Goal: Task Accomplishment & Management: Use online tool/utility

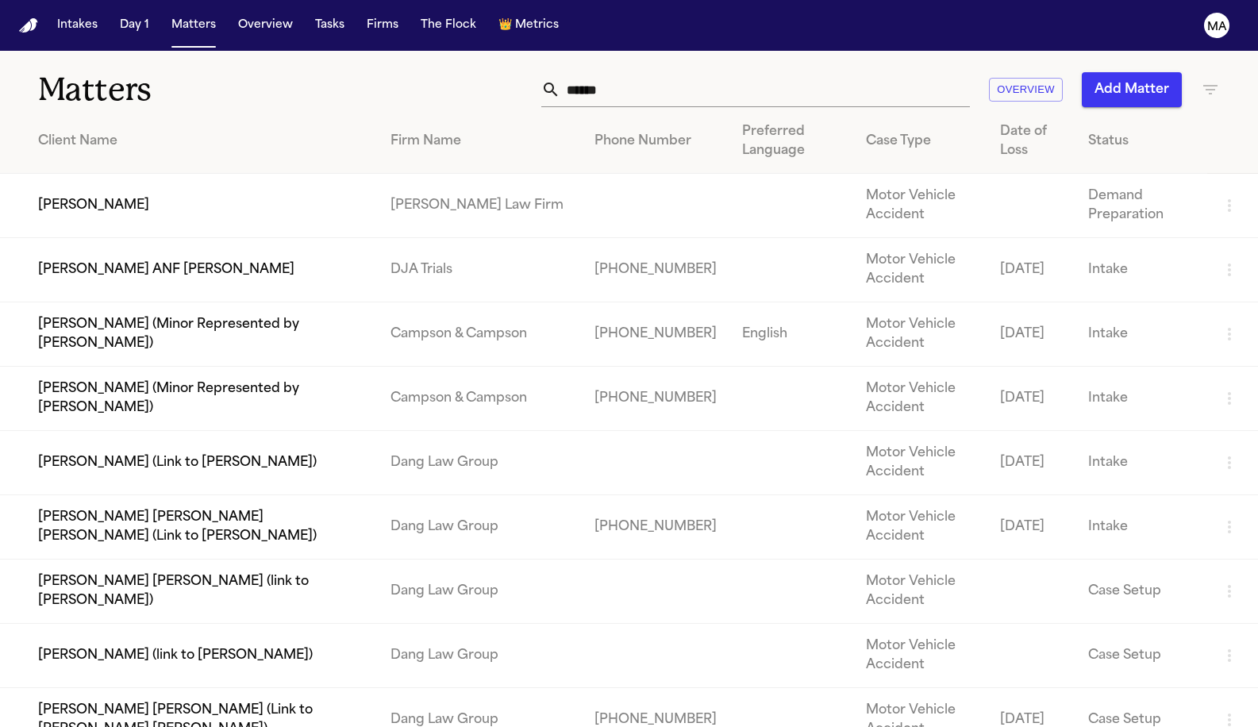
click at [400, 51] on div "Matters ****** Overview Add Matter" at bounding box center [629, 80] width 1258 height 59
click at [309, 16] on button "Tasks" at bounding box center [330, 25] width 42 height 29
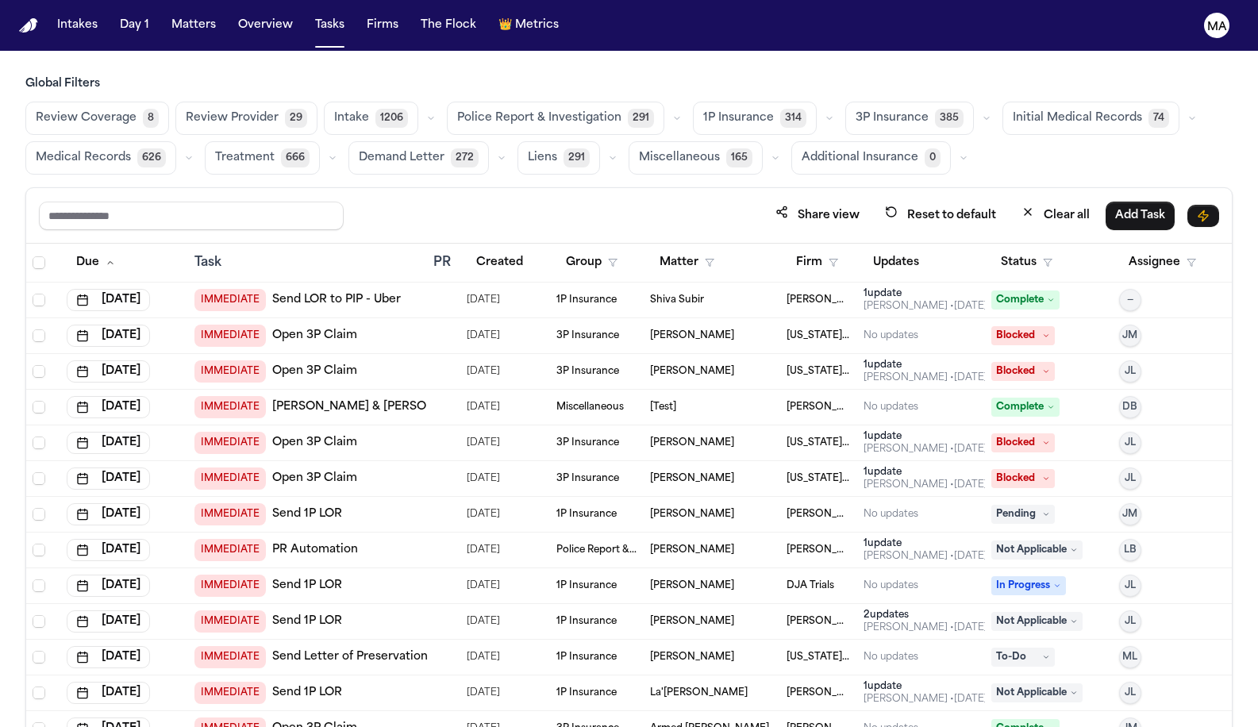
click at [131, 150] on span "Medical Records" at bounding box center [83, 158] width 95 height 16
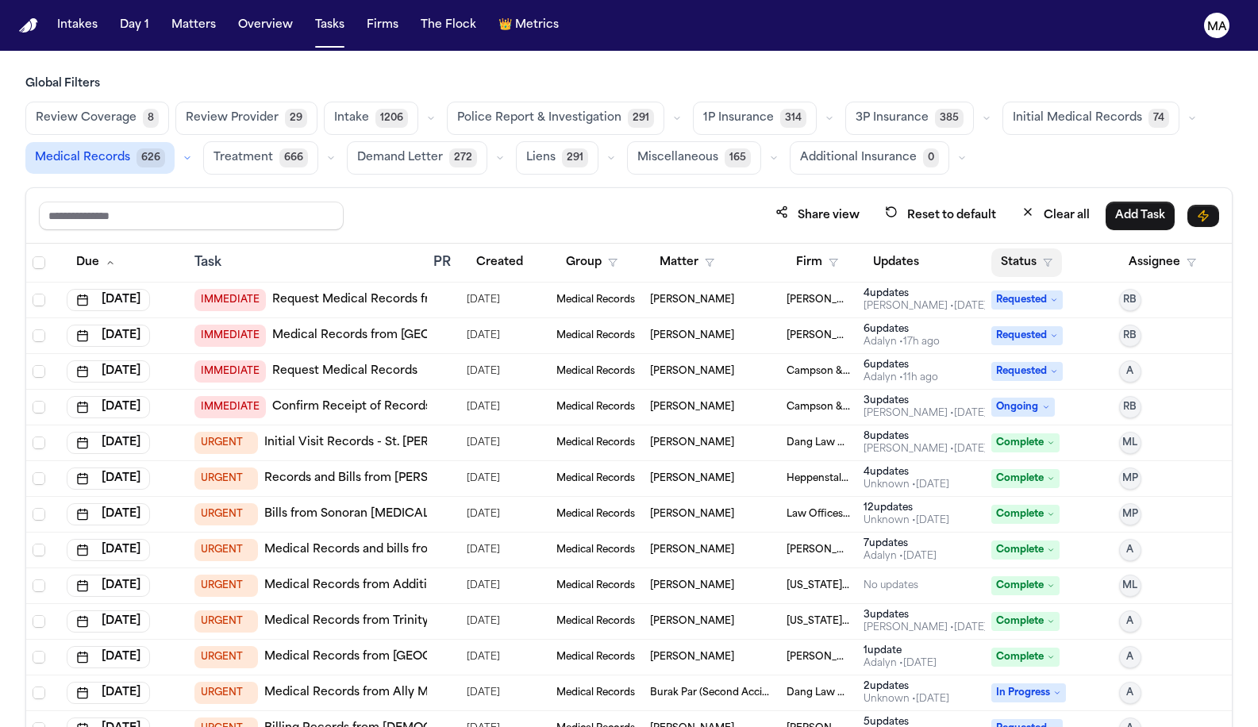
click at [1043, 258] on icon "button" at bounding box center [1048, 263] width 10 height 10
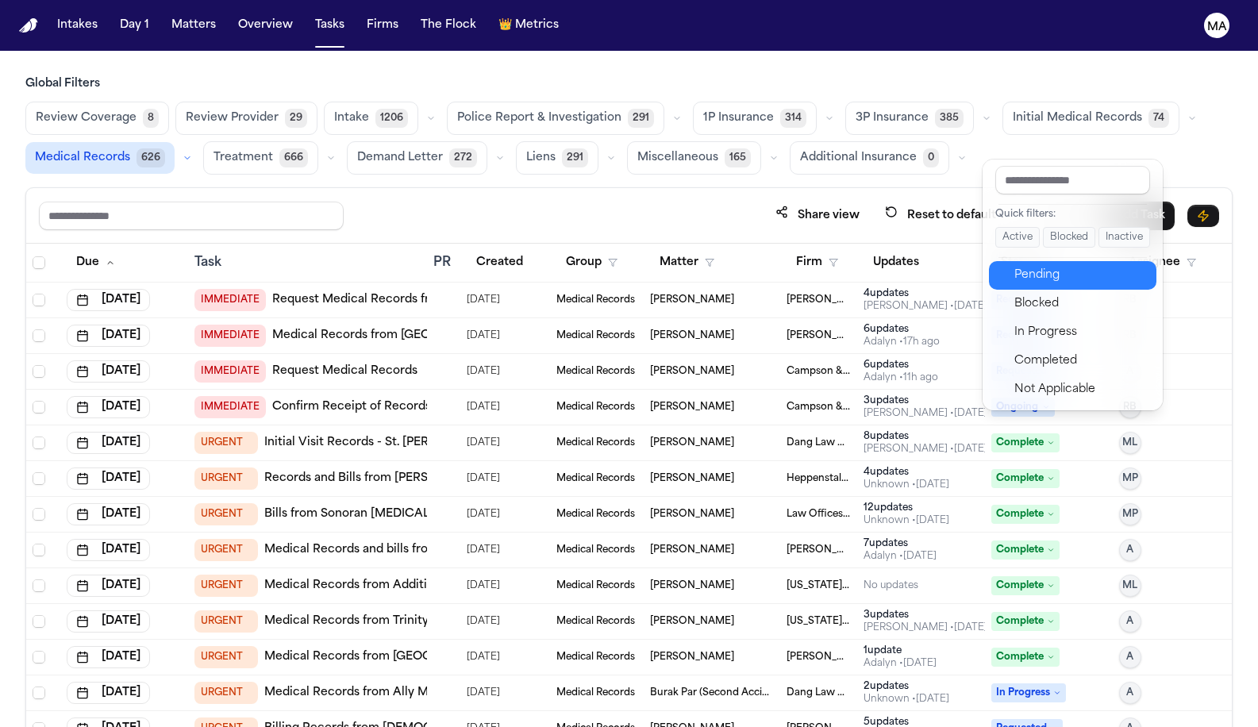
click at [1025, 266] on div "Pending" at bounding box center [1080, 275] width 132 height 19
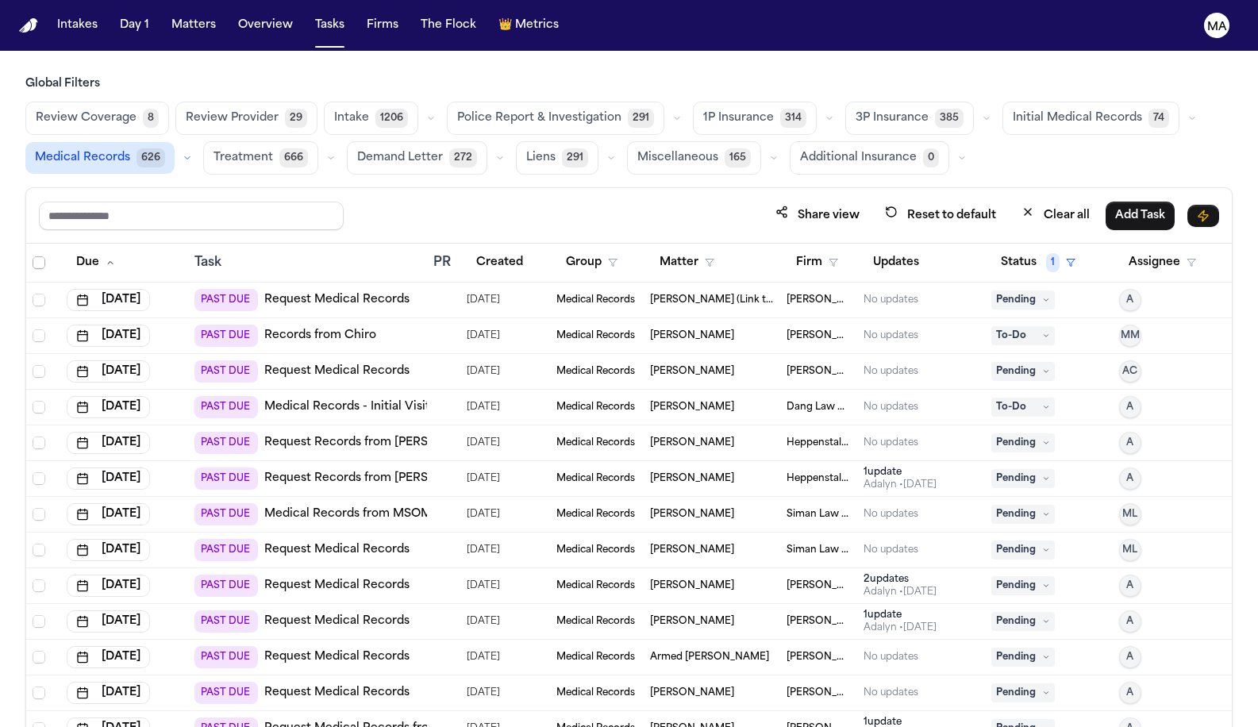
click at [33, 256] on span "Select all" at bounding box center [39, 262] width 13 height 13
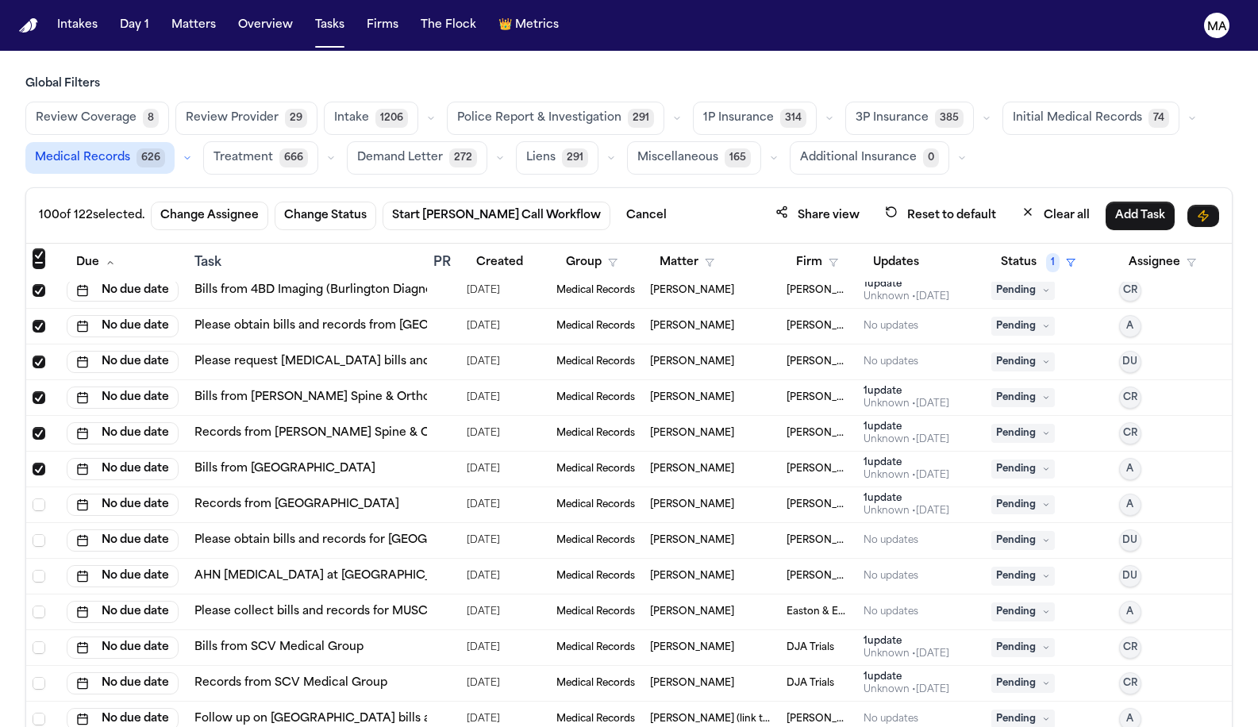
scroll to position [3313, 0]
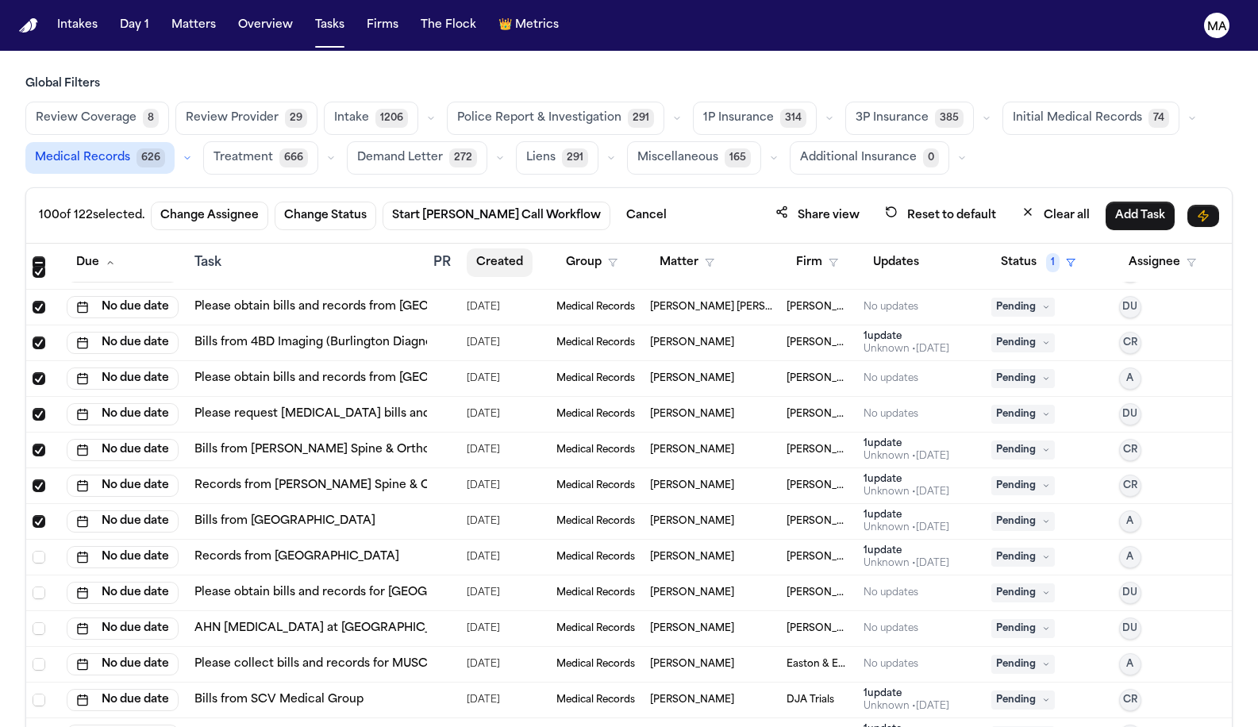
click at [486, 248] on button "Created" at bounding box center [500, 262] width 66 height 29
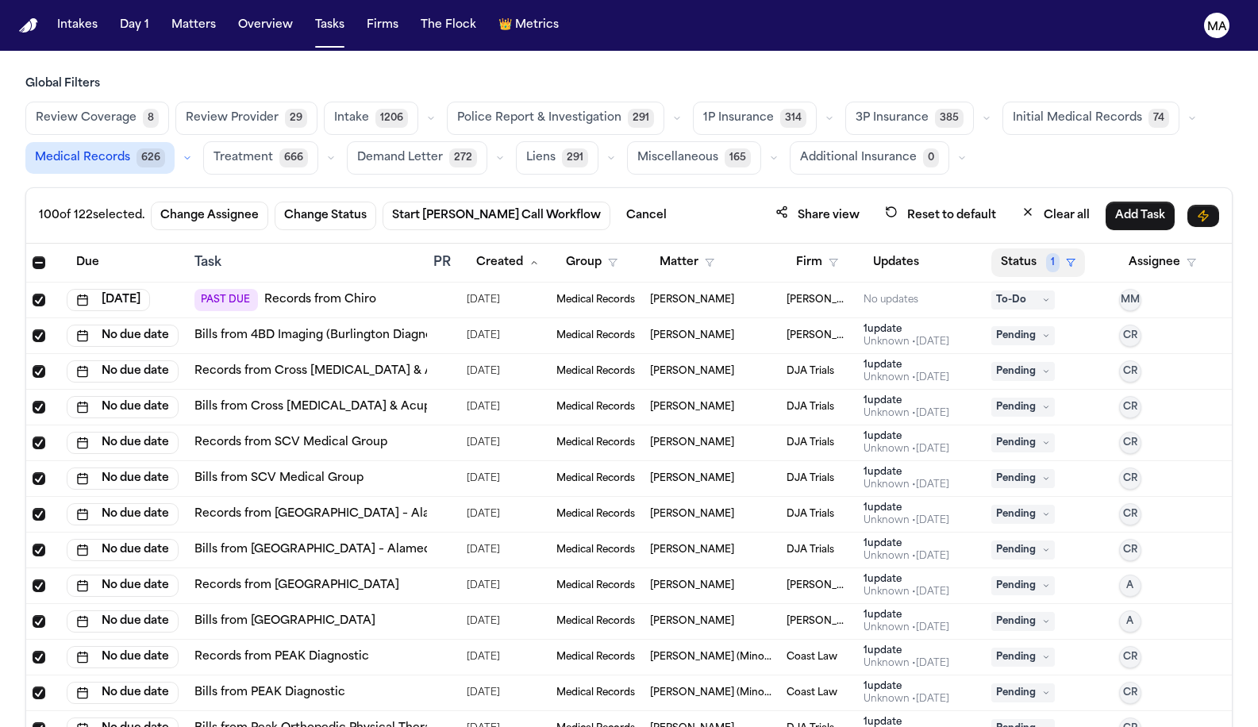
click at [1014, 248] on button "Status 1" at bounding box center [1038, 262] width 94 height 29
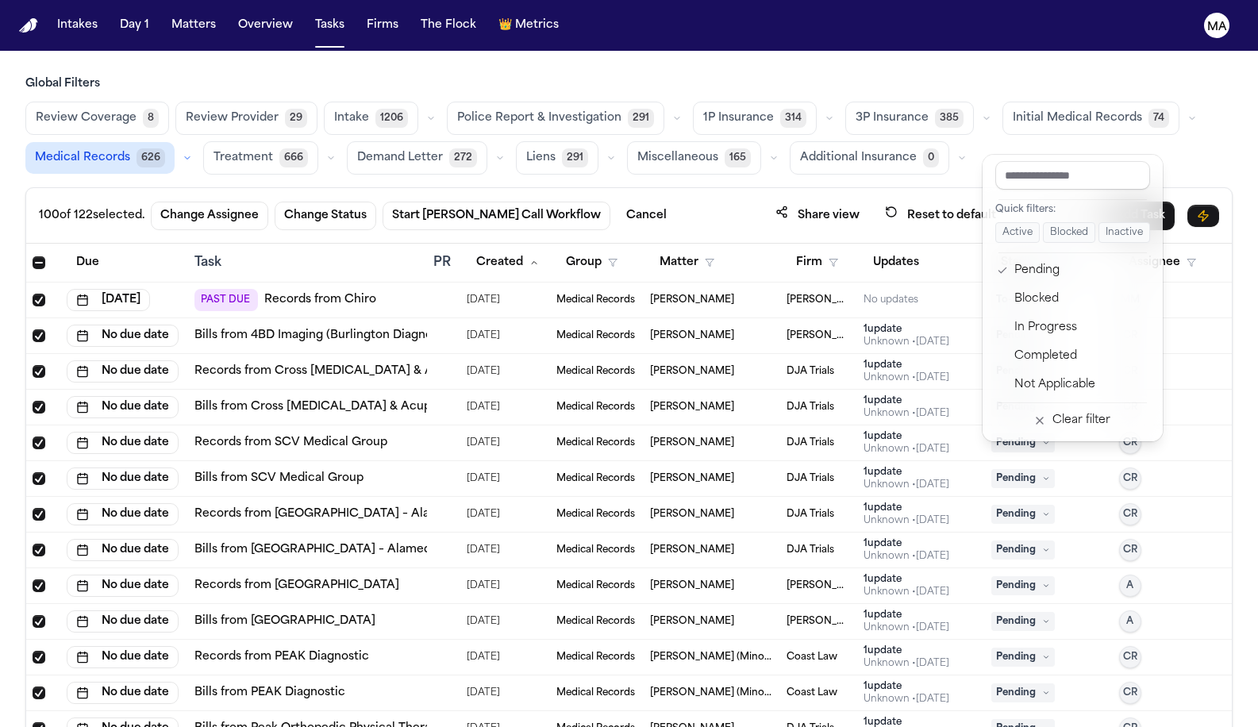
click at [925, 187] on div "100 of 122 selected. Change Assignee Change Status Start Bland Call Workflow Ca…" at bounding box center [628, 491] width 1207 height 609
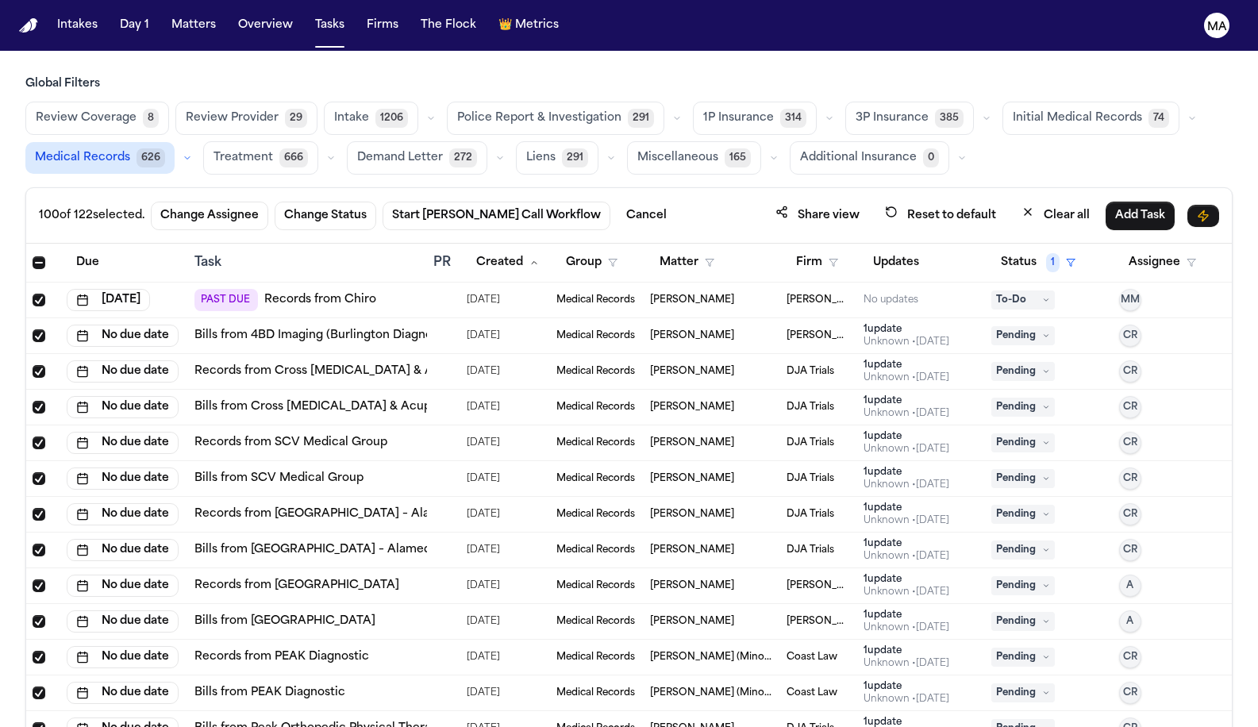
click at [1037, 290] on span "To-Do" at bounding box center [1022, 299] width 63 height 19
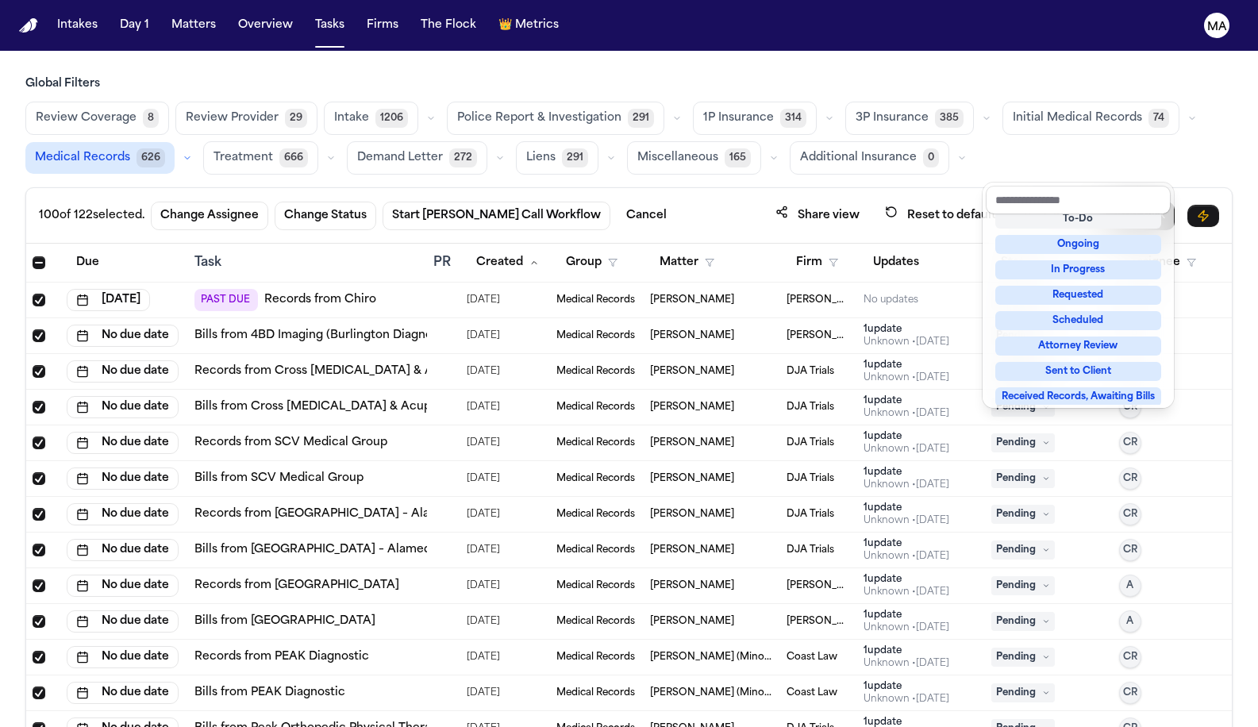
scroll to position [59, 0]
click at [699, 187] on div "100 of 122 selected. Change Assignee Change Status Start Bland Call Workflow Ca…" at bounding box center [628, 491] width 1207 height 609
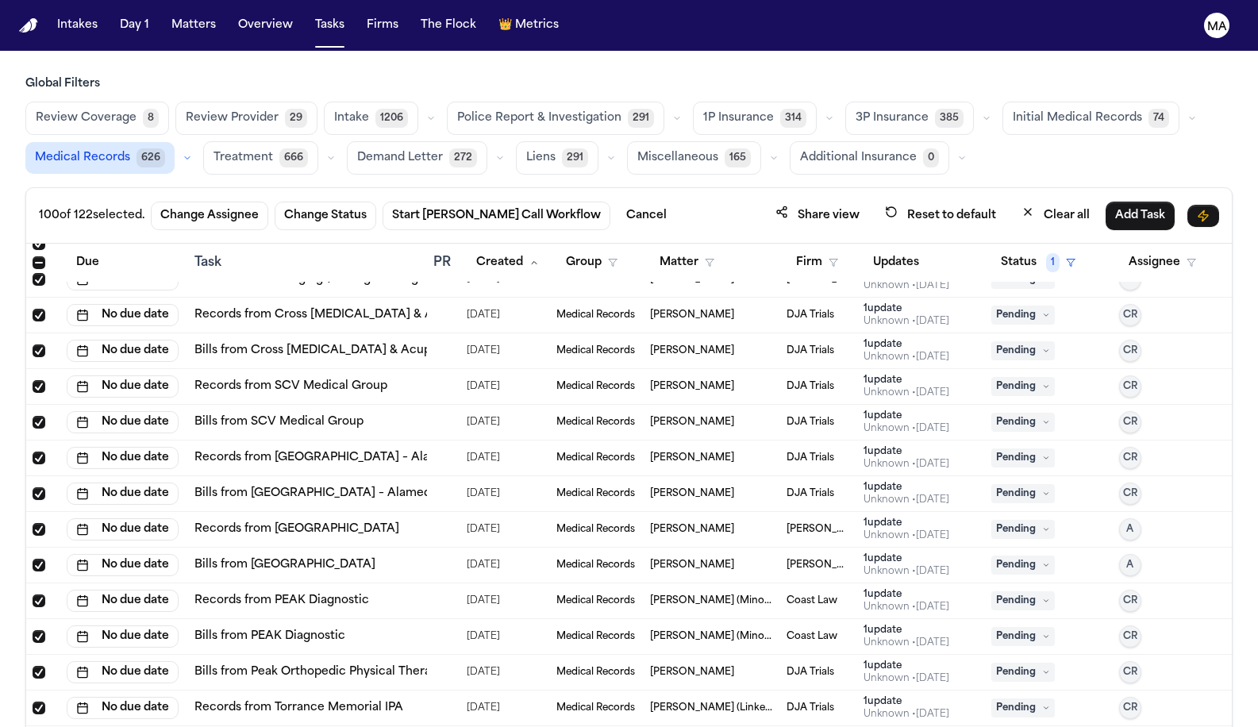
scroll to position [0, 0]
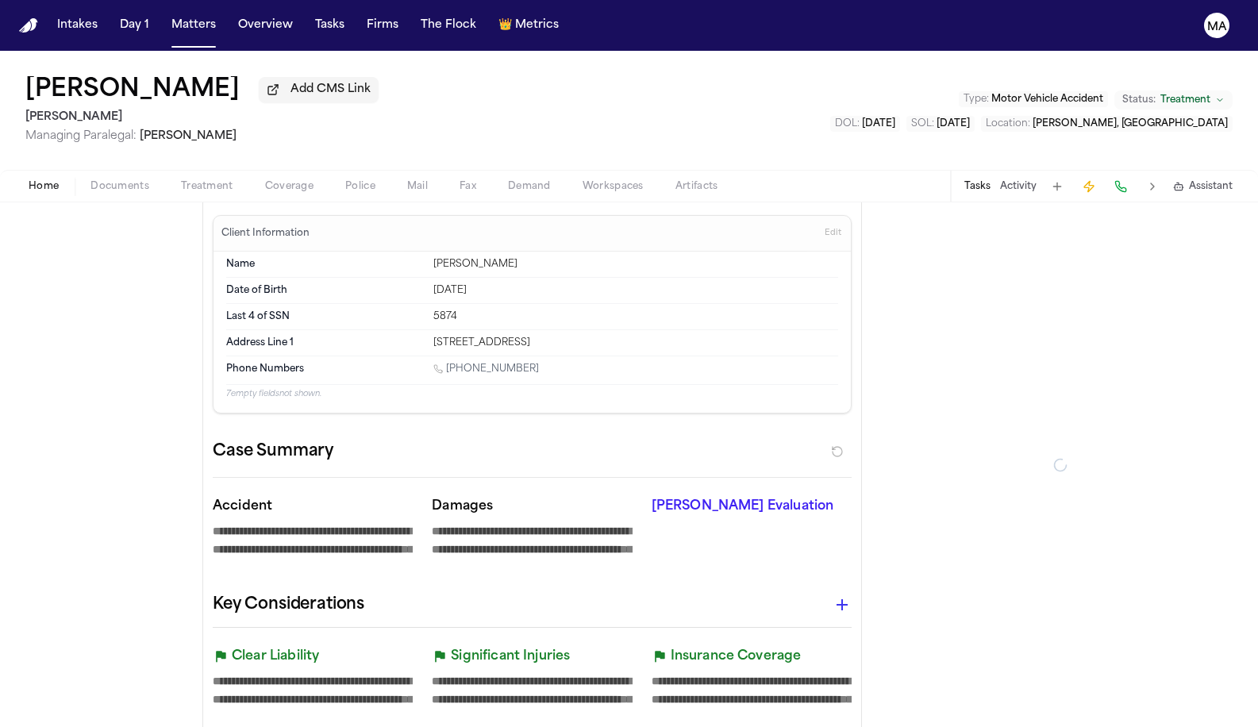
type textarea "*"
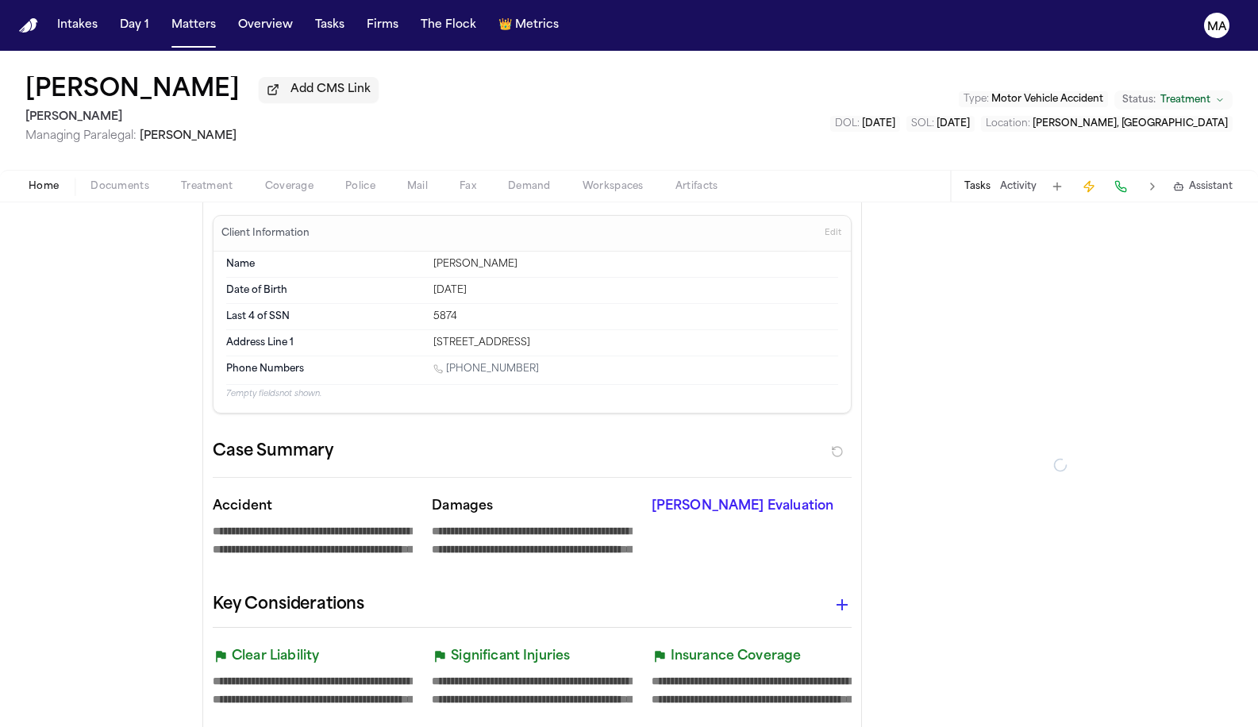
type textarea "*"
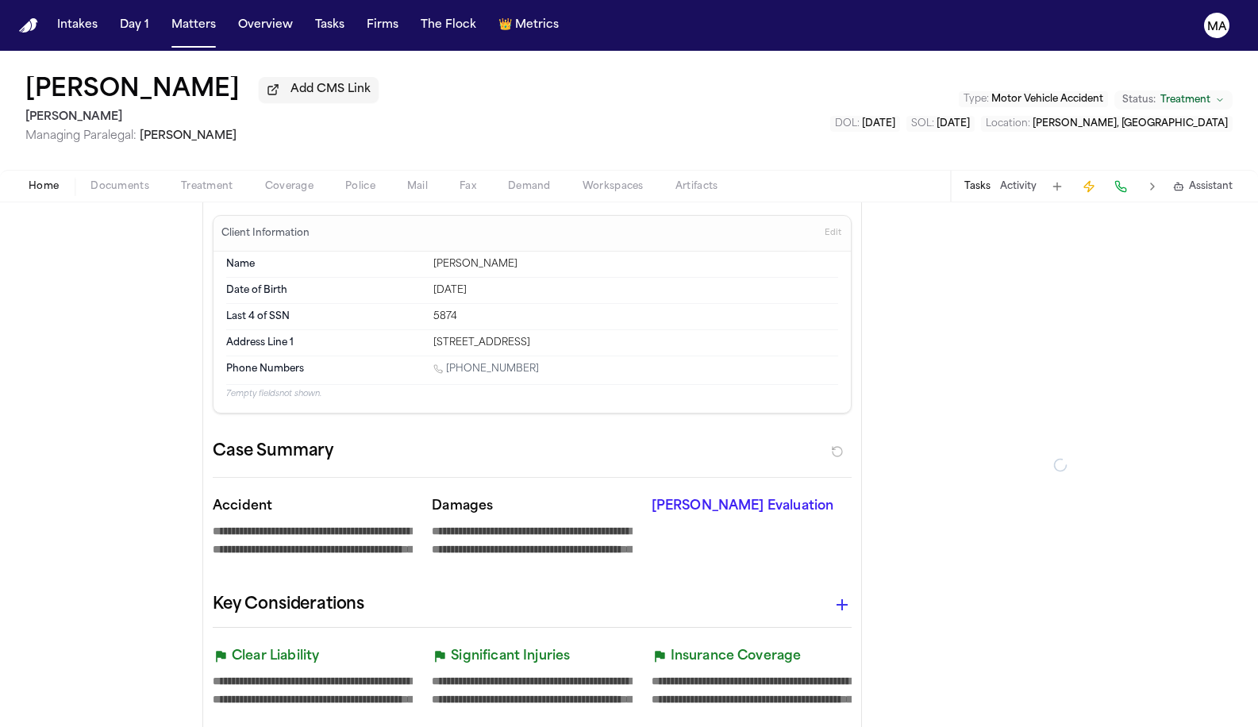
type textarea "*"
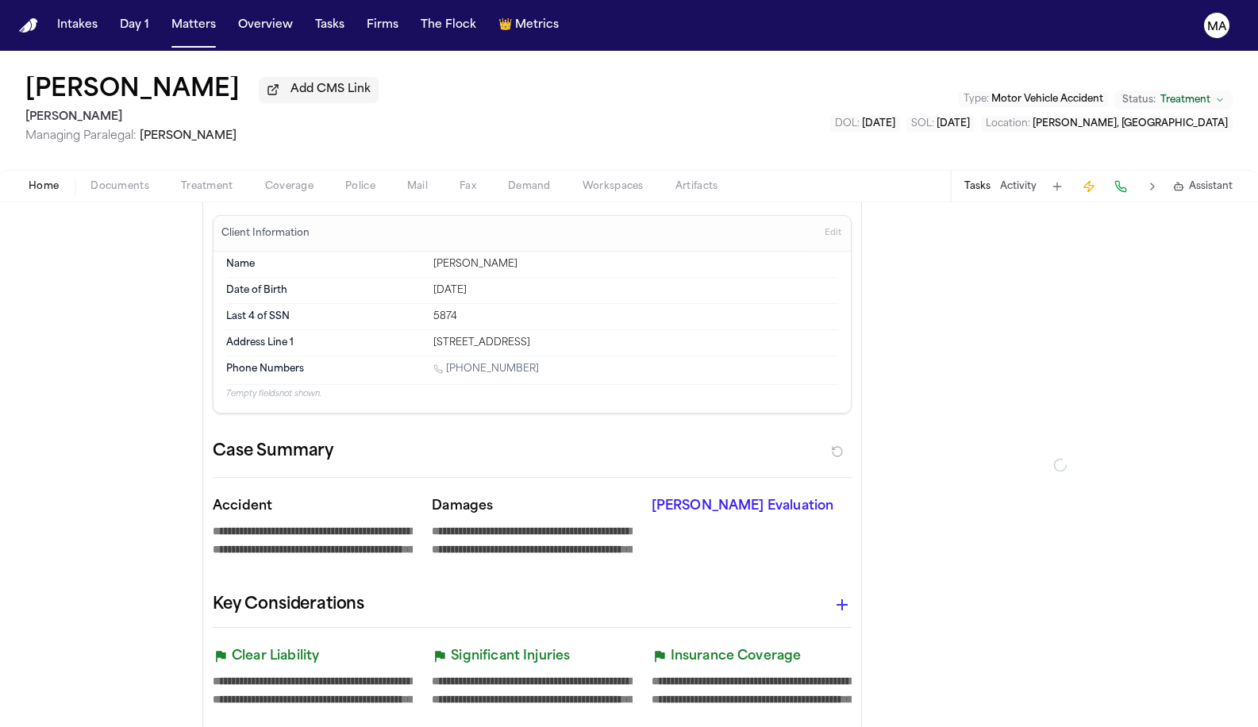
type textarea "*"
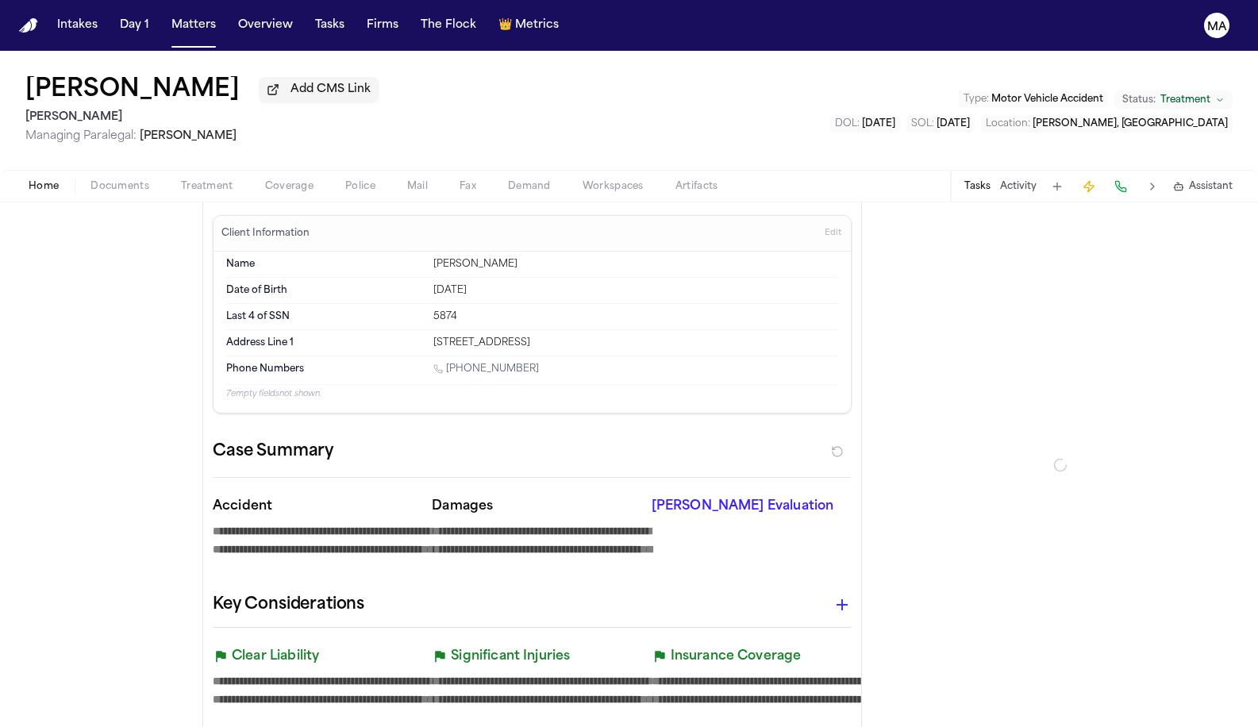
type textarea "*"
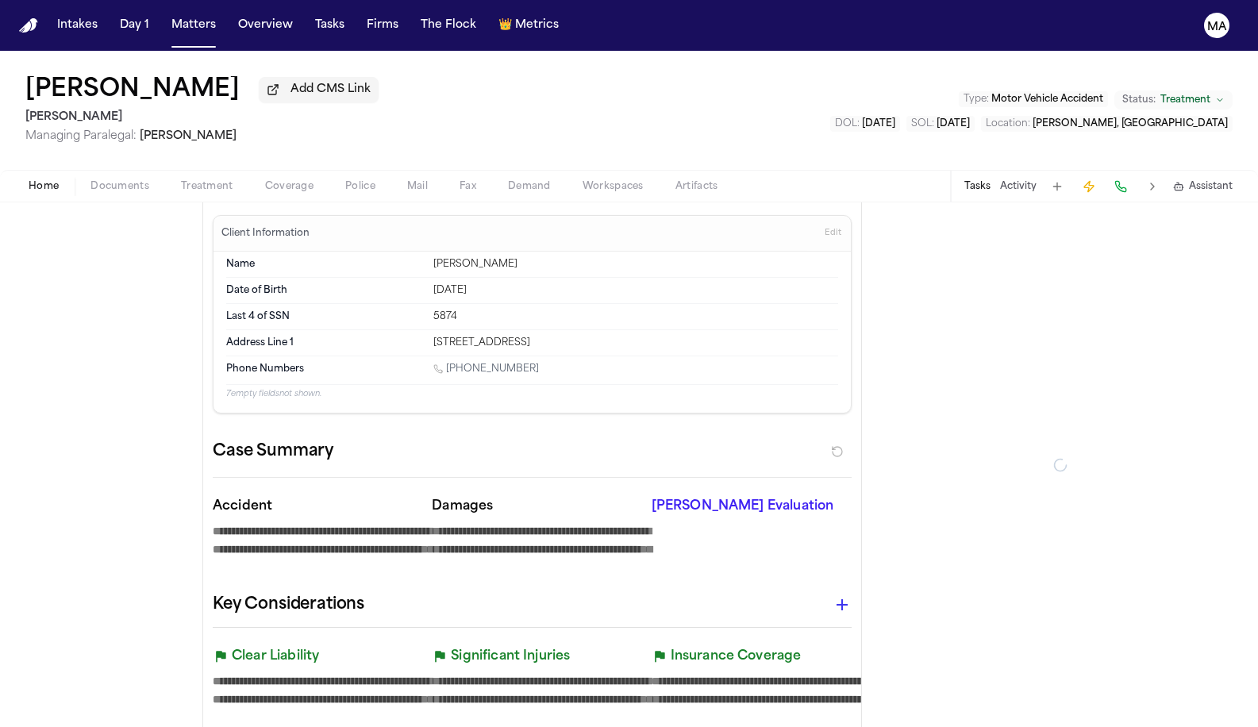
type textarea "*"
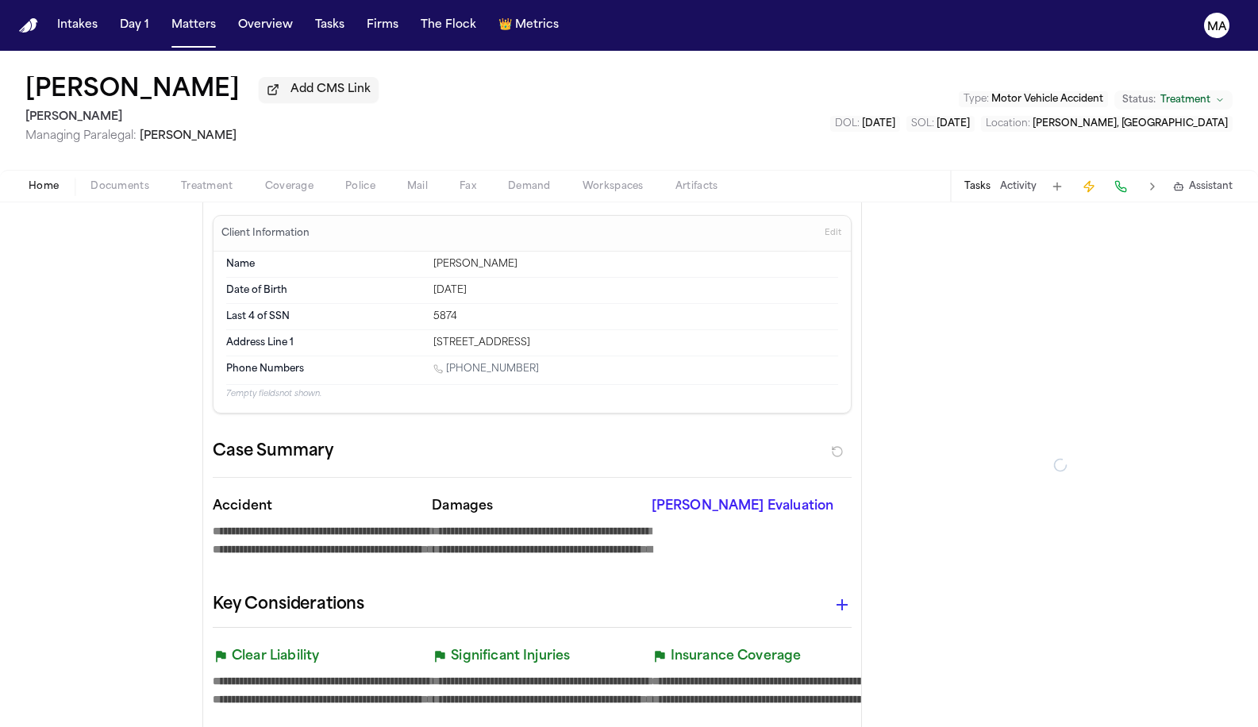
type textarea "*"
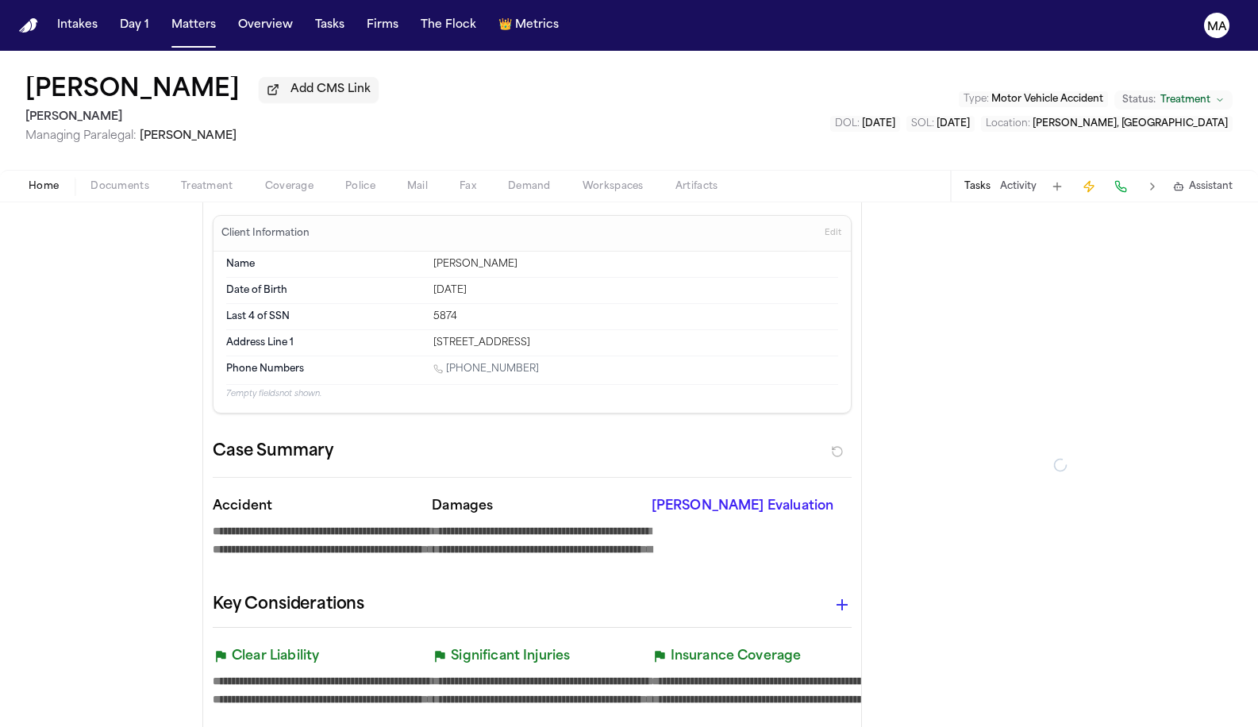
type textarea "*"
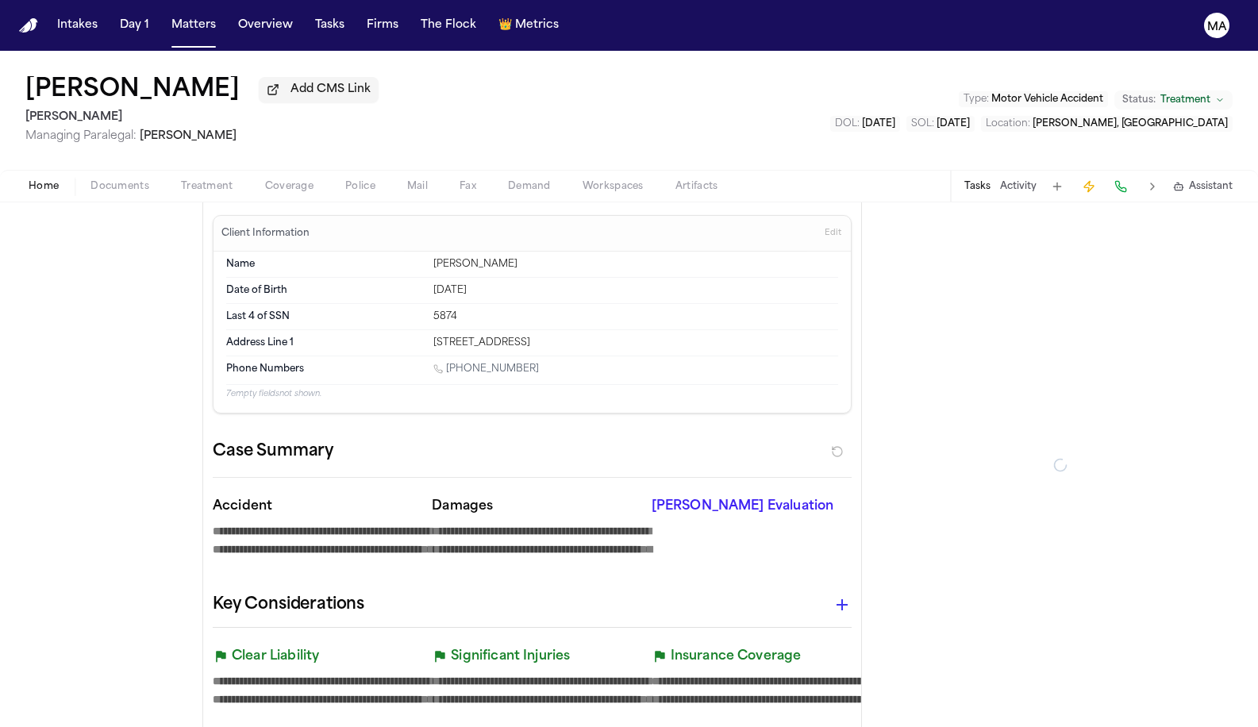
type textarea "*"
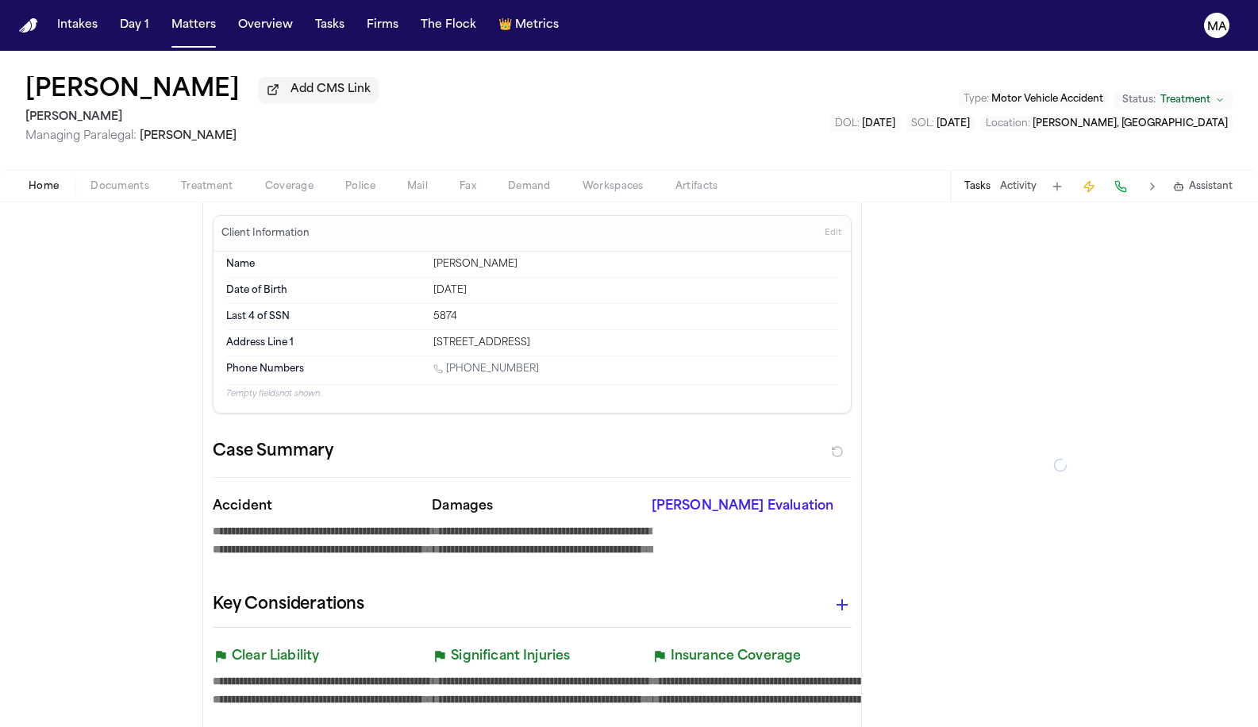
type textarea "*"
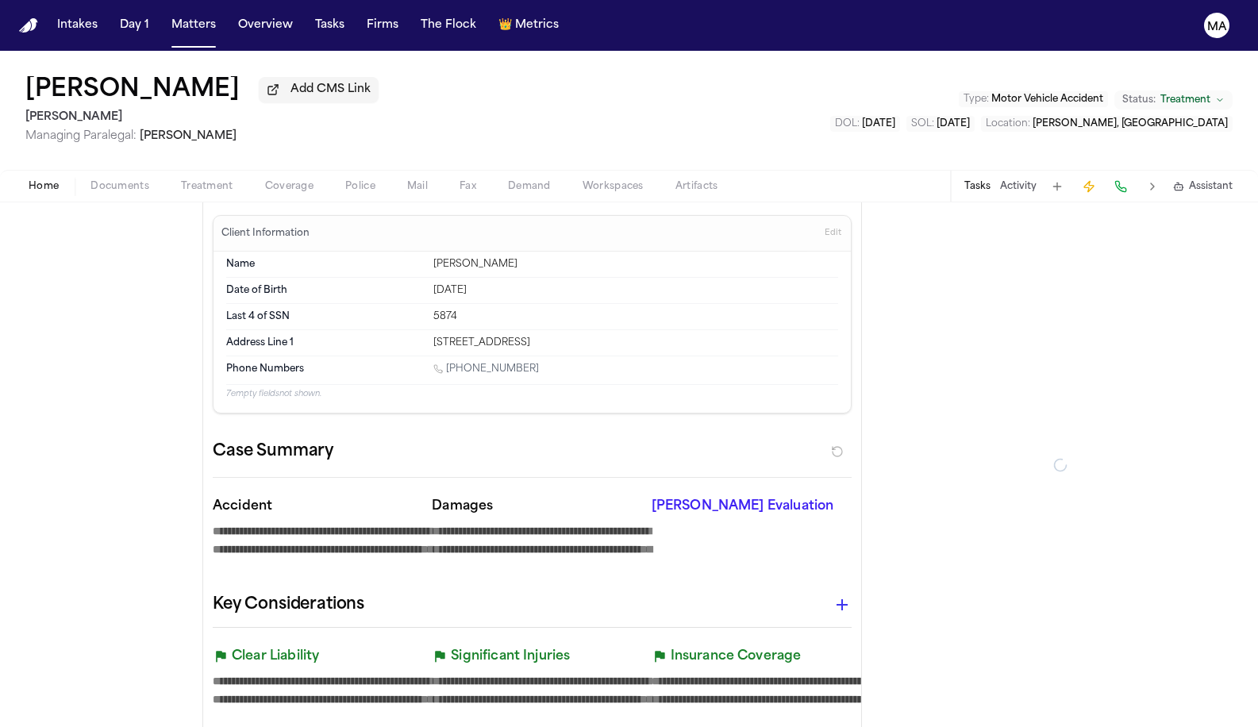
type textarea "*"
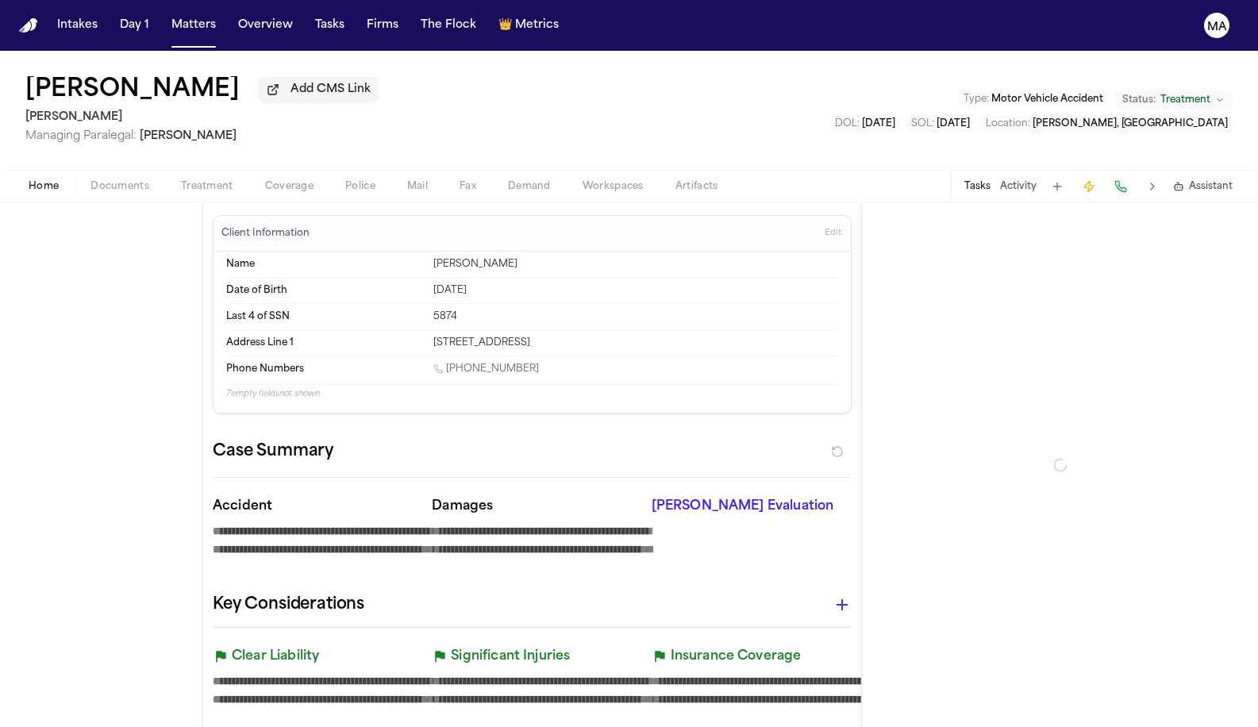
type textarea "*"
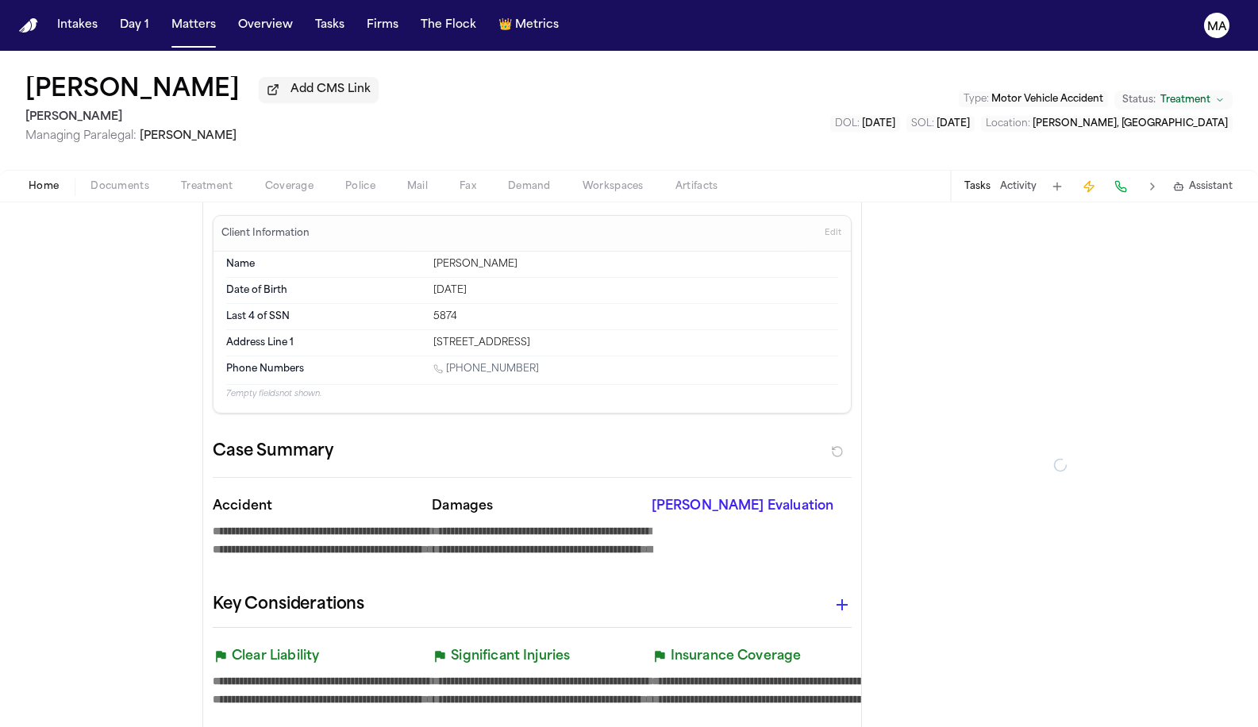
type textarea "*"
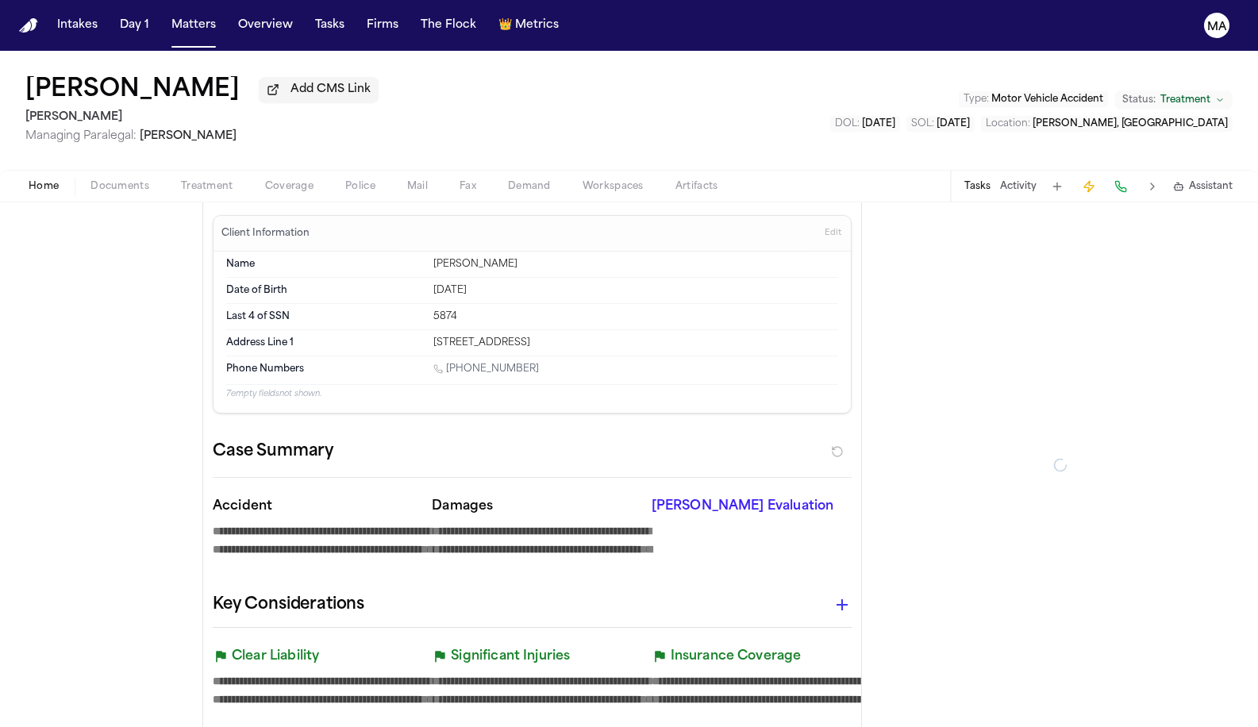
type textarea "*"
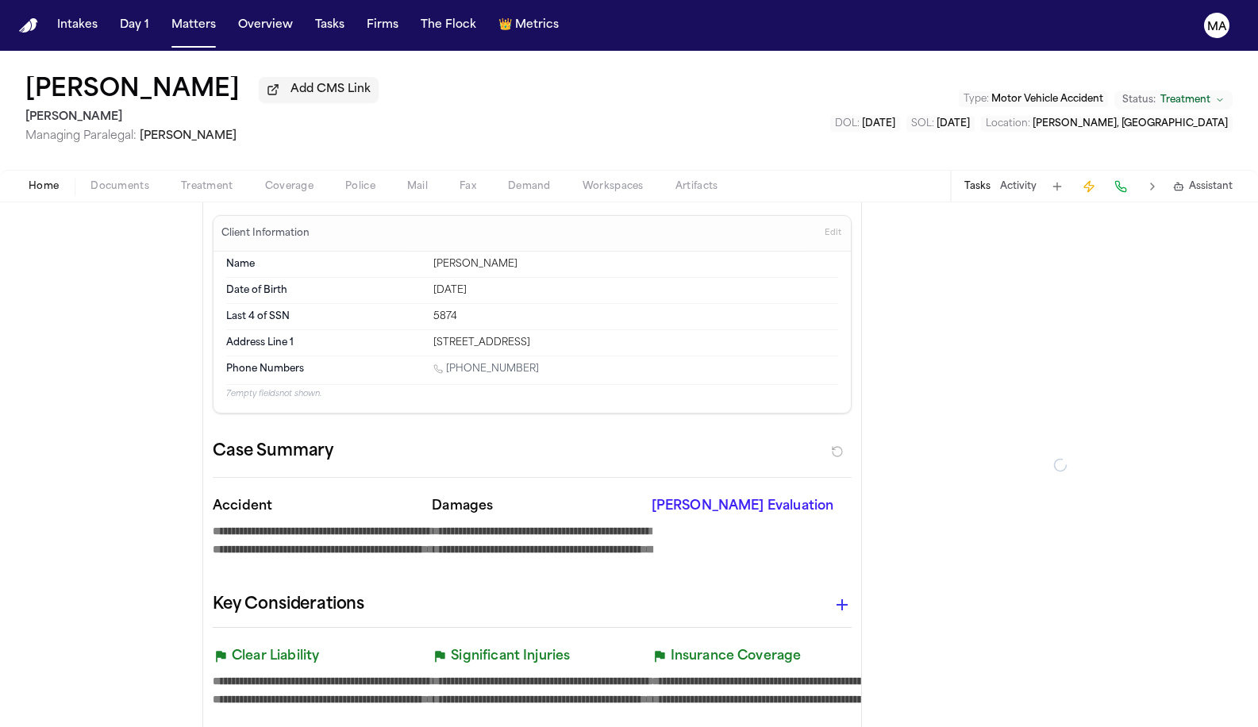
type textarea "*"
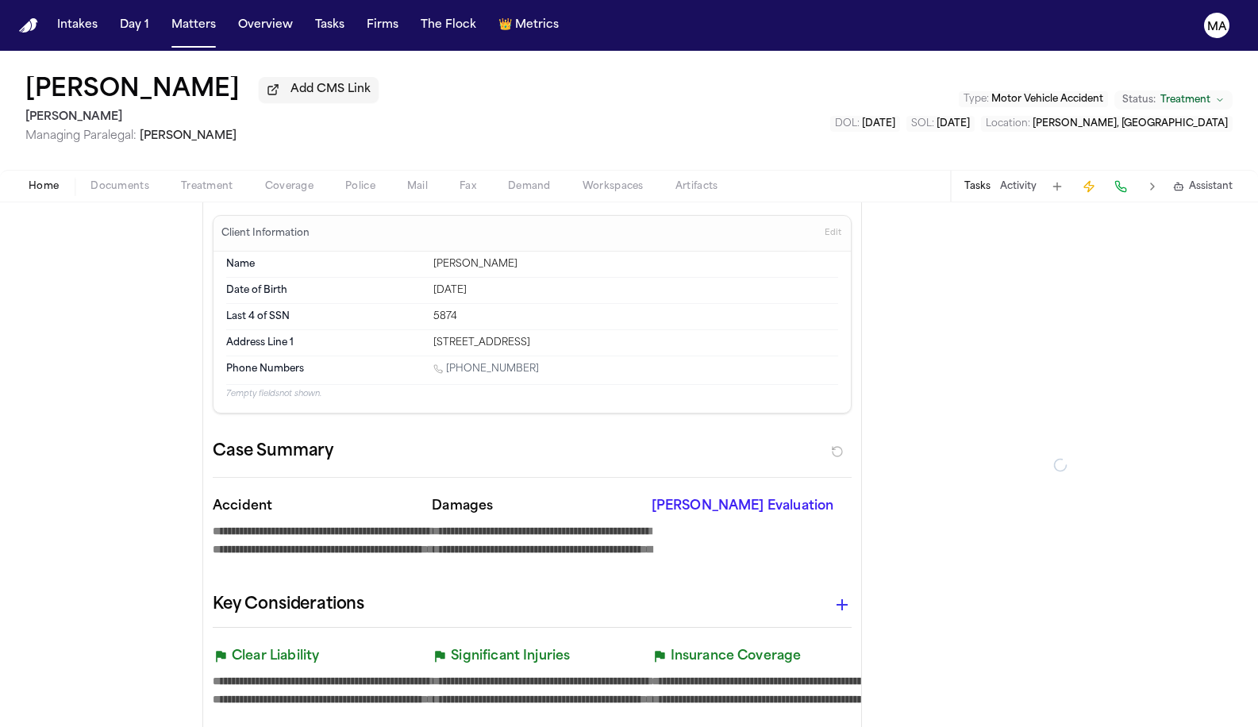
type textarea "*"
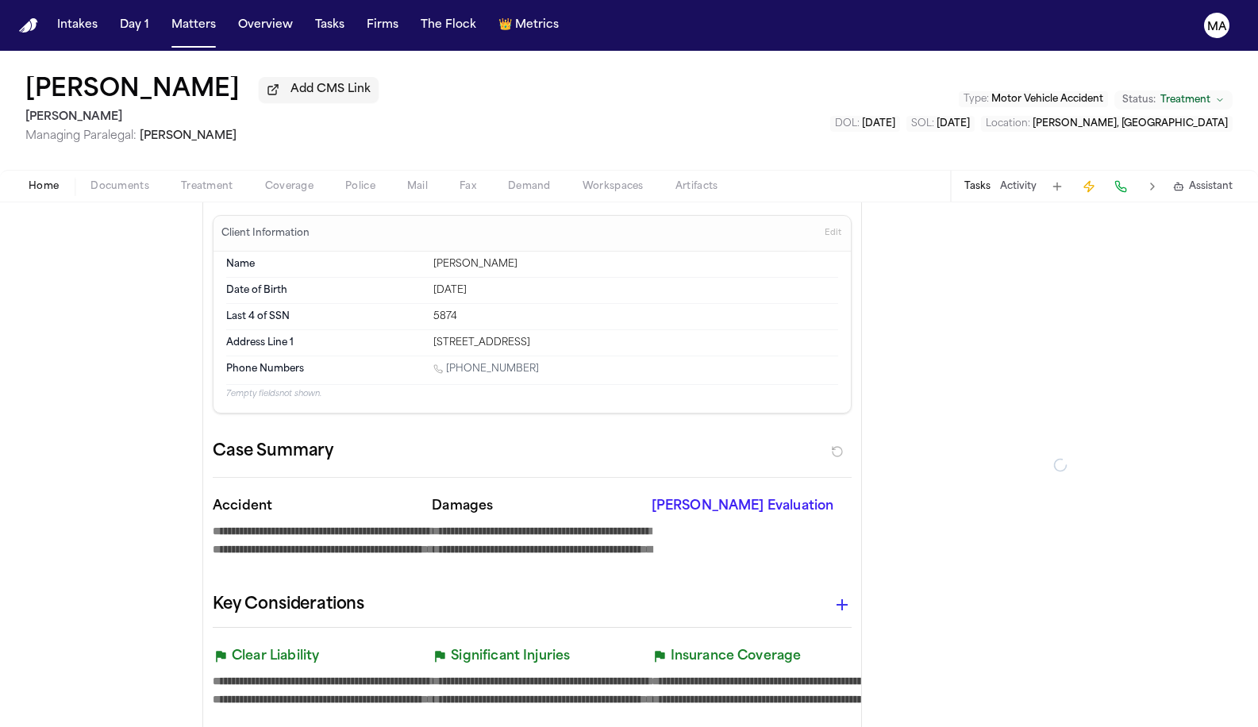
type textarea "*"
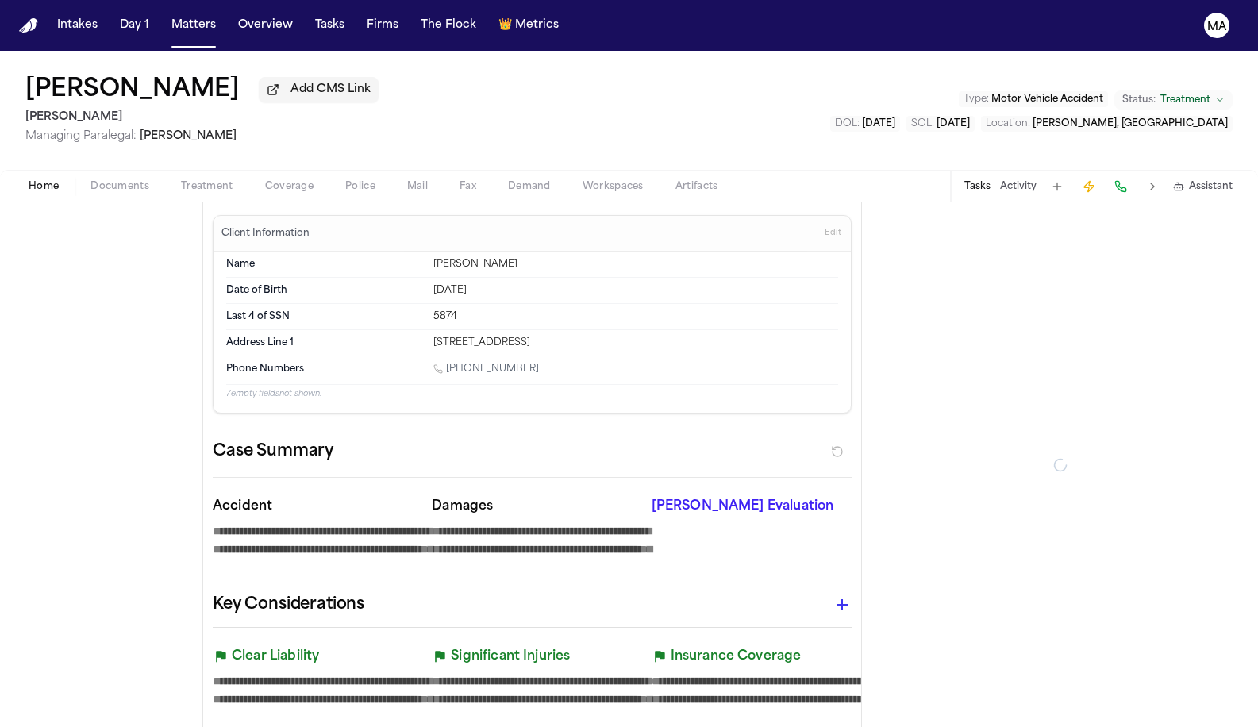
type textarea "*"
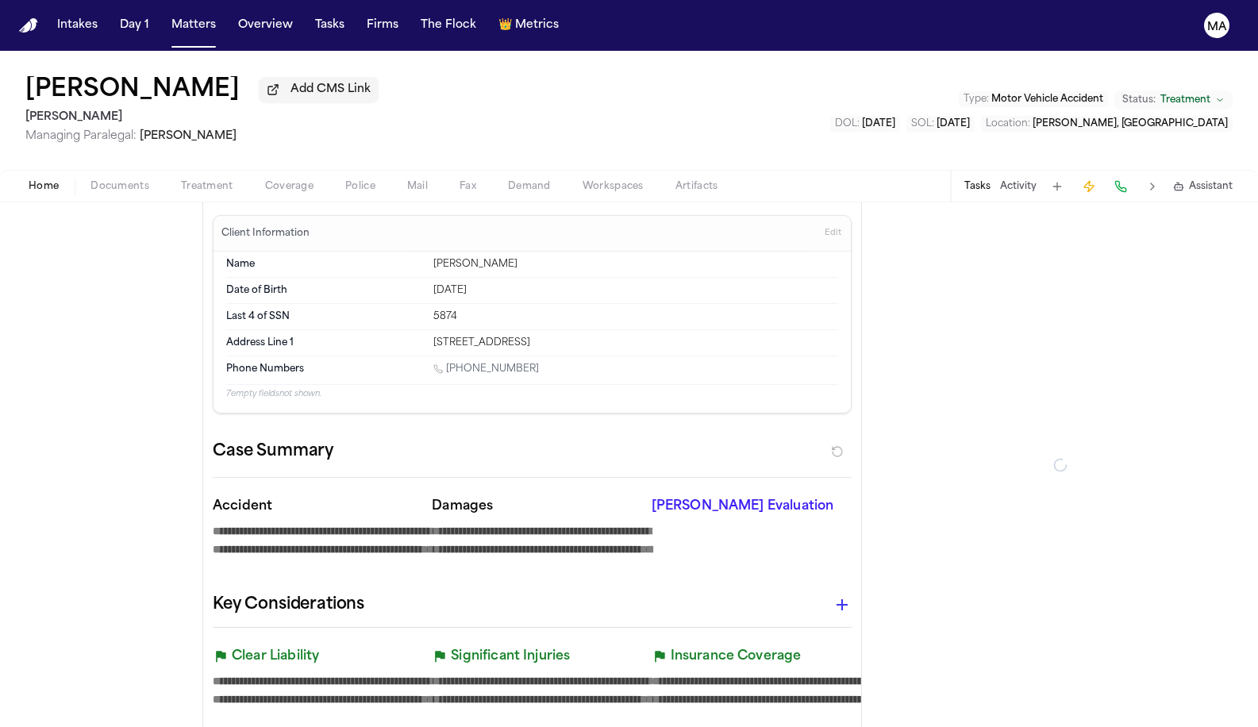
type textarea "*"
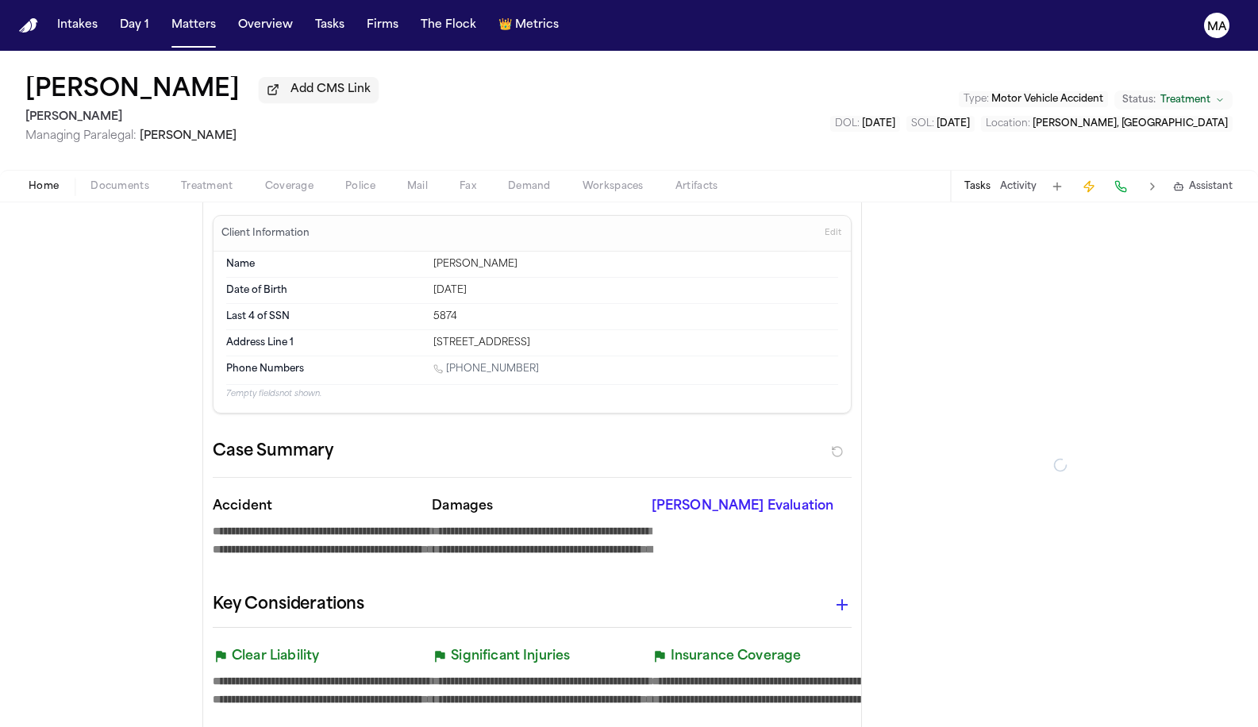
type textarea "*"
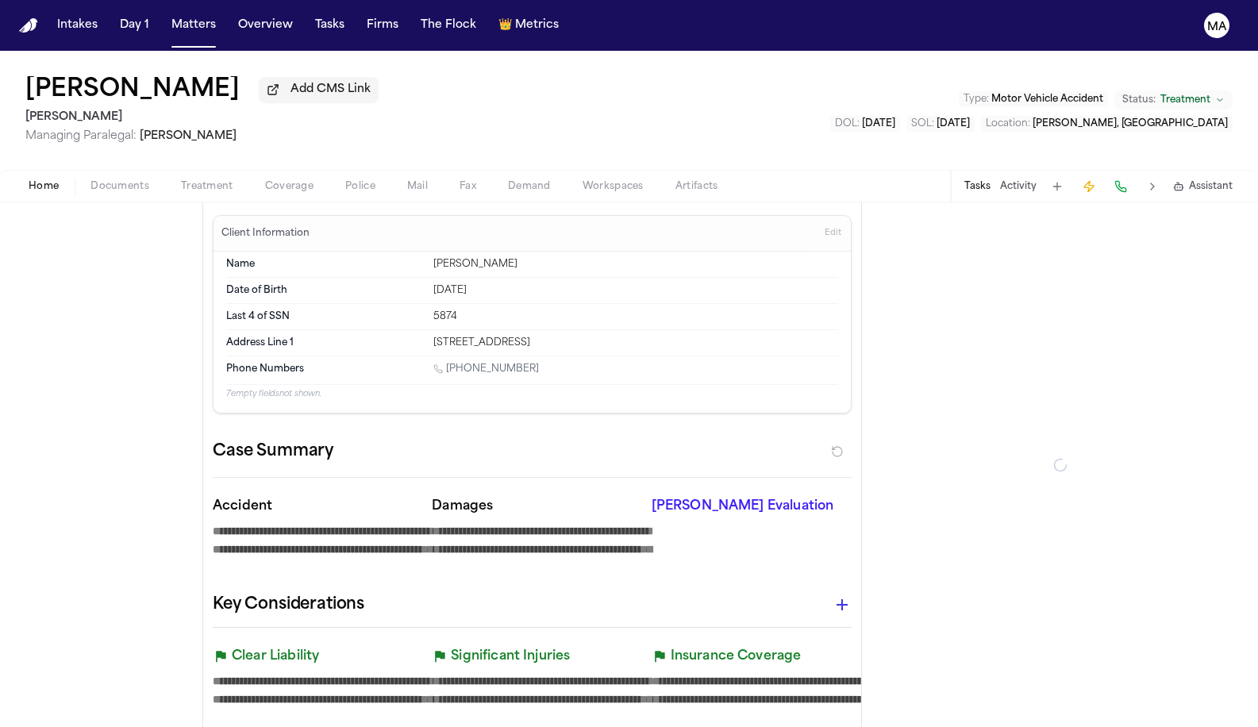
type textarea "*"
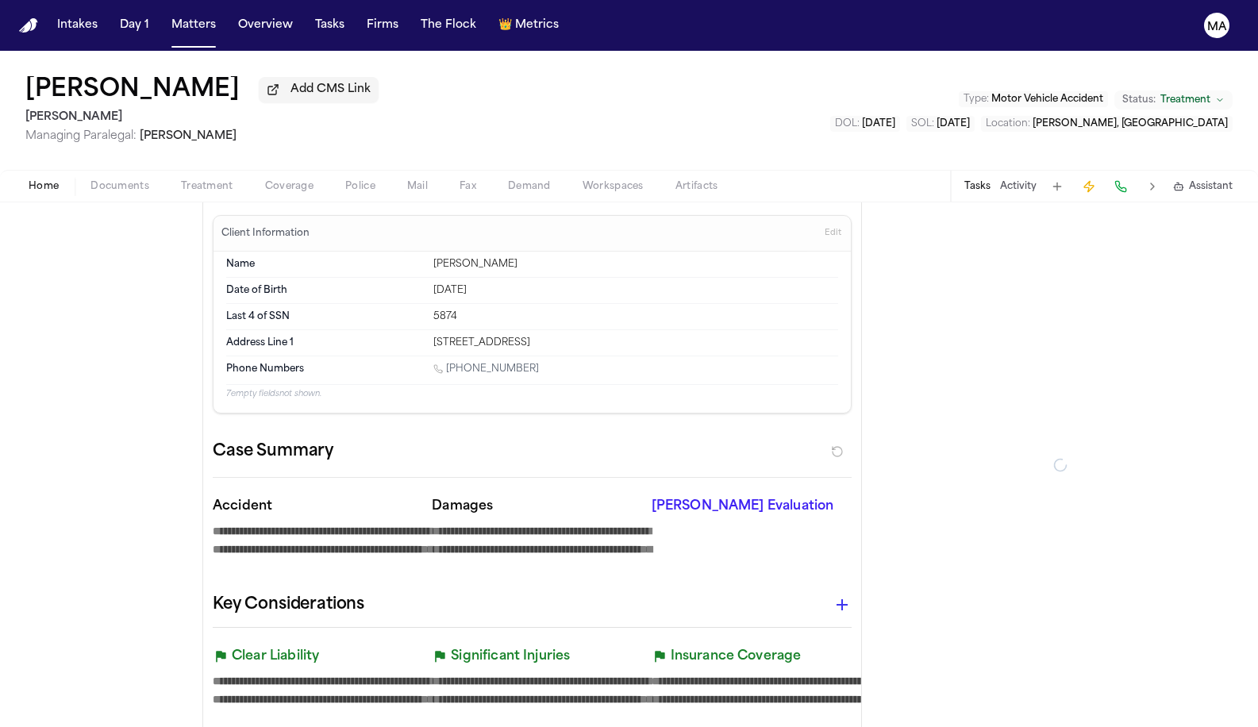
type textarea "*"
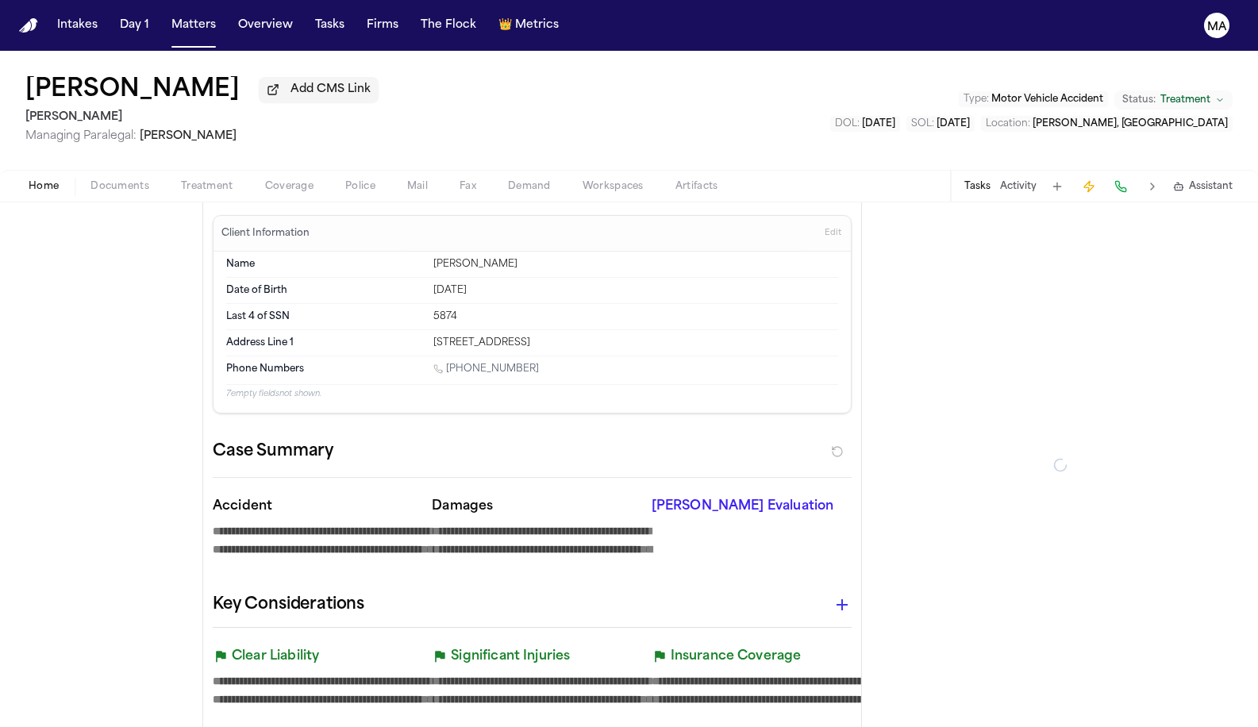
type textarea "*"
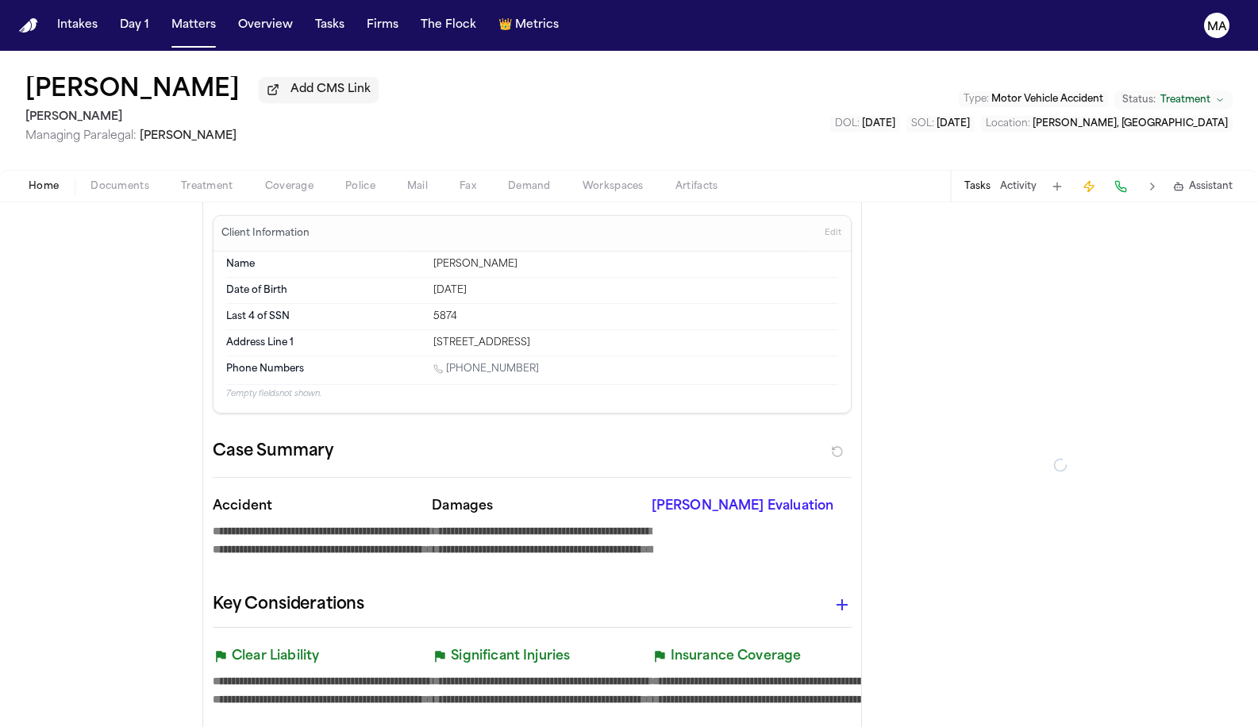
type textarea "*"
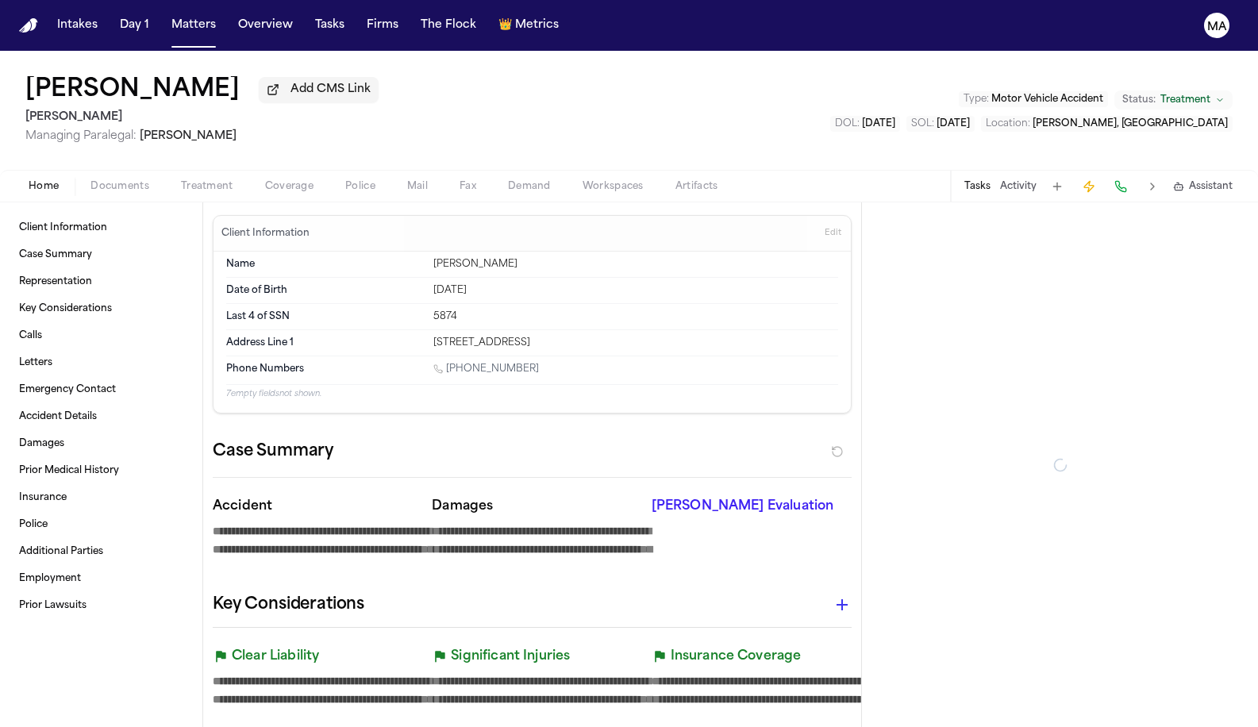
type textarea "*"
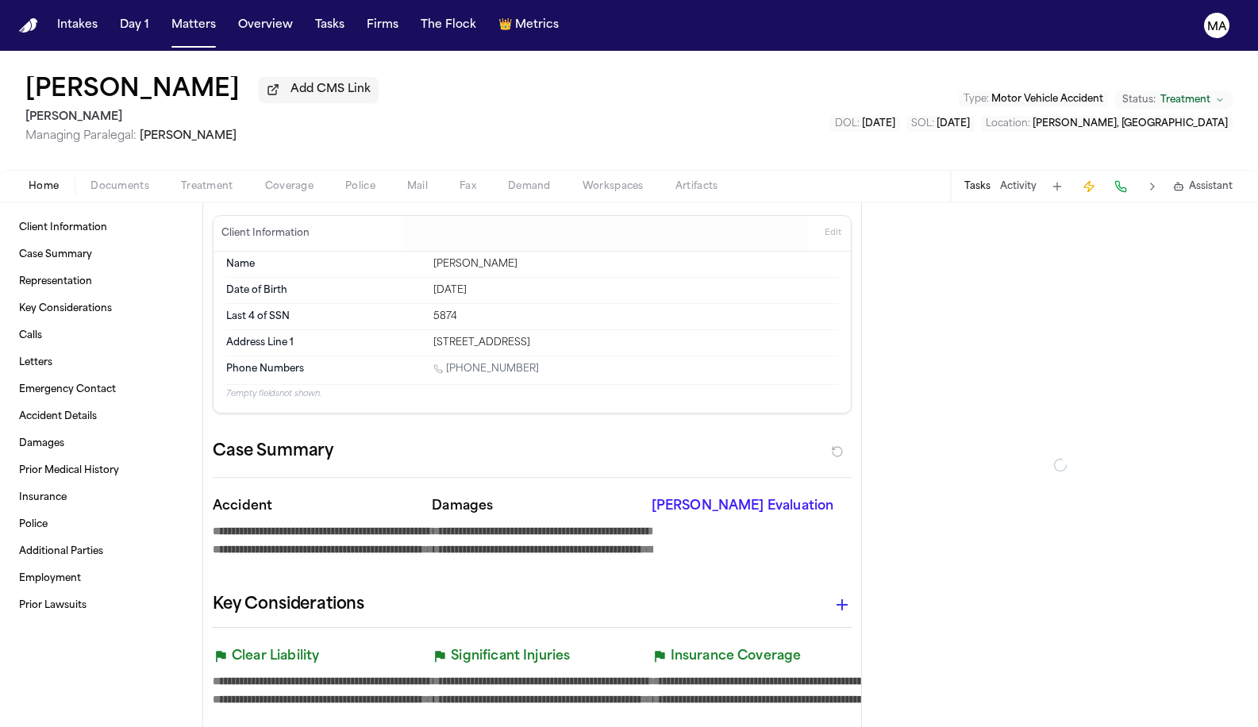
type textarea "*"
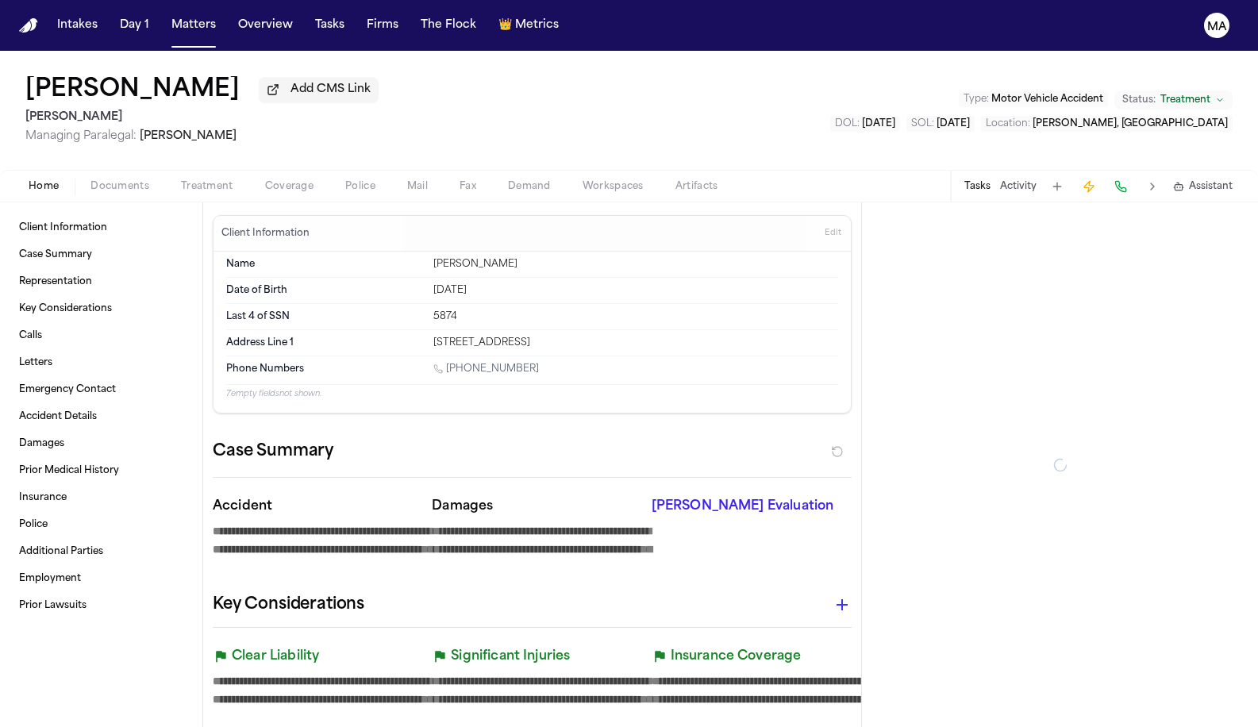
type textarea "*"
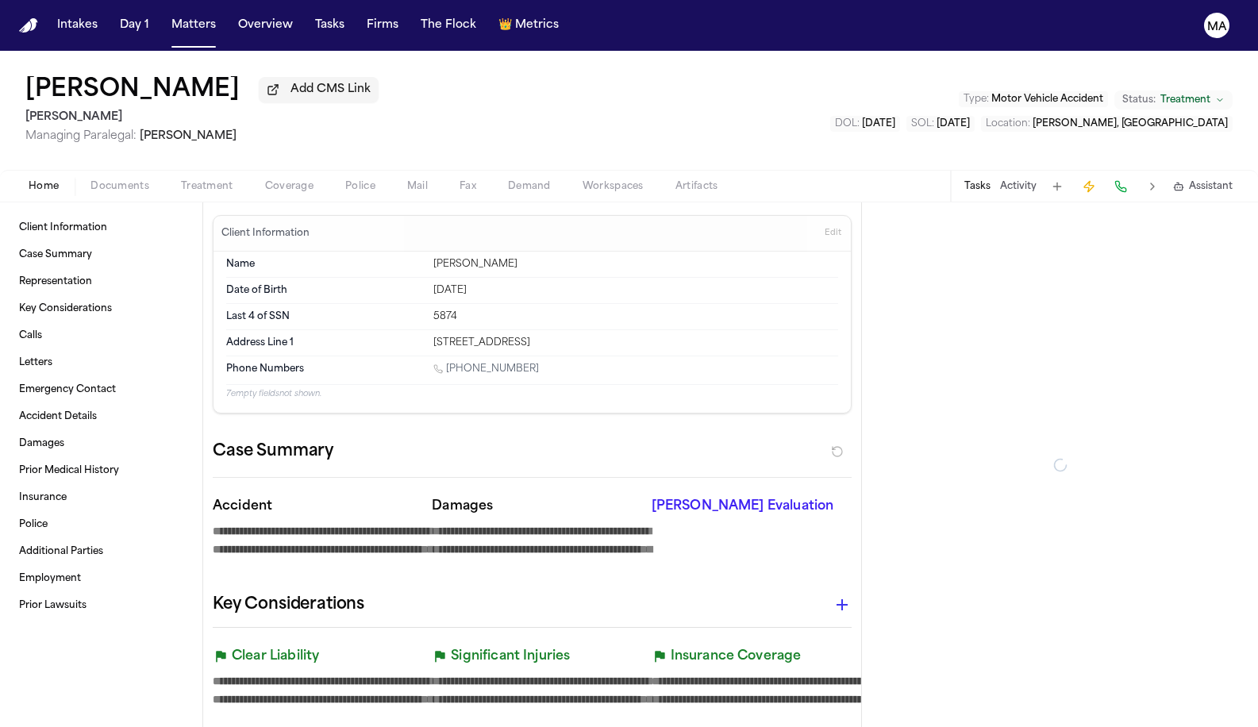
type textarea "*"
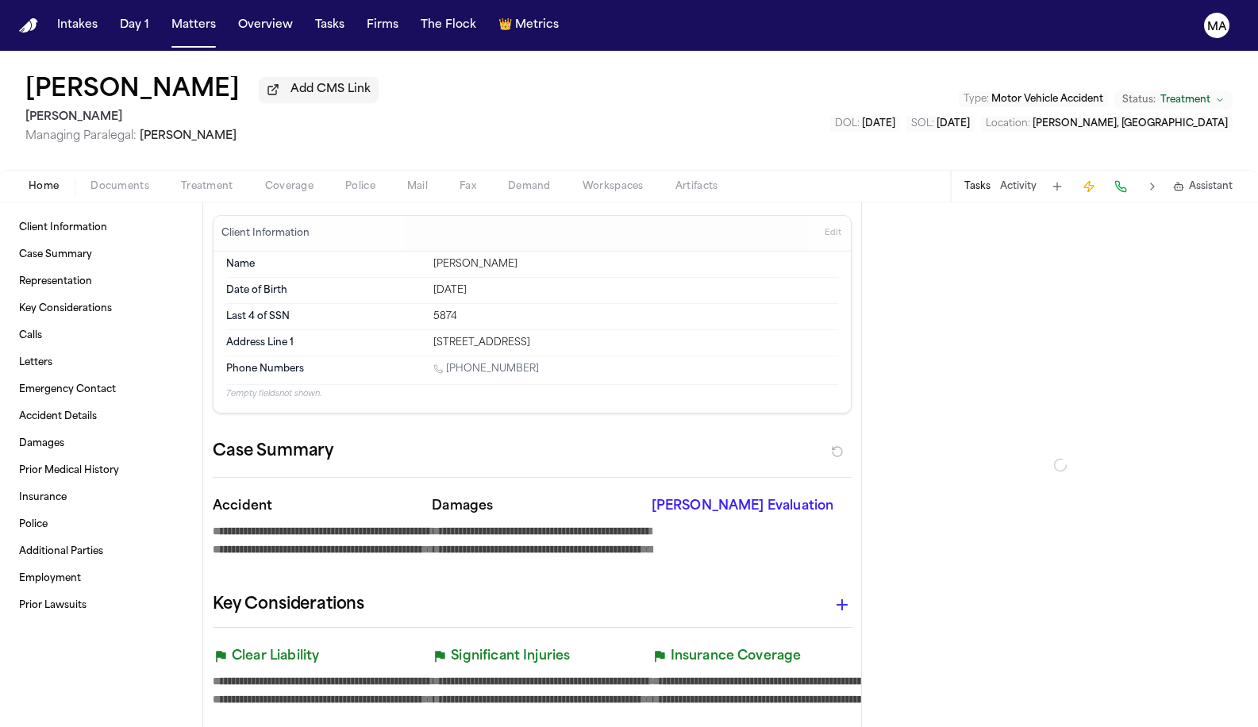
type textarea "*"
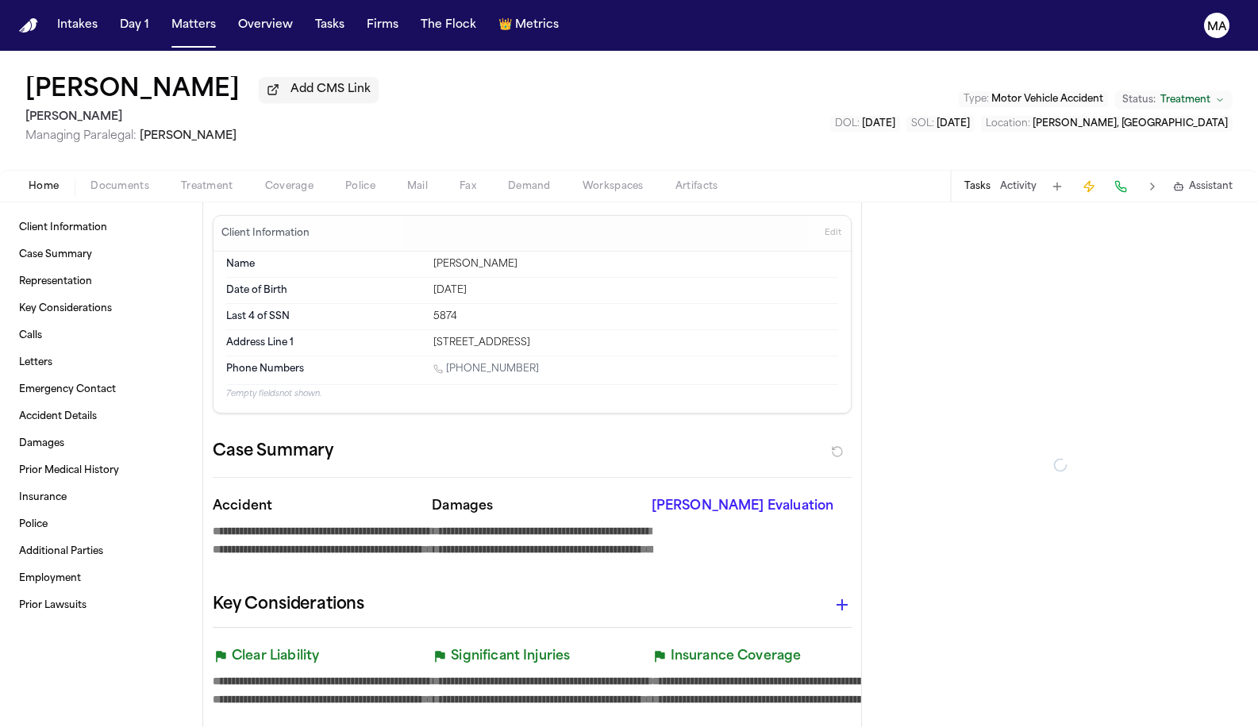
type textarea "*"
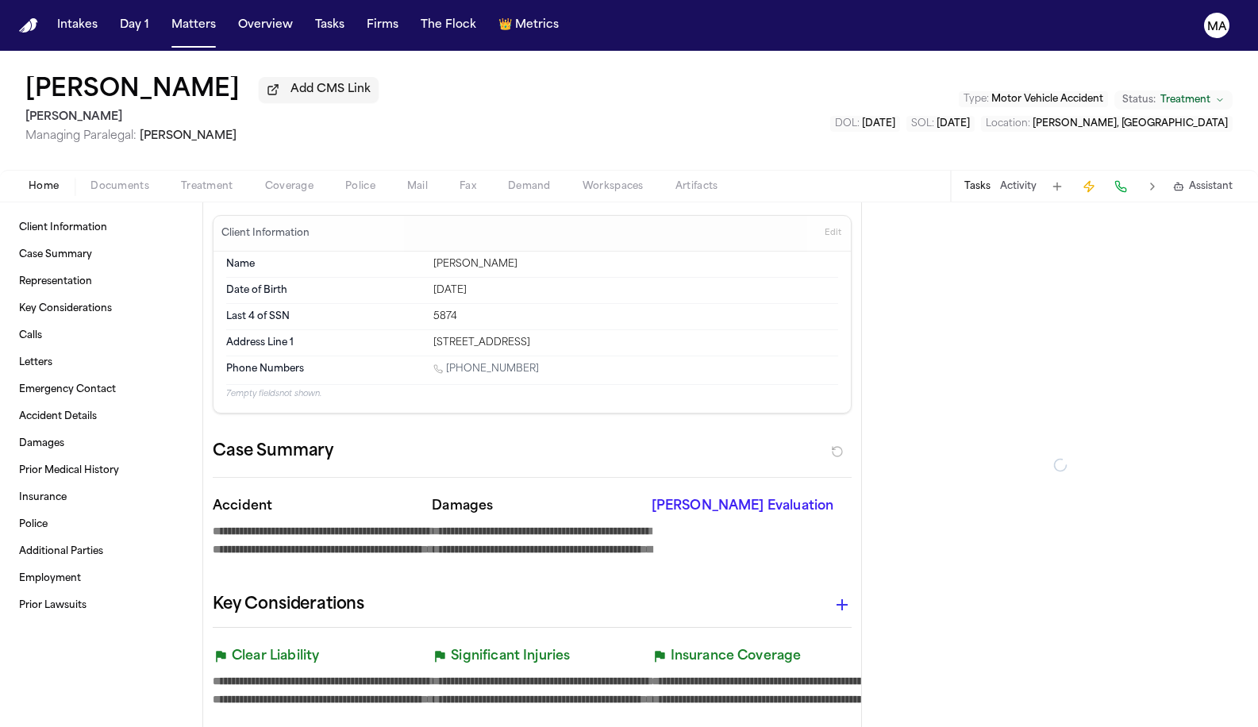
type textarea "*"
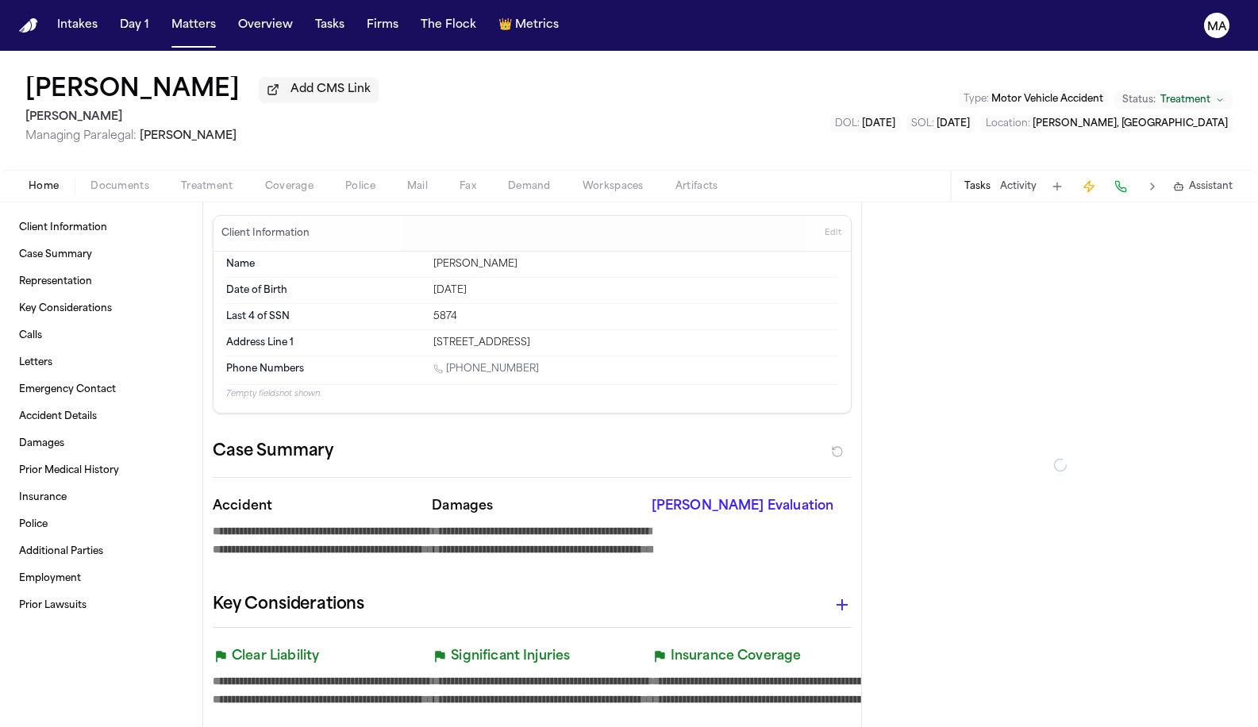
type textarea "*"
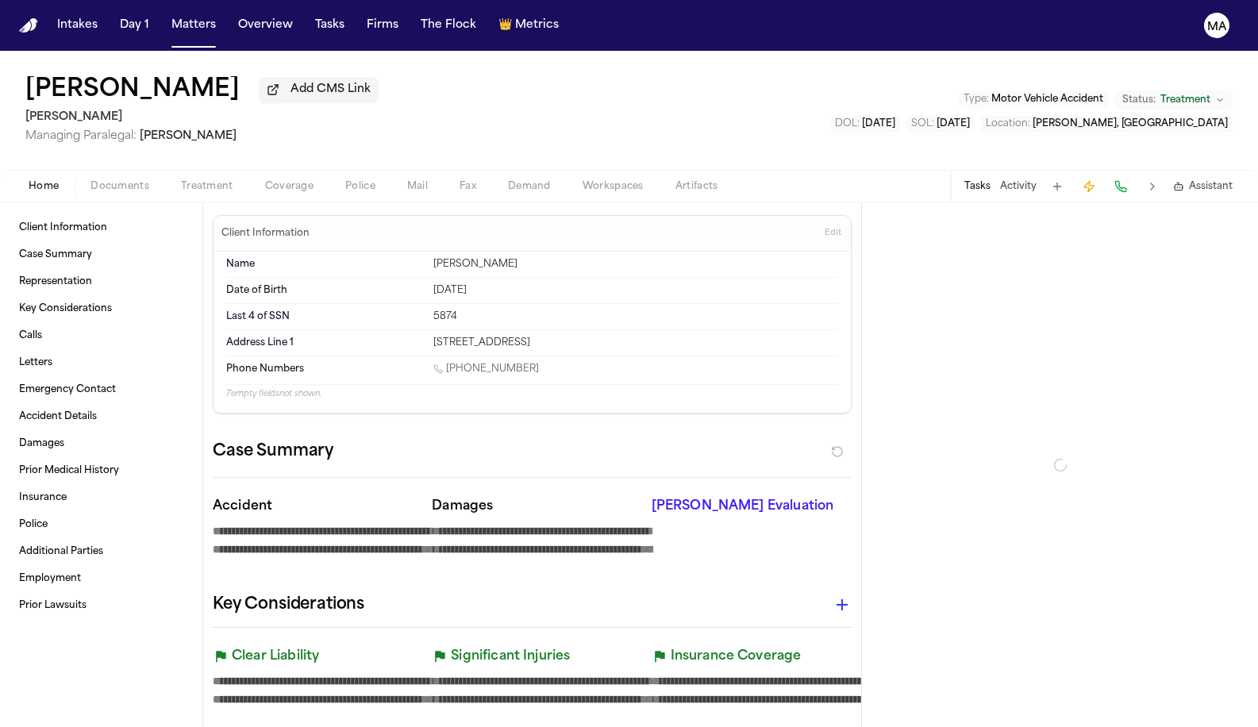
type textarea "*"
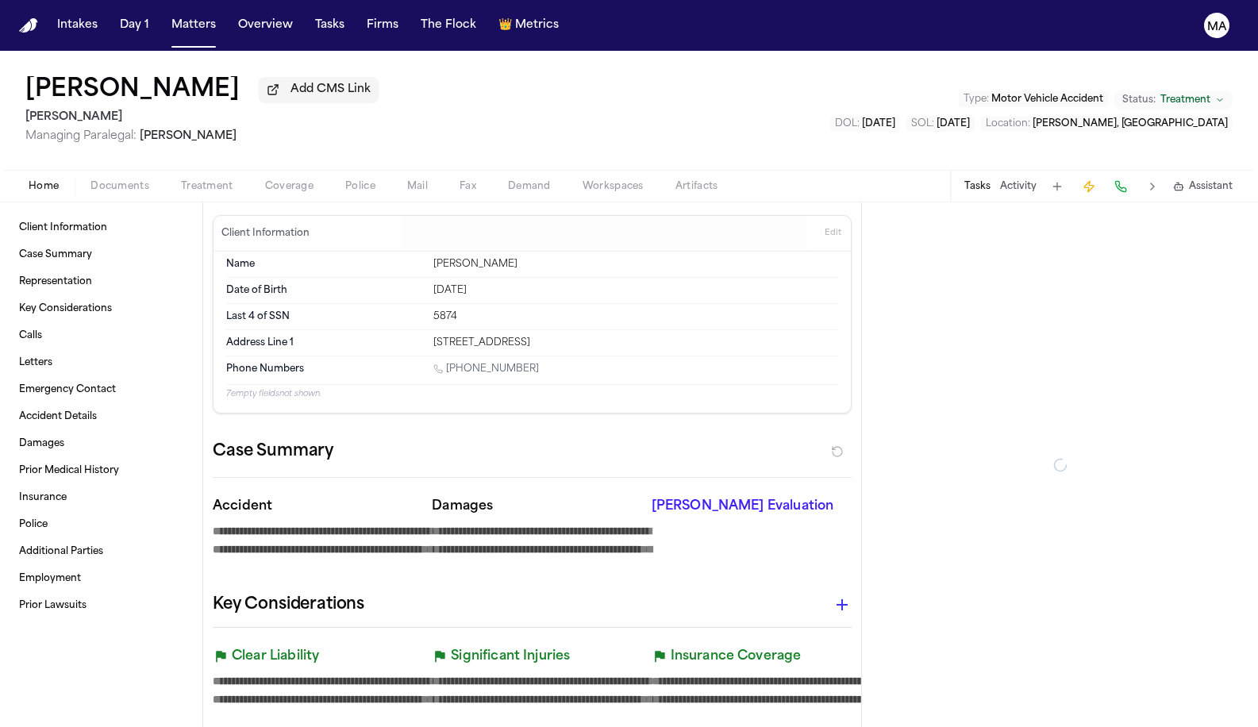
type textarea "*"
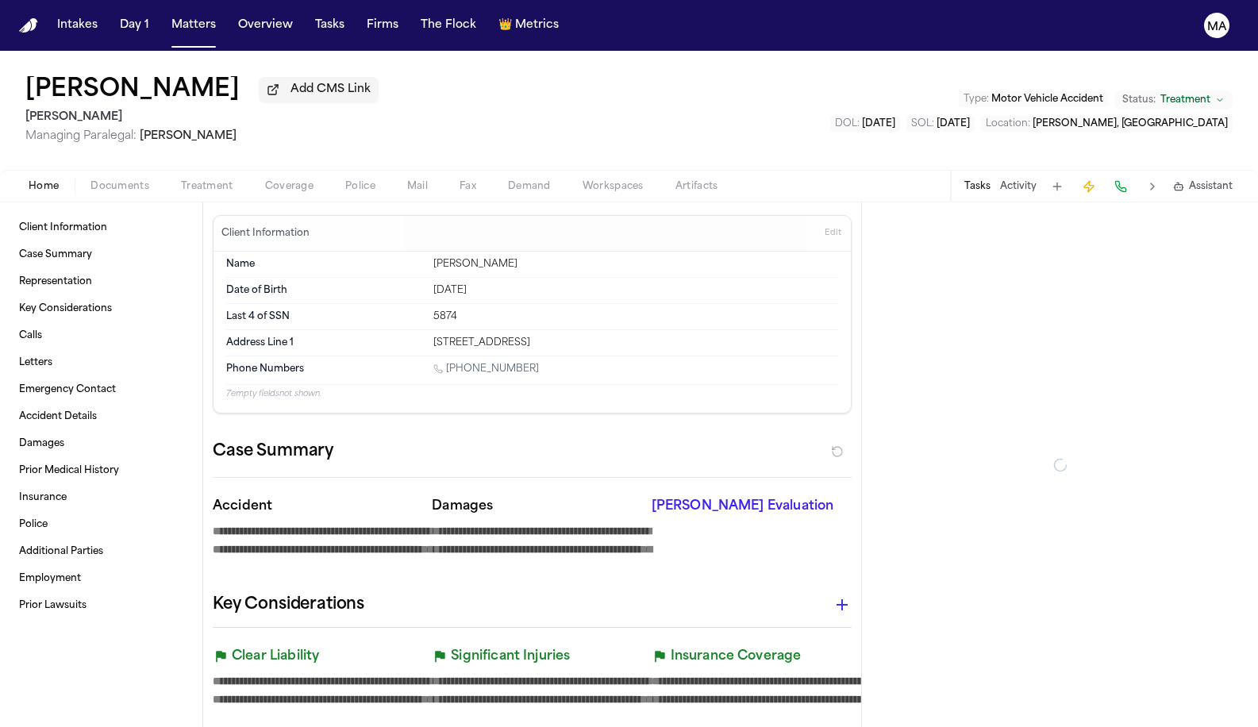
type textarea "*"
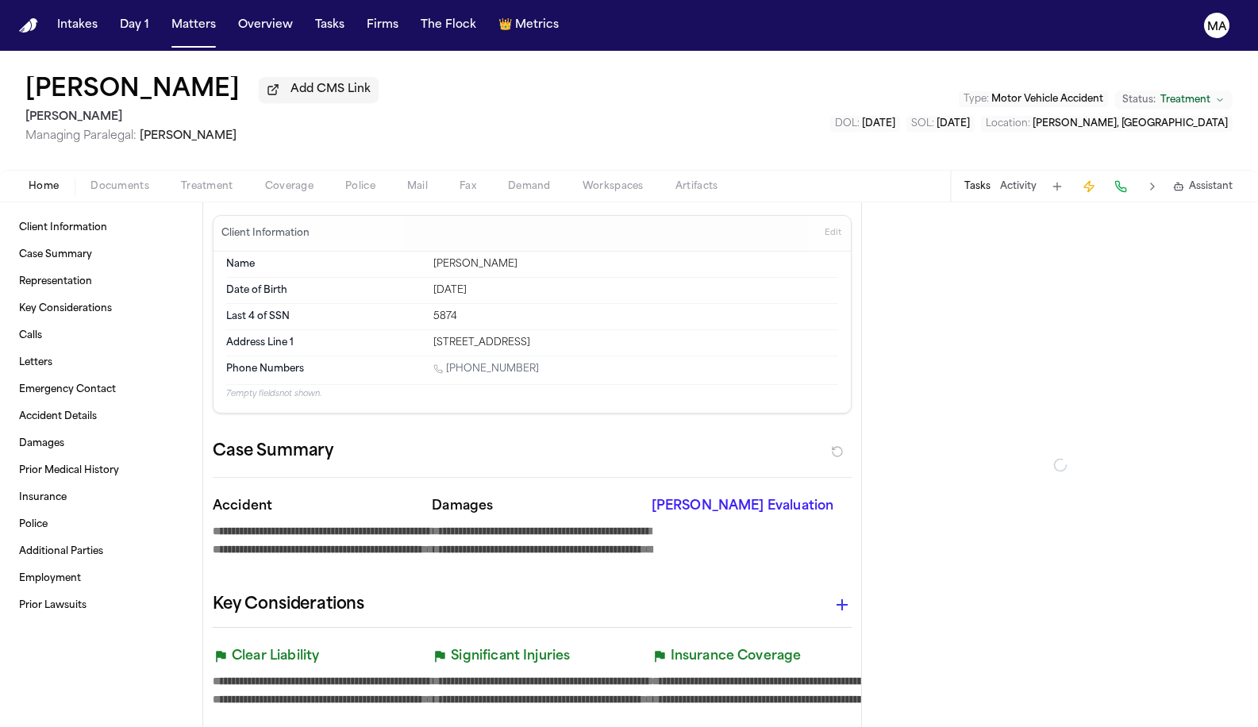
type textarea "*"
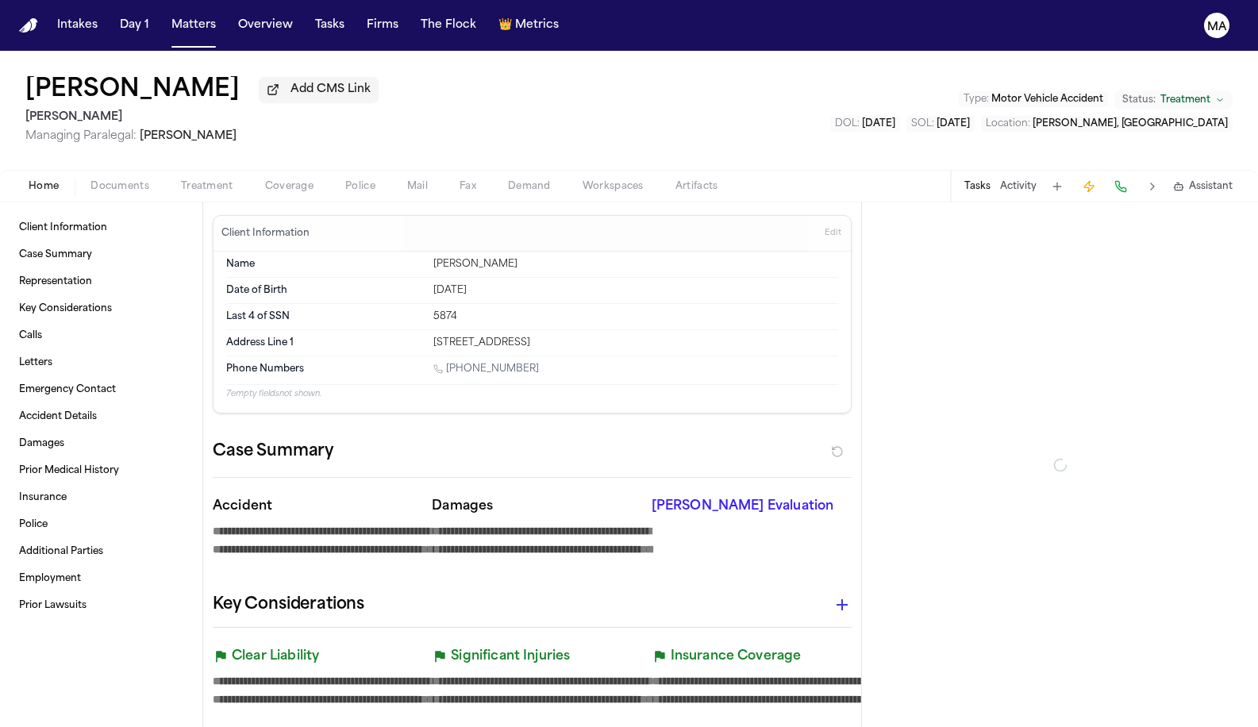
type textarea "*"
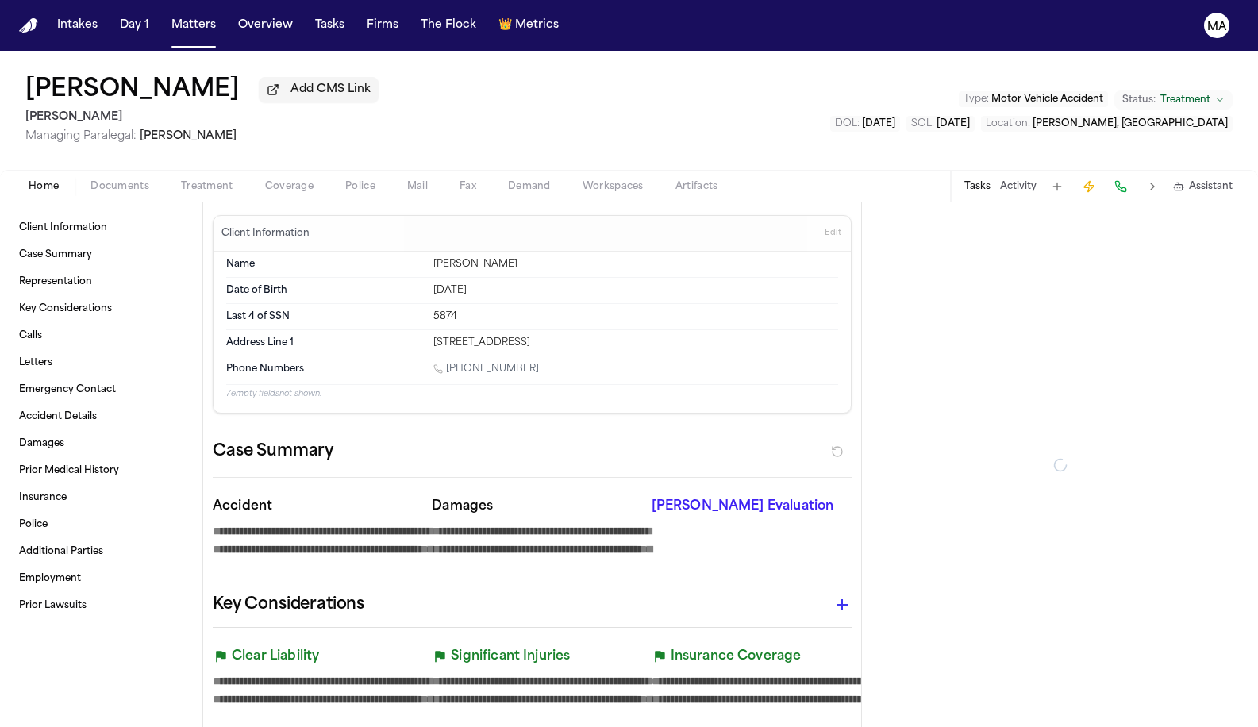
type textarea "*"
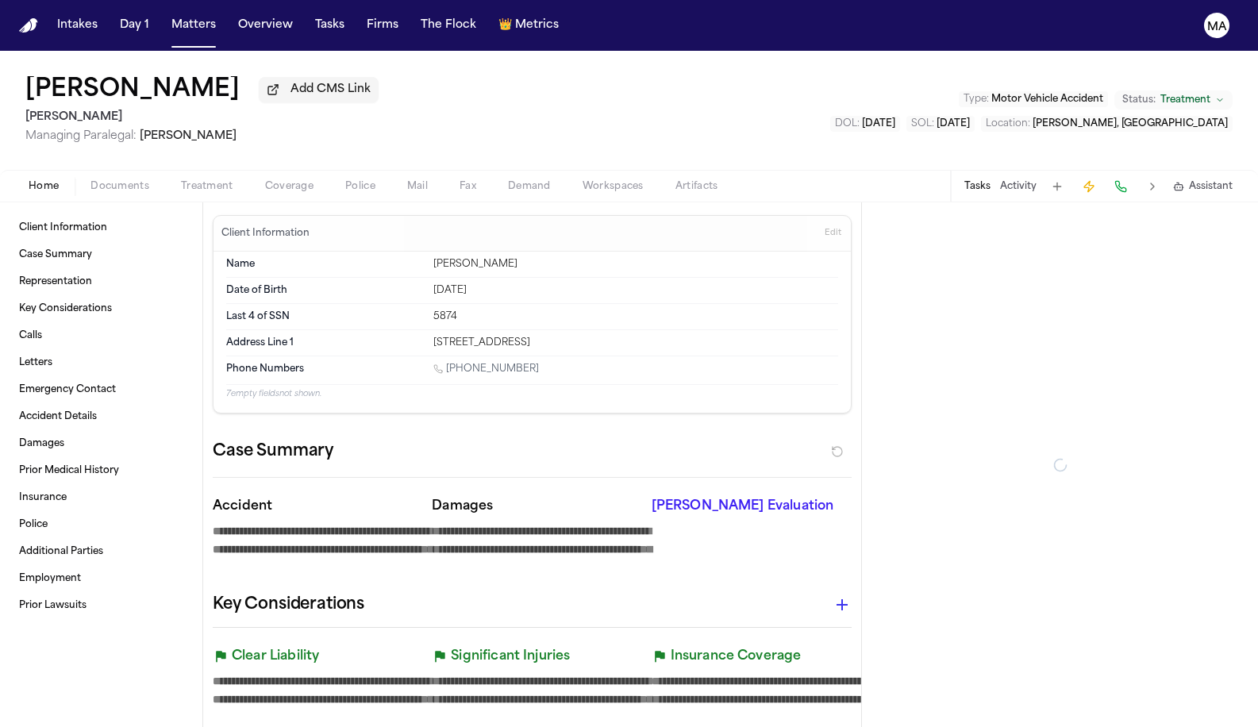
type textarea "*"
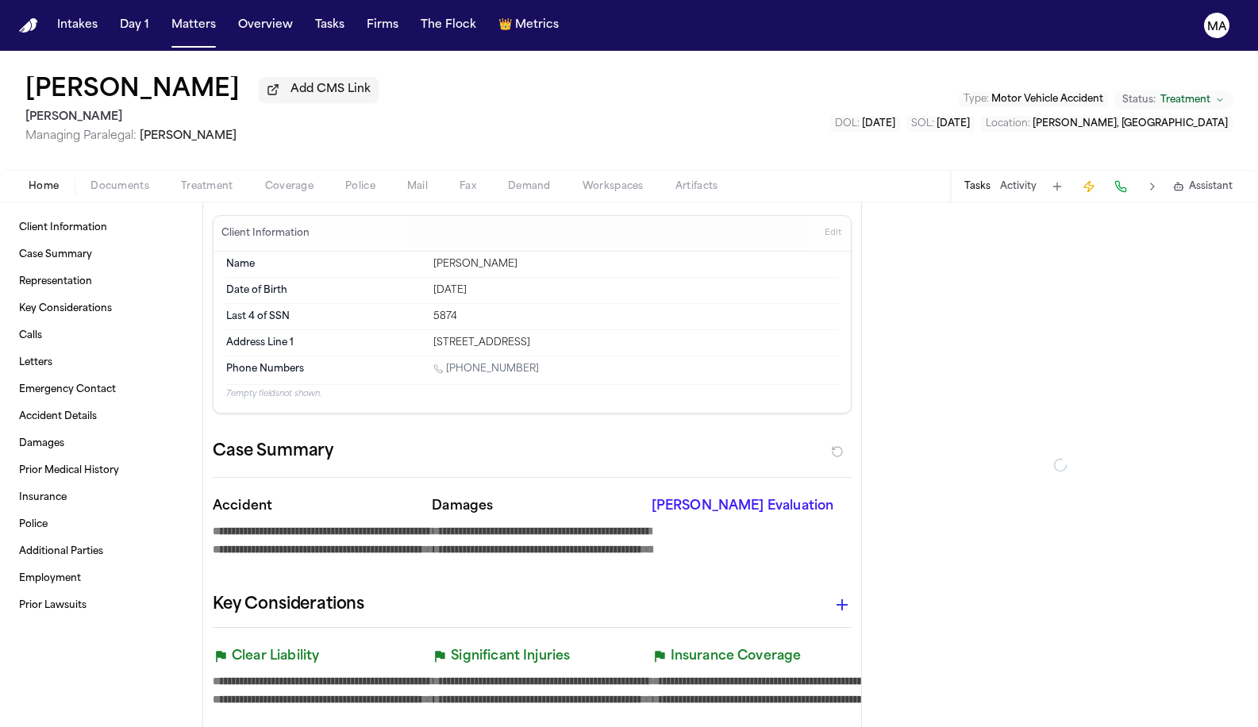
type textarea "*"
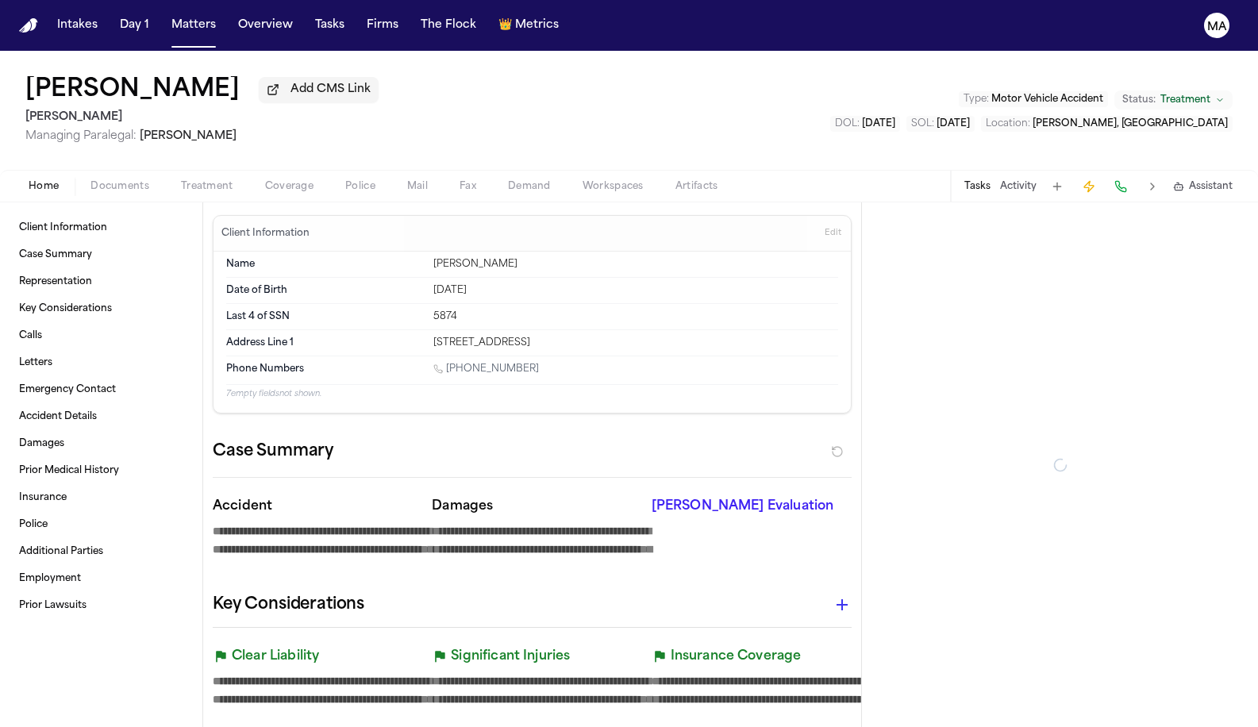
type textarea "*"
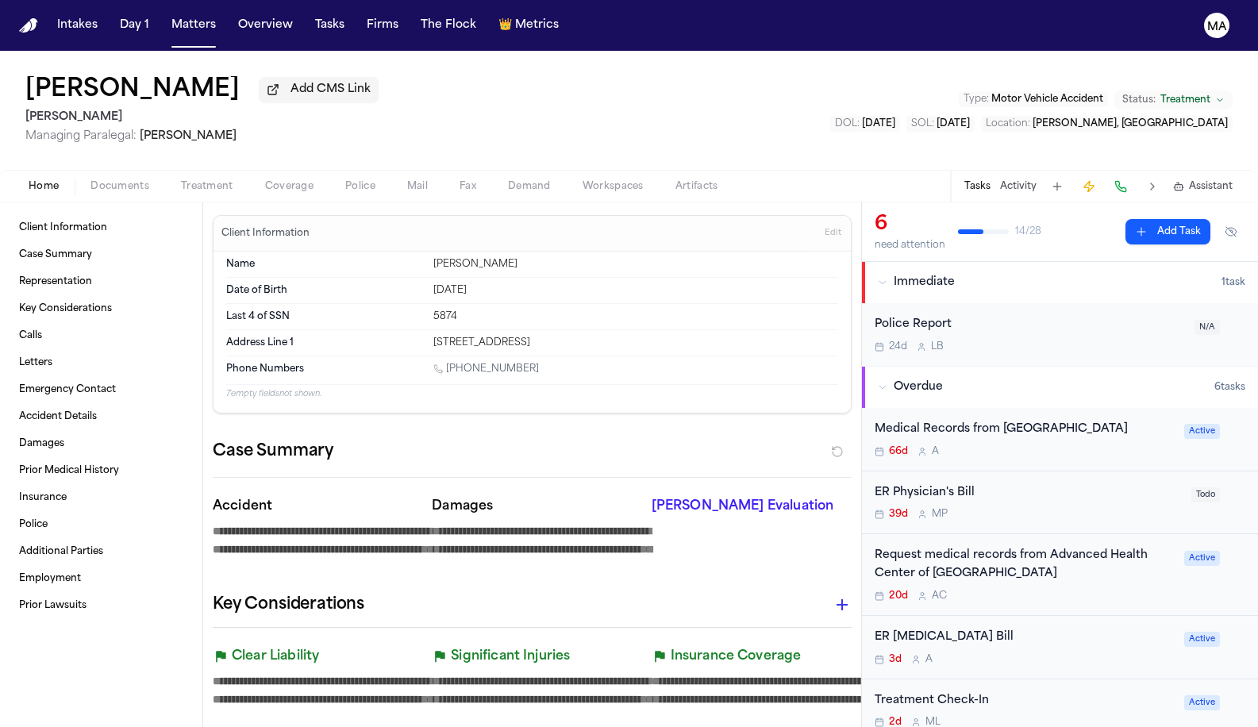
click at [961, 547] on div "Request medical records from Advanced Health Center of Inglewood 20d A C" at bounding box center [1024, 575] width 300 height 56
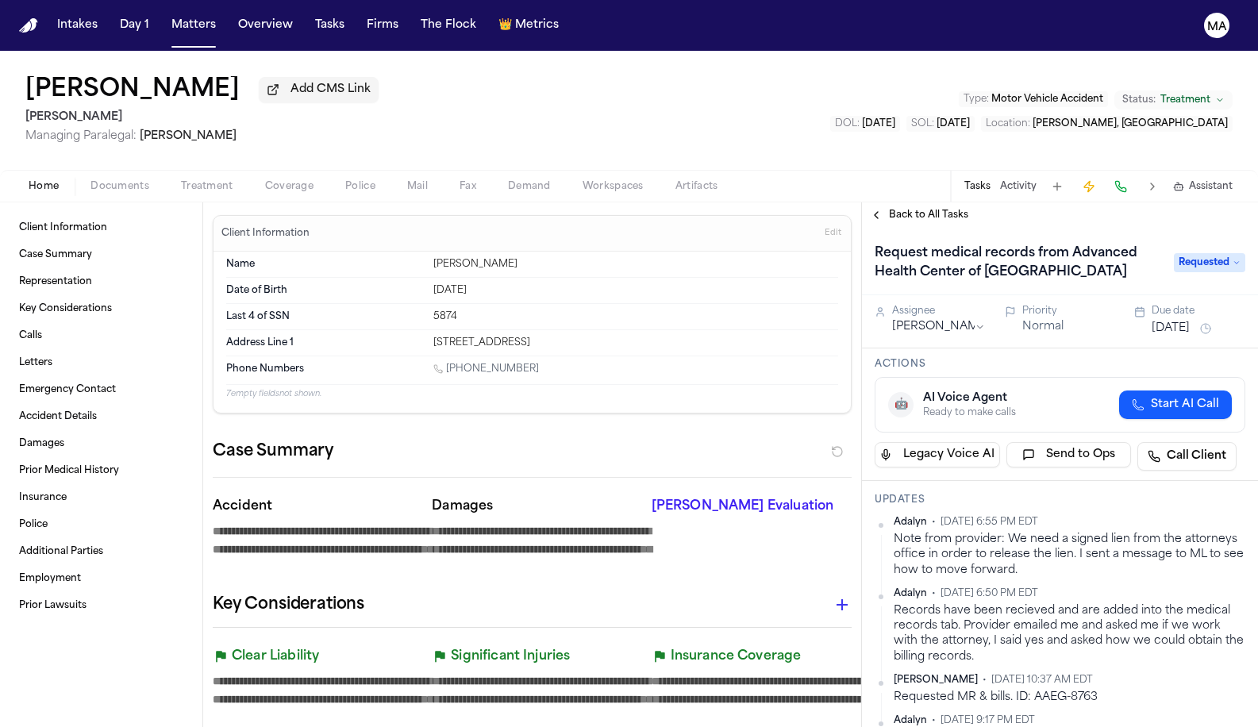
click at [912, 209] on span "Back to All Tasks" at bounding box center [928, 215] width 79 height 13
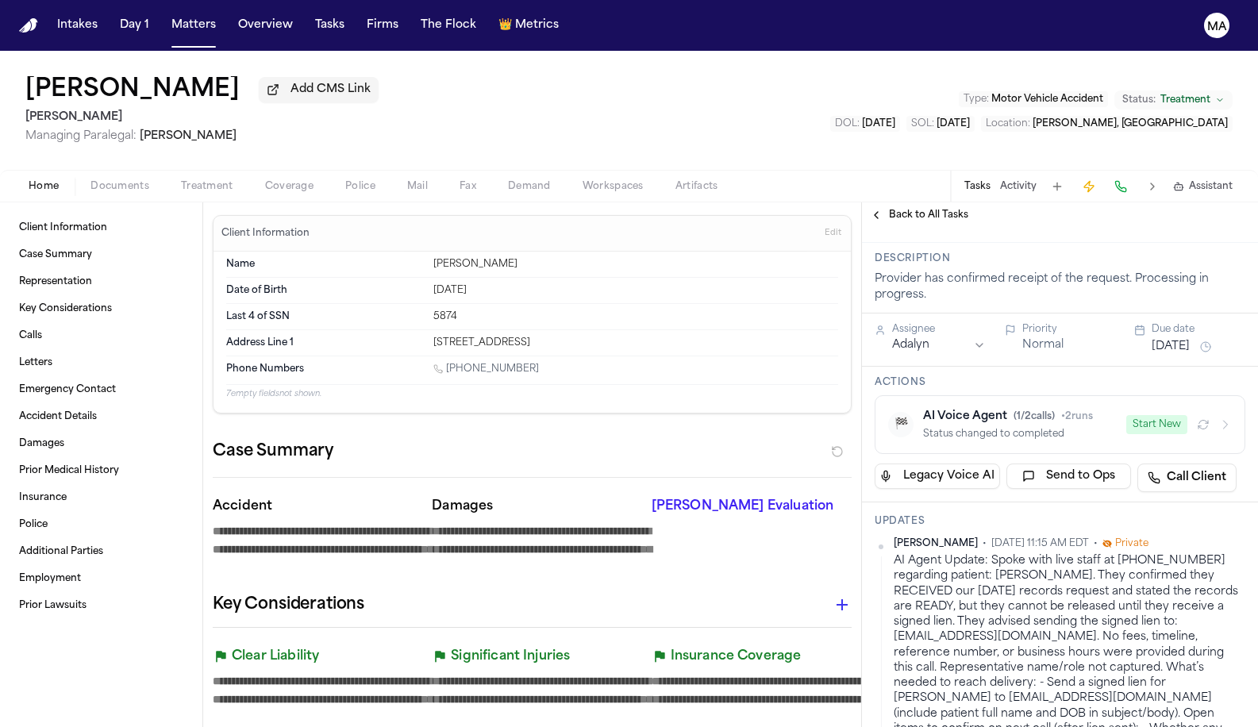
scroll to position [73, 0]
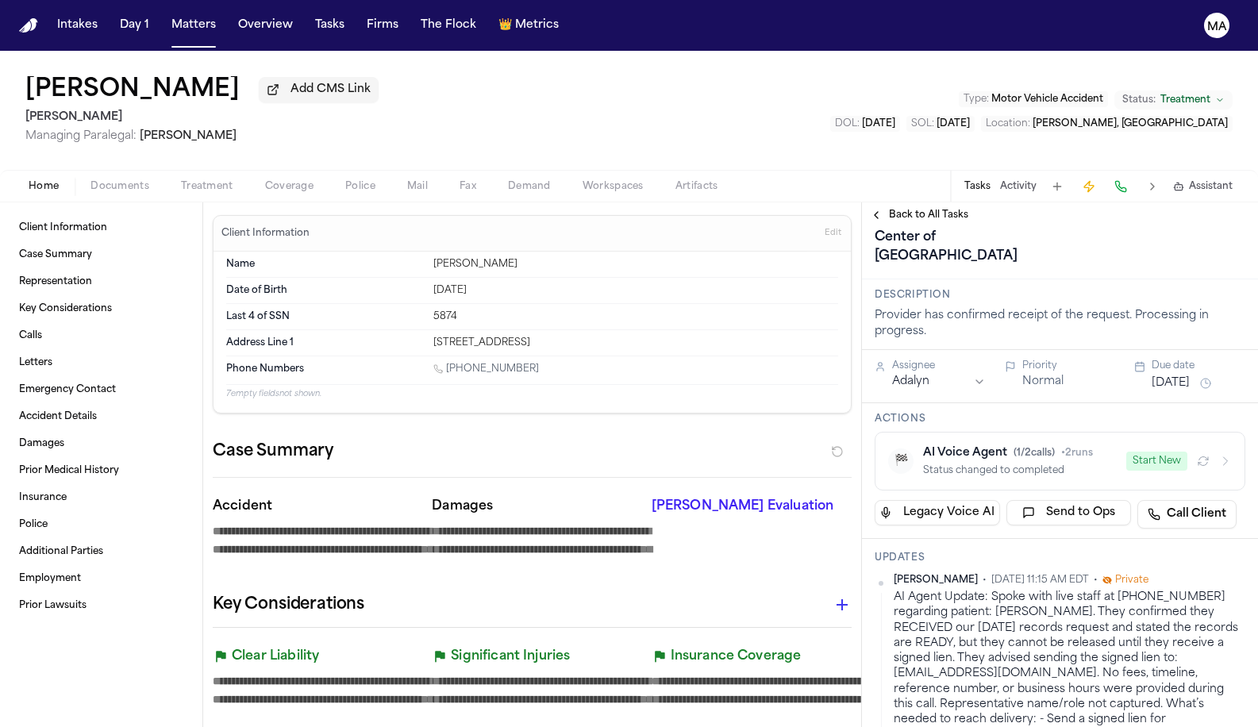
drag, startPoint x: 1016, startPoint y: 413, endPoint x: 1027, endPoint y: 413, distance: 11.1
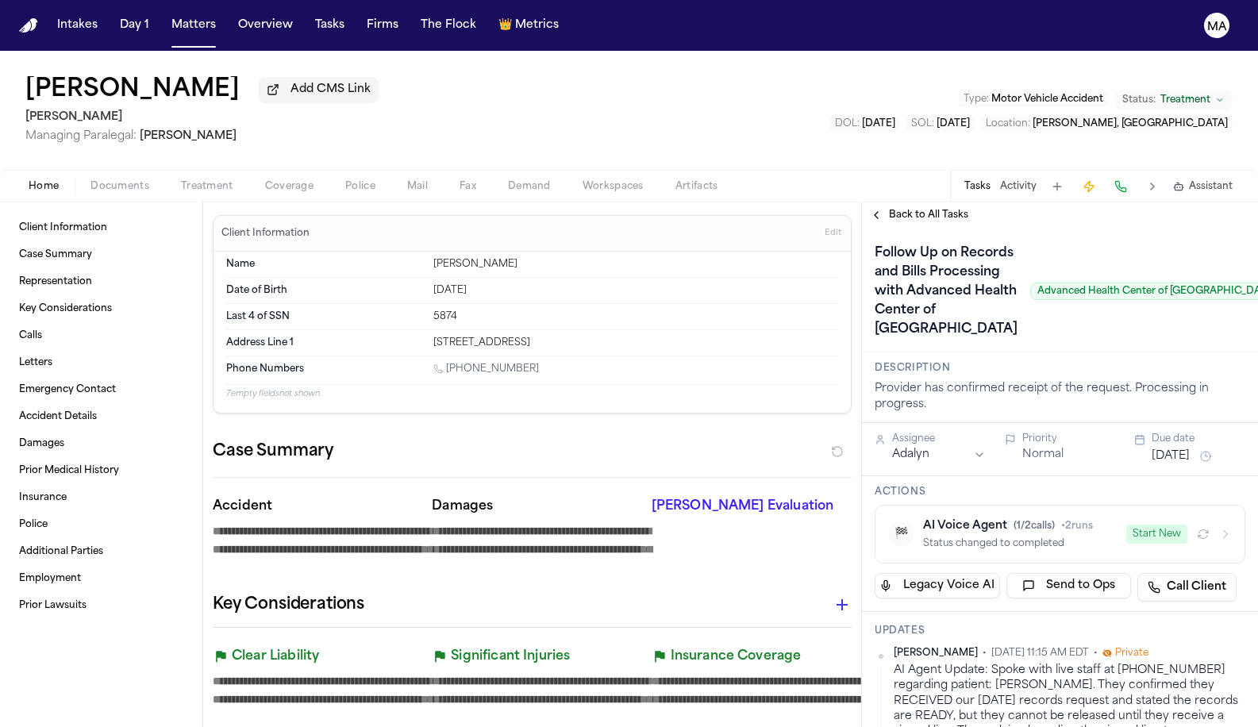
click at [1015, 624] on h3 "Updates" at bounding box center [1059, 630] width 371 height 13
click at [950, 518] on div "AI Voice Agent ( 1 / 2 calls) • 2 runs" at bounding box center [1020, 526] width 194 height 16
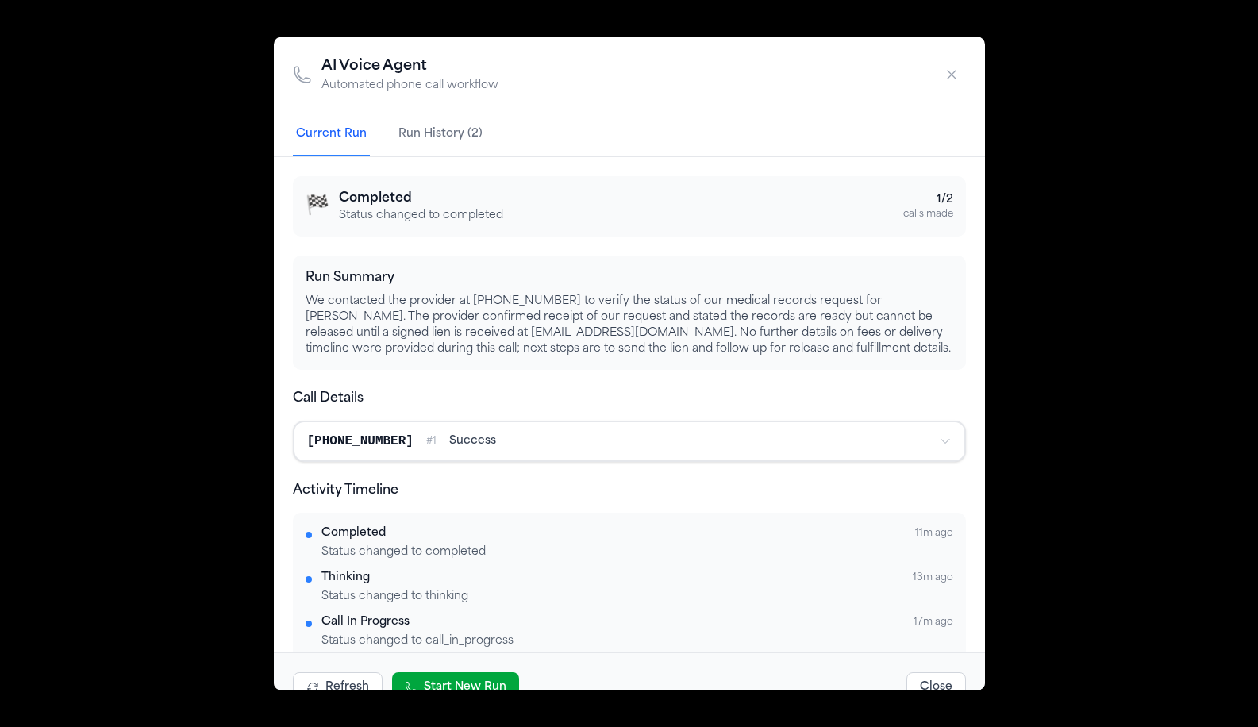
click at [947, 79] on icon "button" at bounding box center [951, 75] width 8 height 8
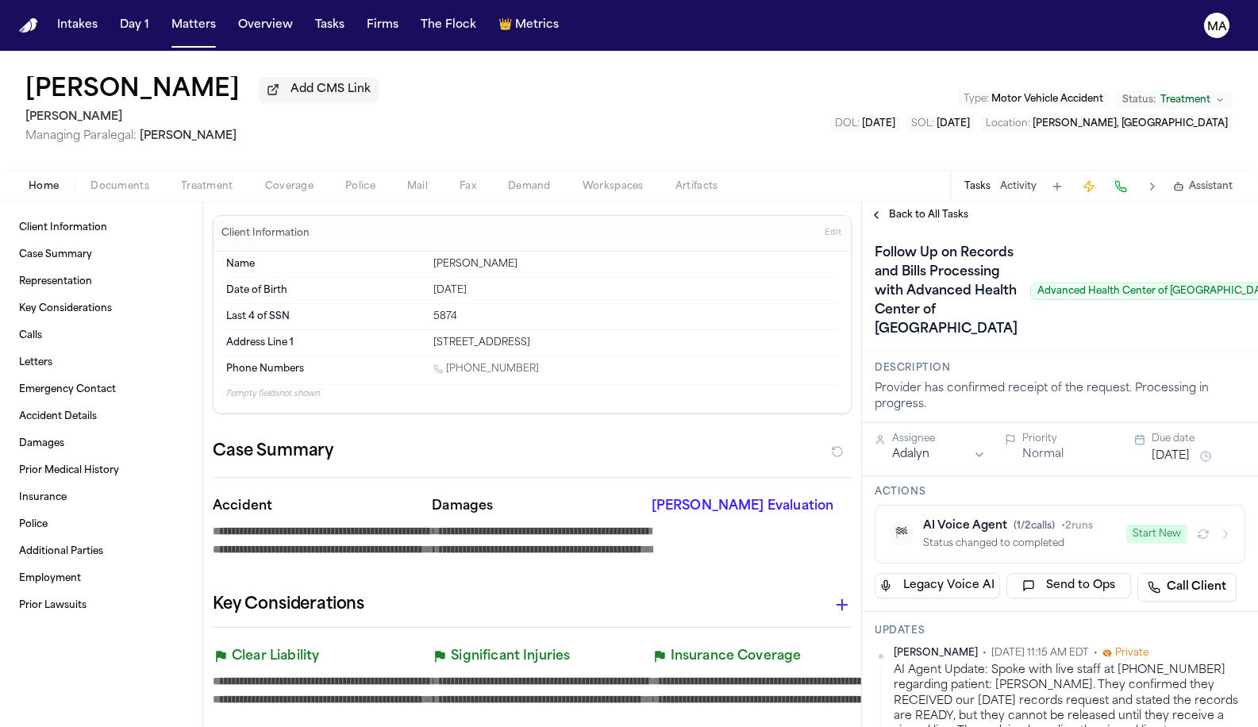
click at [458, 70] on div "[PERSON_NAME] Add CMS Link [PERSON_NAME] Managing Paralegal: [PERSON_NAME] Type…" at bounding box center [629, 110] width 1258 height 119
click at [56, 323] on link "Calls" at bounding box center [101, 335] width 177 height 25
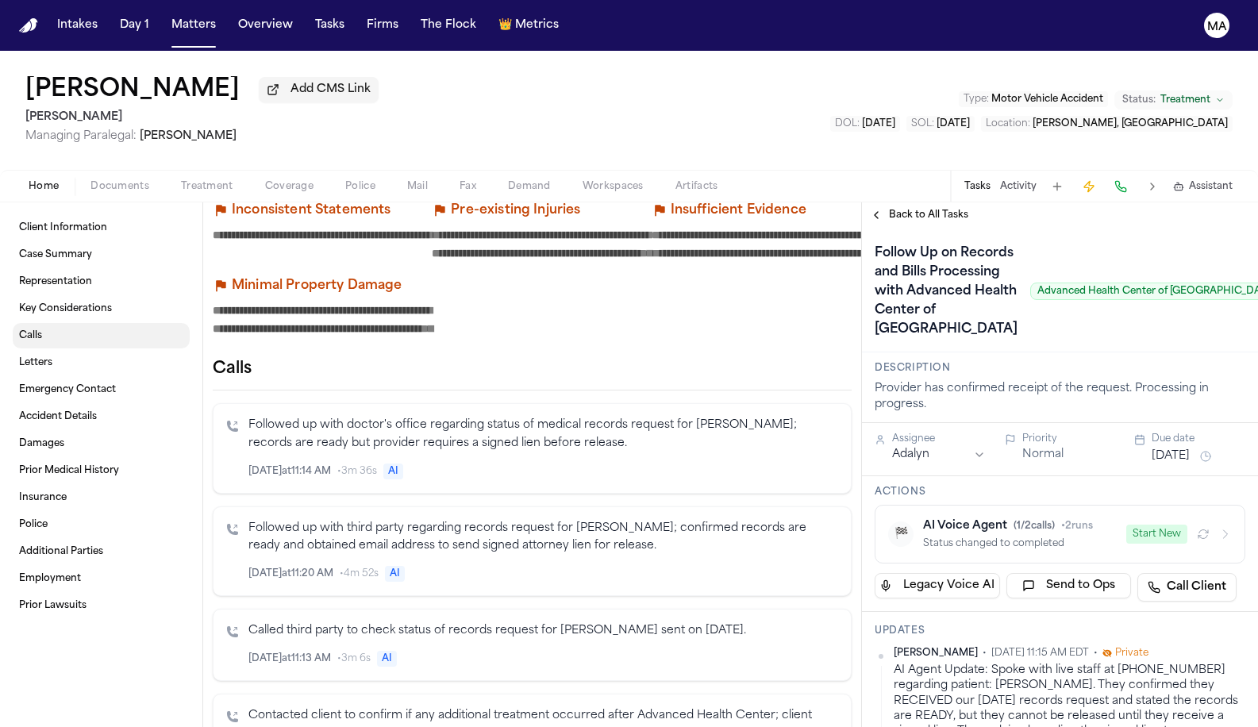
scroll to position [534, 0]
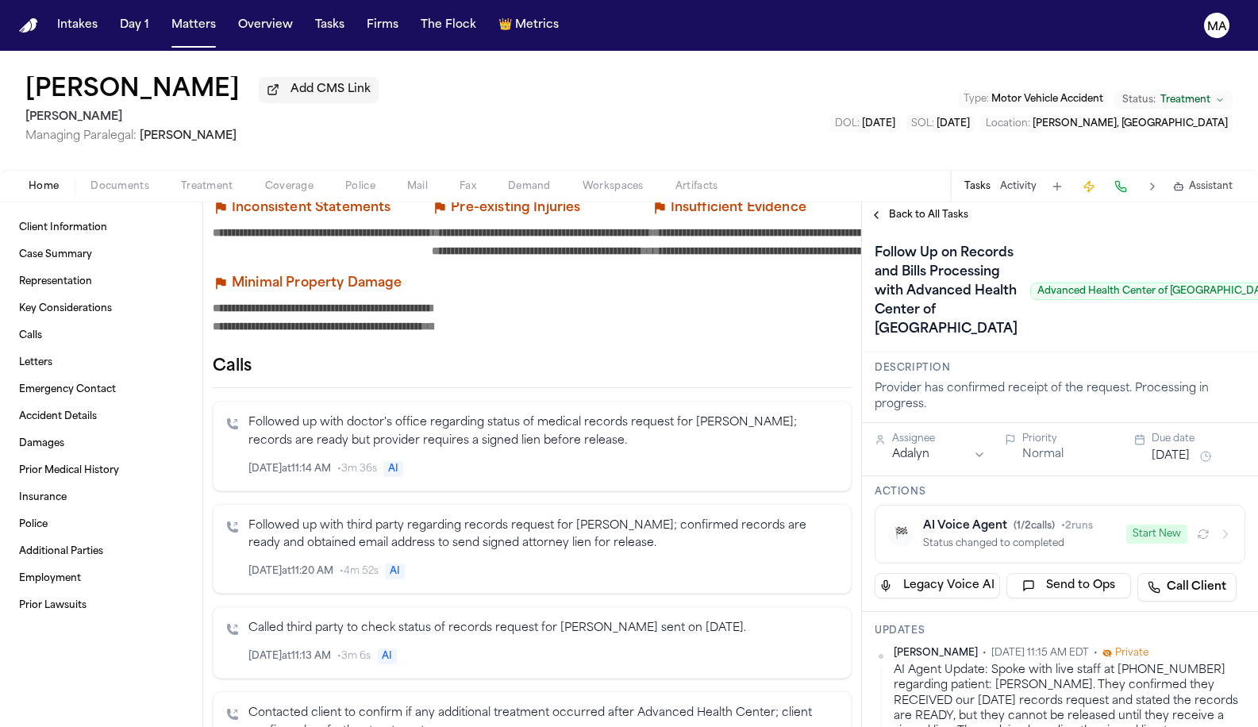
click at [776, 464] on icon "Inspect" at bounding box center [772, 468] width 8 height 9
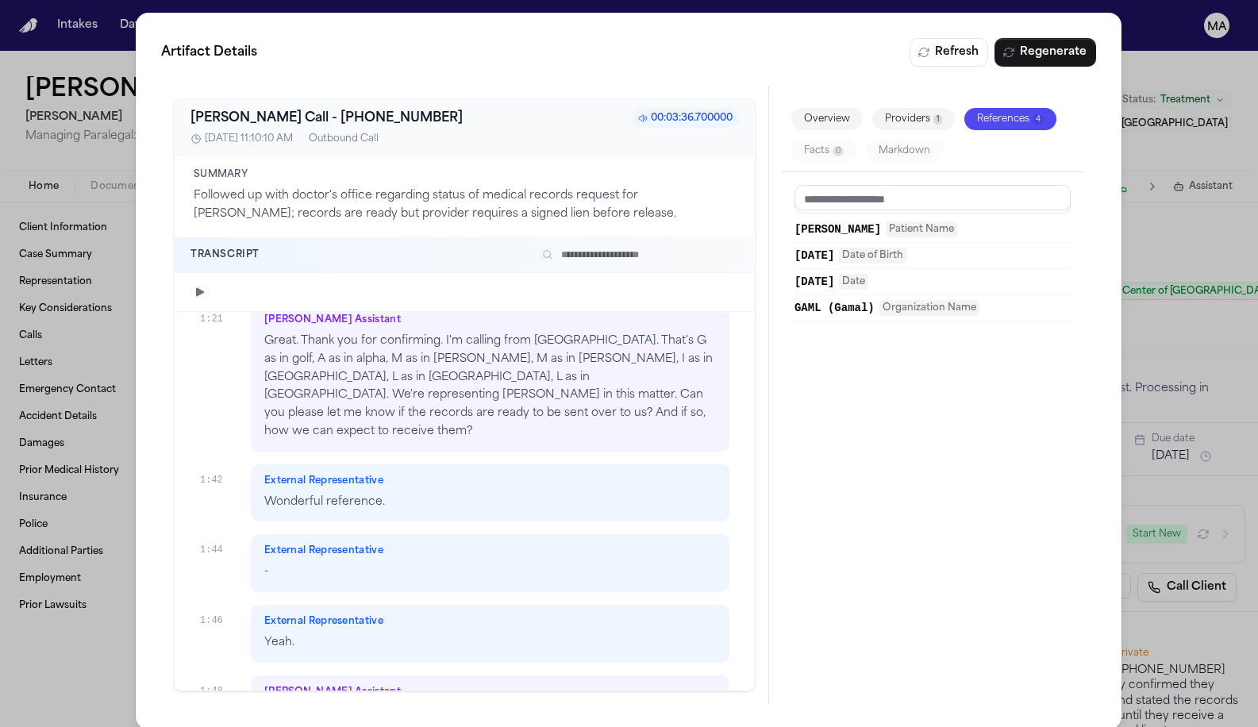
scroll to position [0, 0]
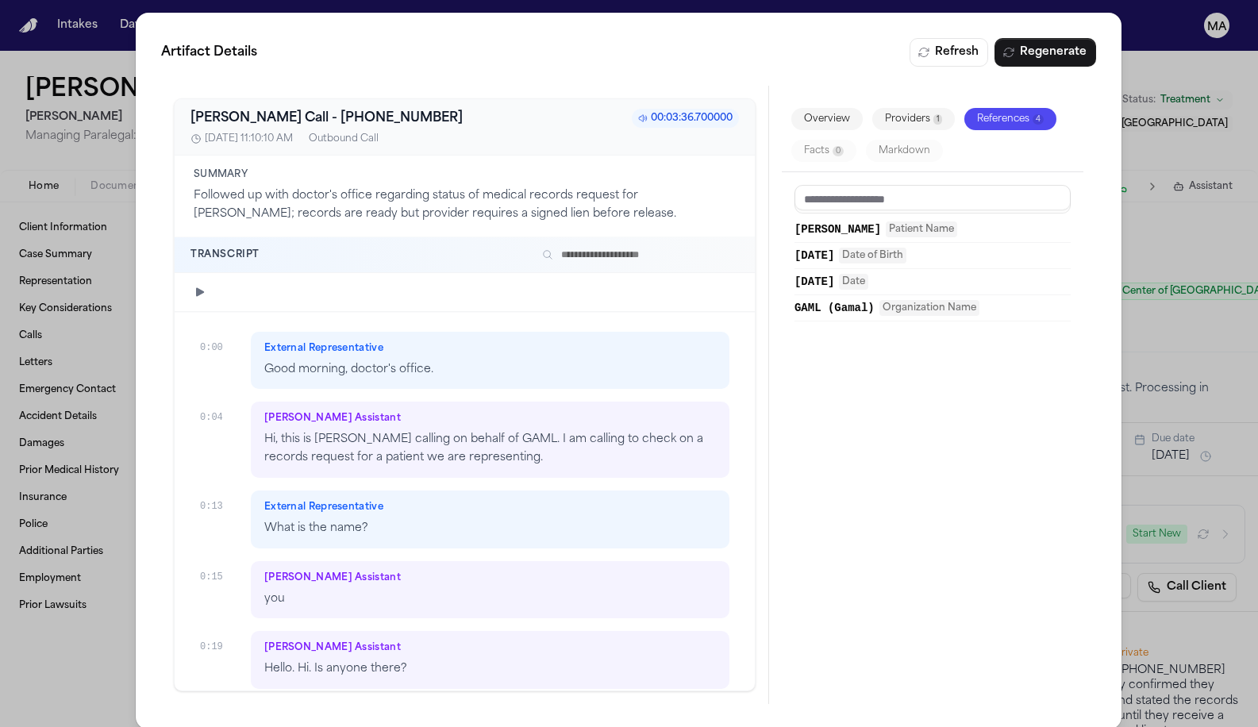
click at [106, 36] on div "Artifact Details Refresh Regenerate [PERSON_NAME] Call - [PHONE_NUMBER]:03:36.7…" at bounding box center [629, 371] width 1258 height 742
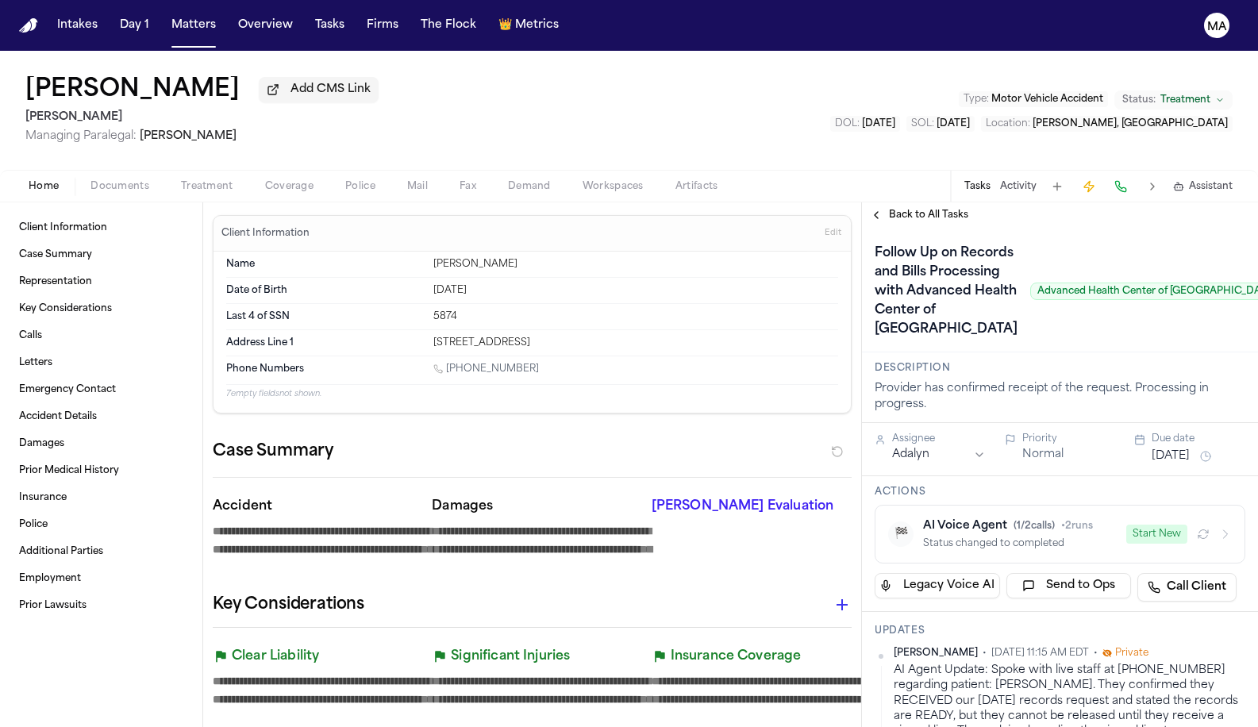
click at [903, 209] on span "Back to All Tasks" at bounding box center [928, 215] width 79 height 13
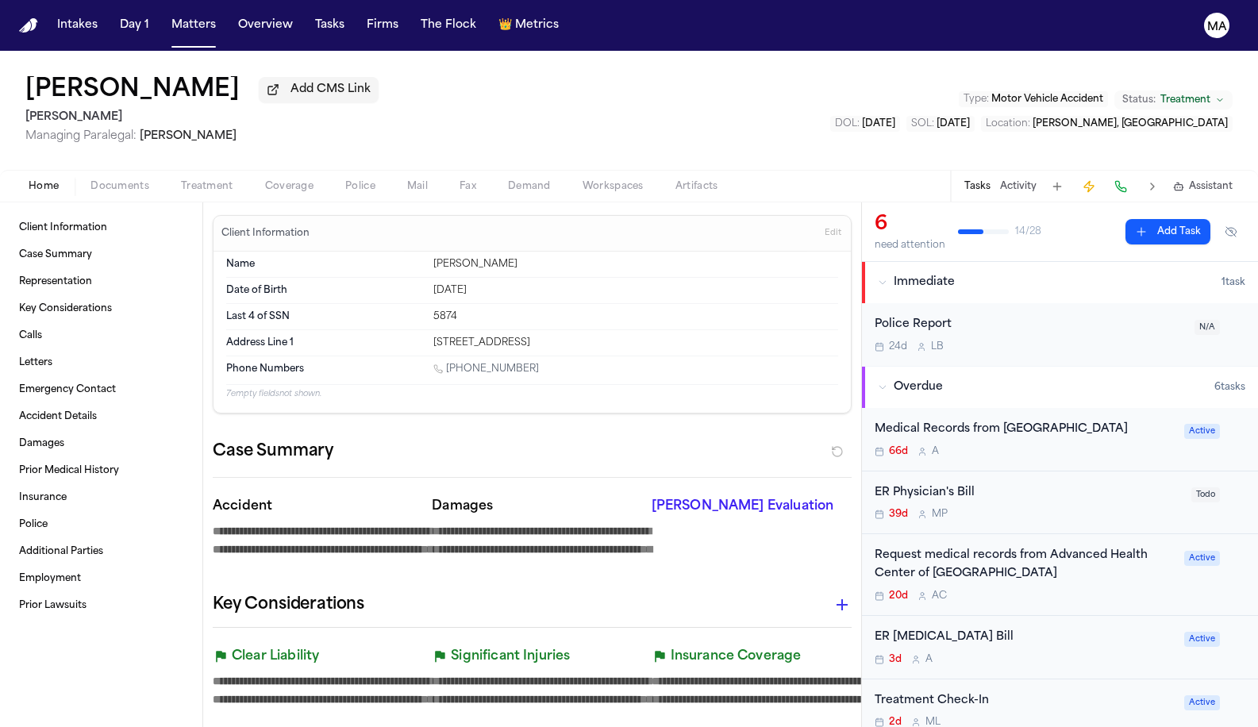
click at [911, 170] on div "Home Documents Treatment Coverage Police Mail Fax Demand Workspaces Artifacts T…" at bounding box center [629, 186] width 1258 height 32
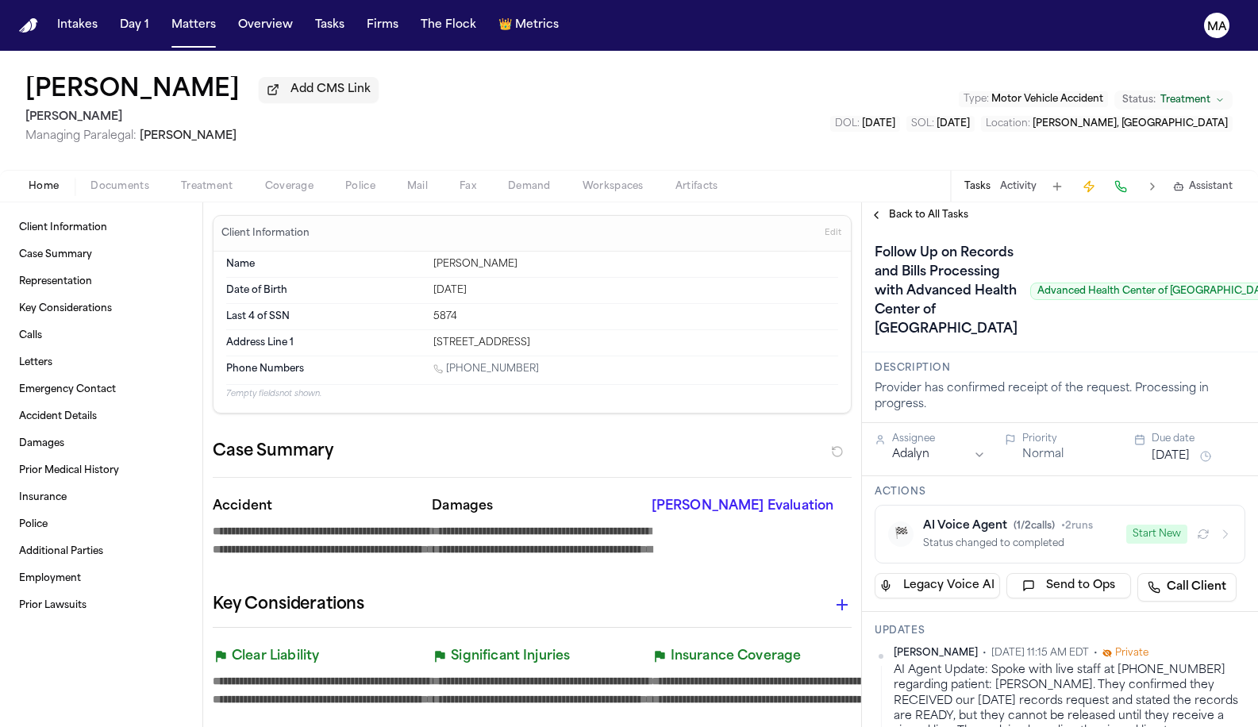
scroll to position [3, 0]
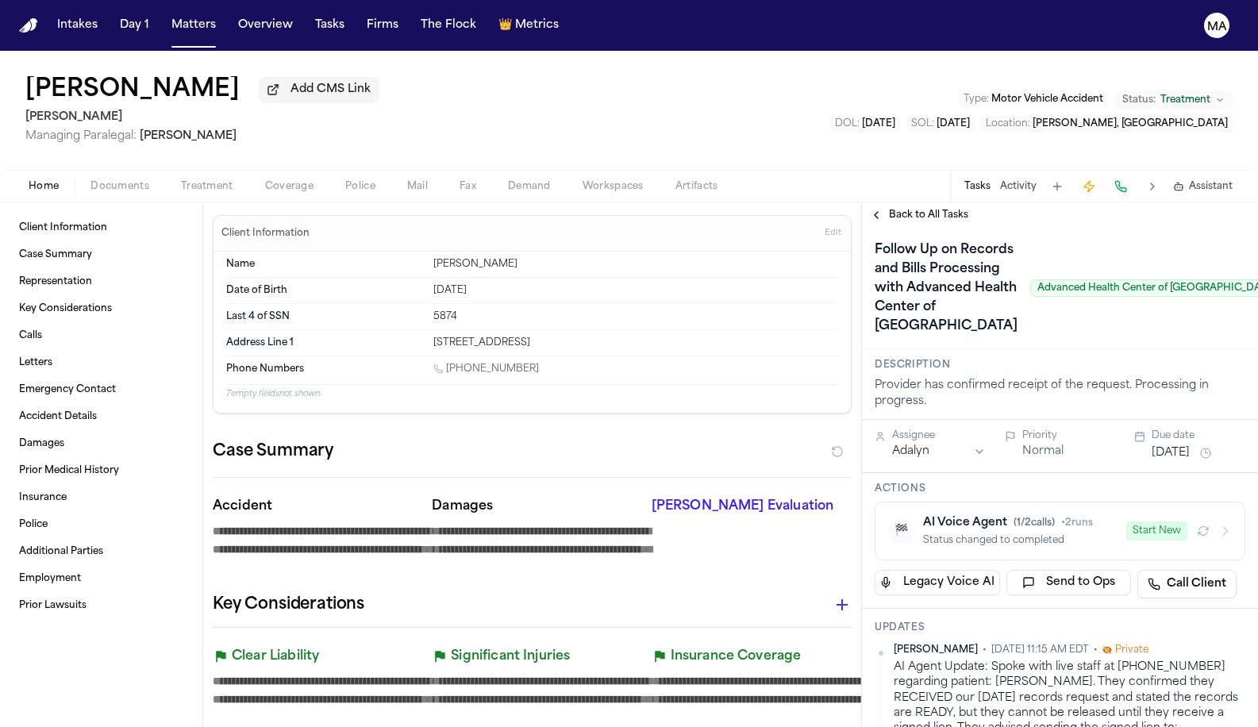
click at [561, 65] on div "[PERSON_NAME] Add CMS Link [PERSON_NAME] Managing Paralegal: [PERSON_NAME] Type…" at bounding box center [629, 110] width 1258 height 119
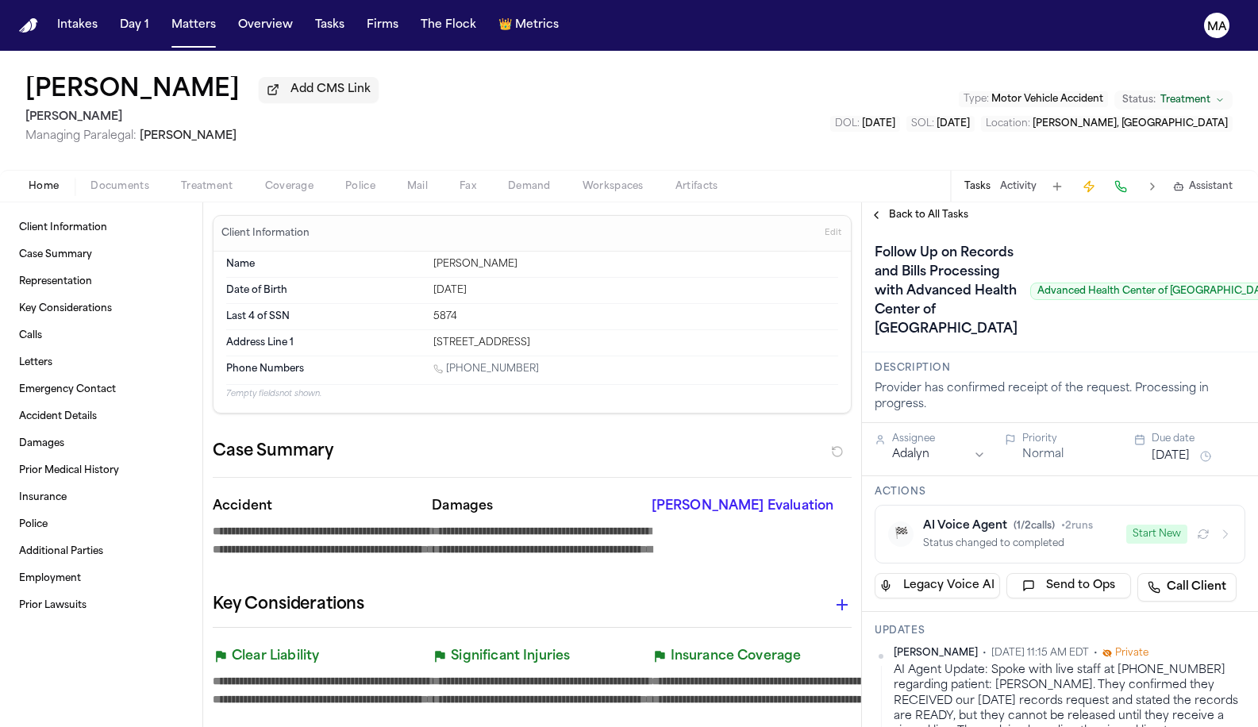
click at [891, 209] on span "Back to All Tasks" at bounding box center [928, 215] width 79 height 13
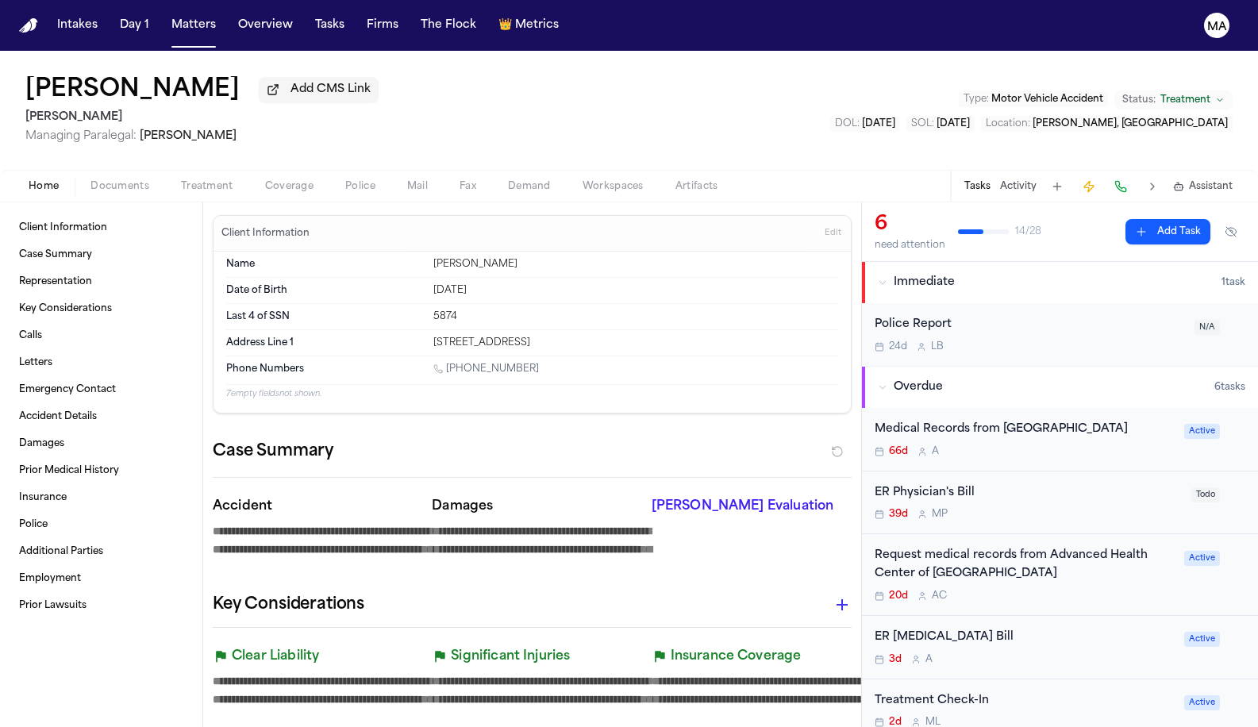
click at [225, 67] on div "[PERSON_NAME] Add CMS Link [PERSON_NAME] Managing Paralegal: [PERSON_NAME] Type…" at bounding box center [629, 110] width 1258 height 119
click at [309, 19] on button "Tasks" at bounding box center [330, 25] width 42 height 29
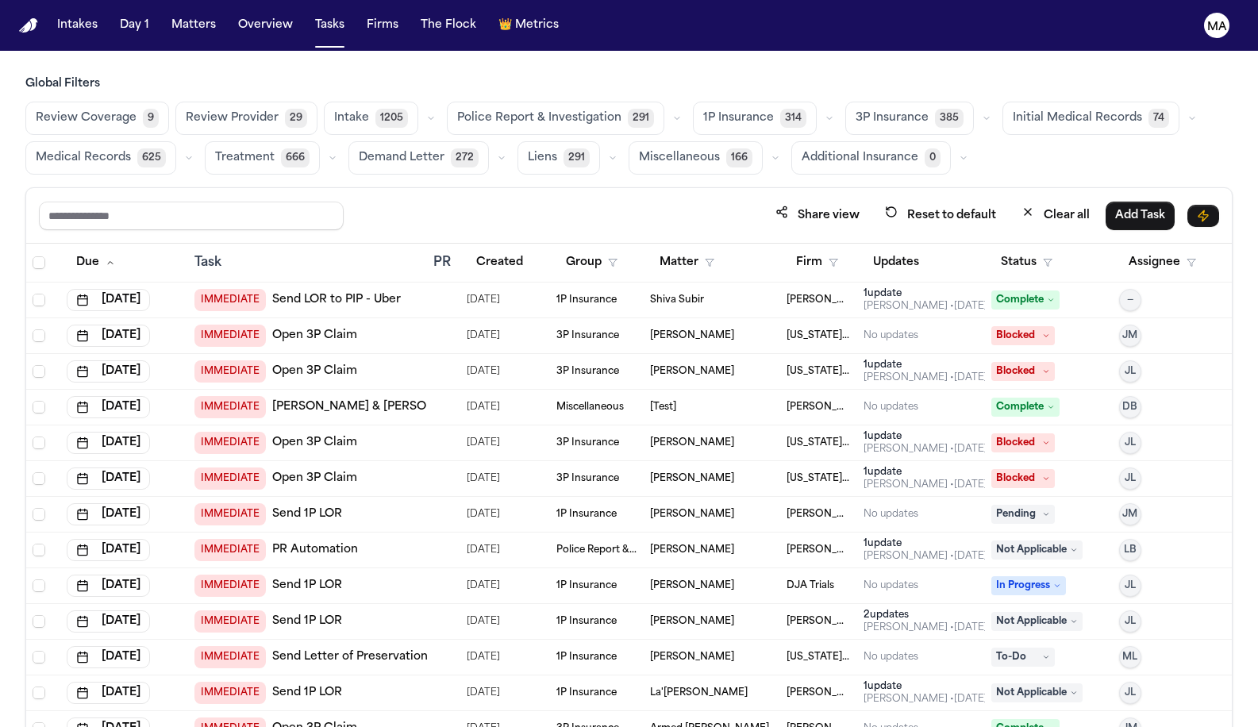
click at [131, 150] on span "Medical Records" at bounding box center [83, 158] width 95 height 16
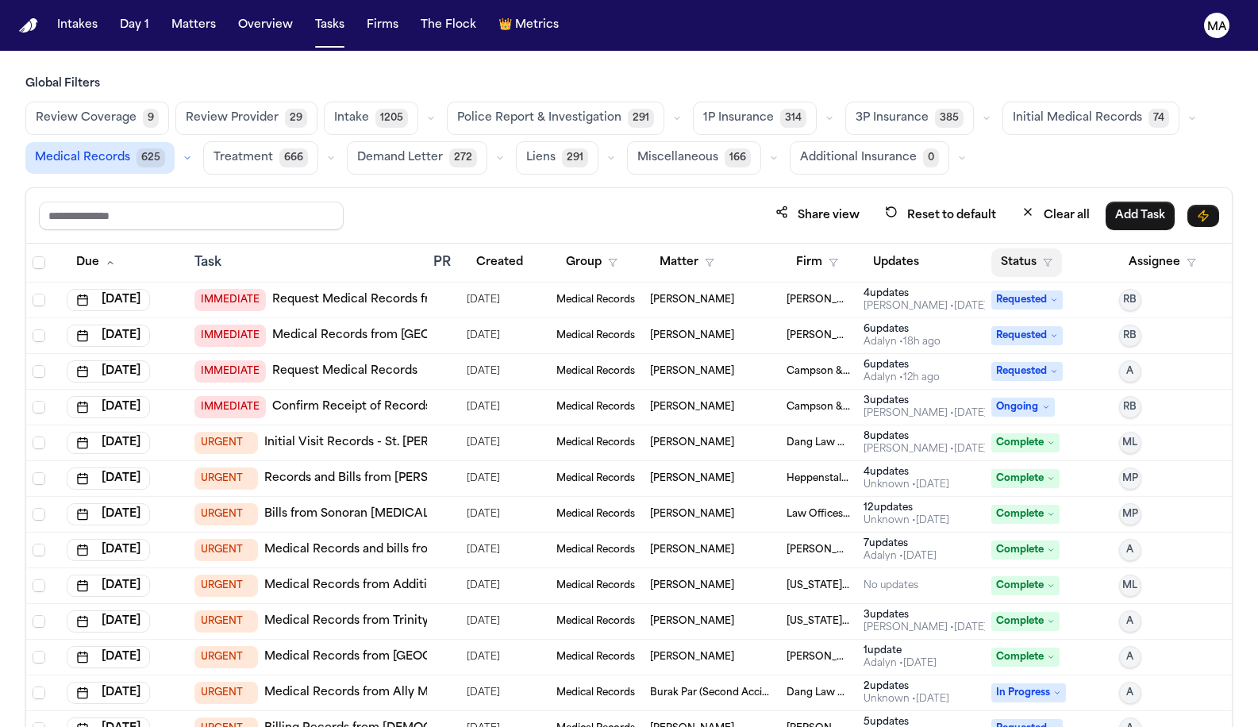
click at [1008, 248] on button "Status" at bounding box center [1026, 262] width 71 height 29
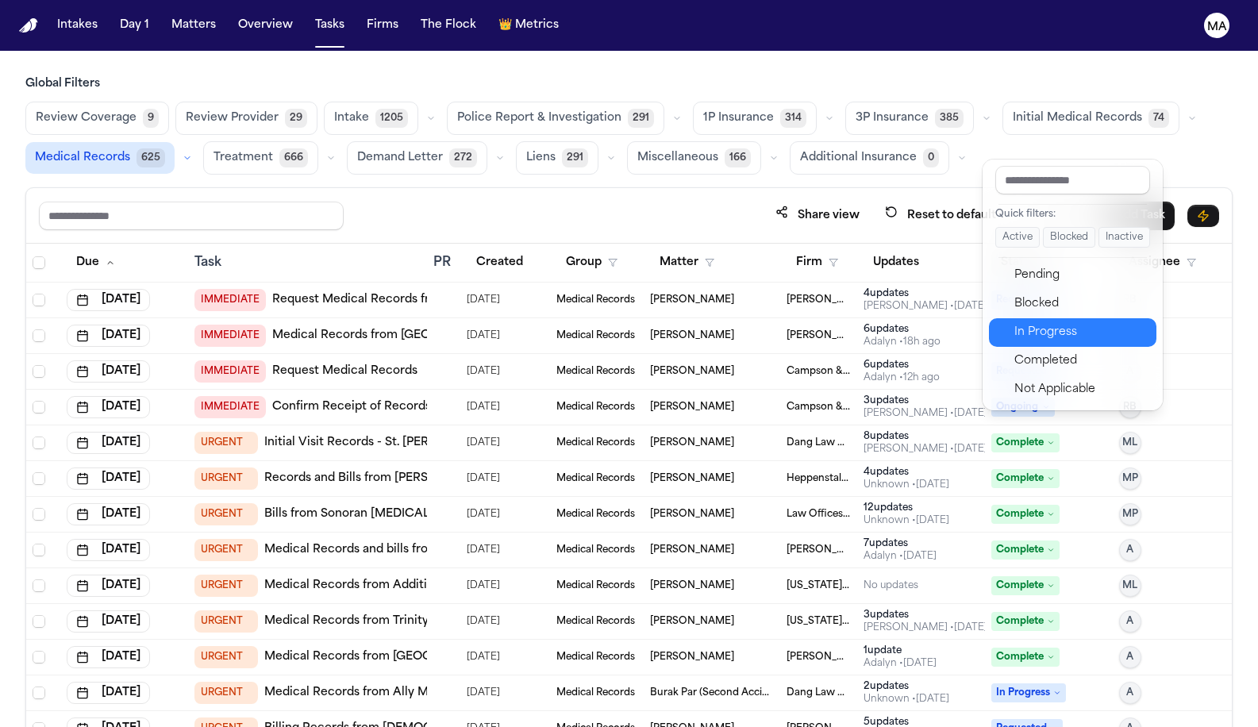
click at [1031, 323] on div "In Progress" at bounding box center [1080, 332] width 132 height 19
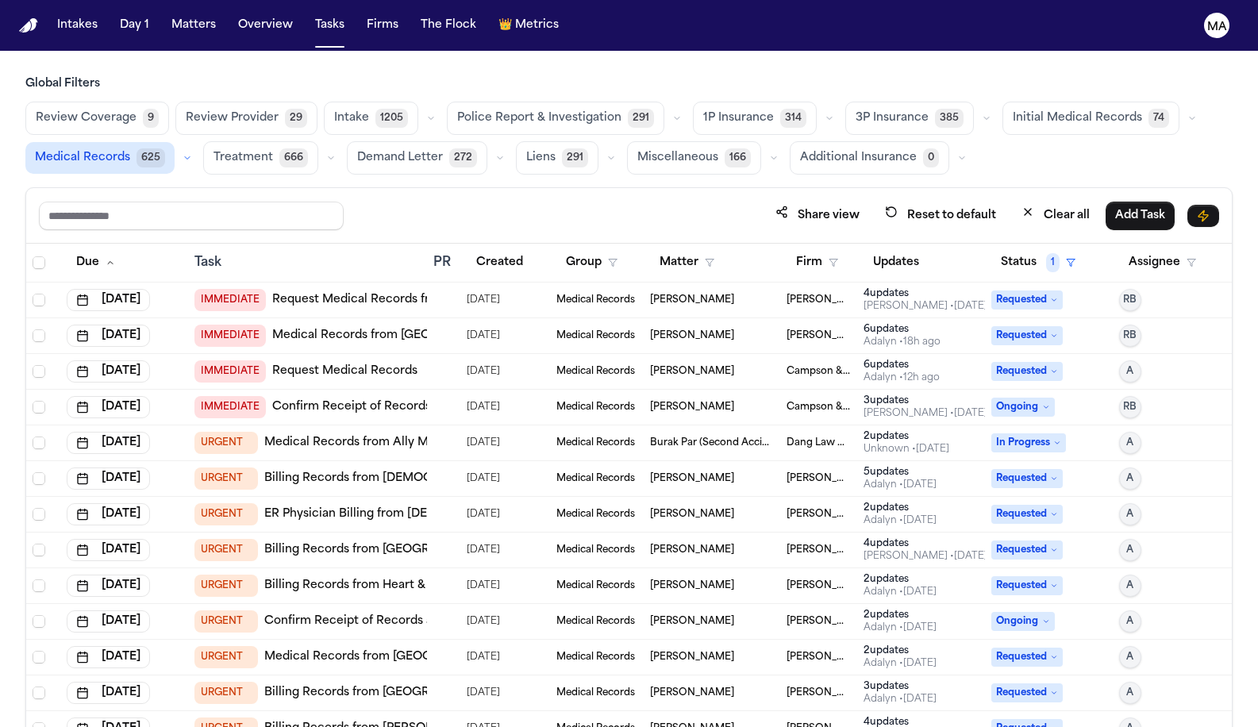
click at [194, 253] on div "Task" at bounding box center [307, 262] width 226 height 19
click at [232, 253] on div "Task" at bounding box center [307, 262] width 226 height 19
click at [350, 253] on div "Task" at bounding box center [307, 262] width 226 height 19
click at [380, 253] on div "Task" at bounding box center [307, 262] width 226 height 19
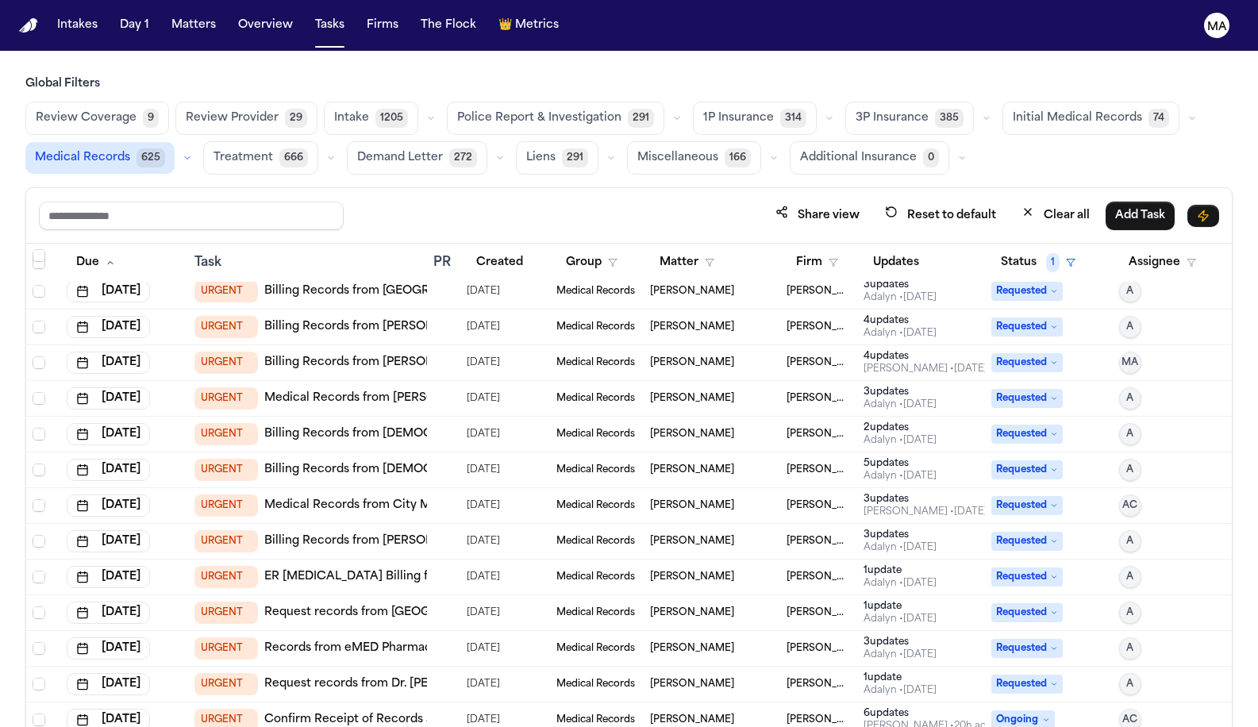
scroll to position [430, 0]
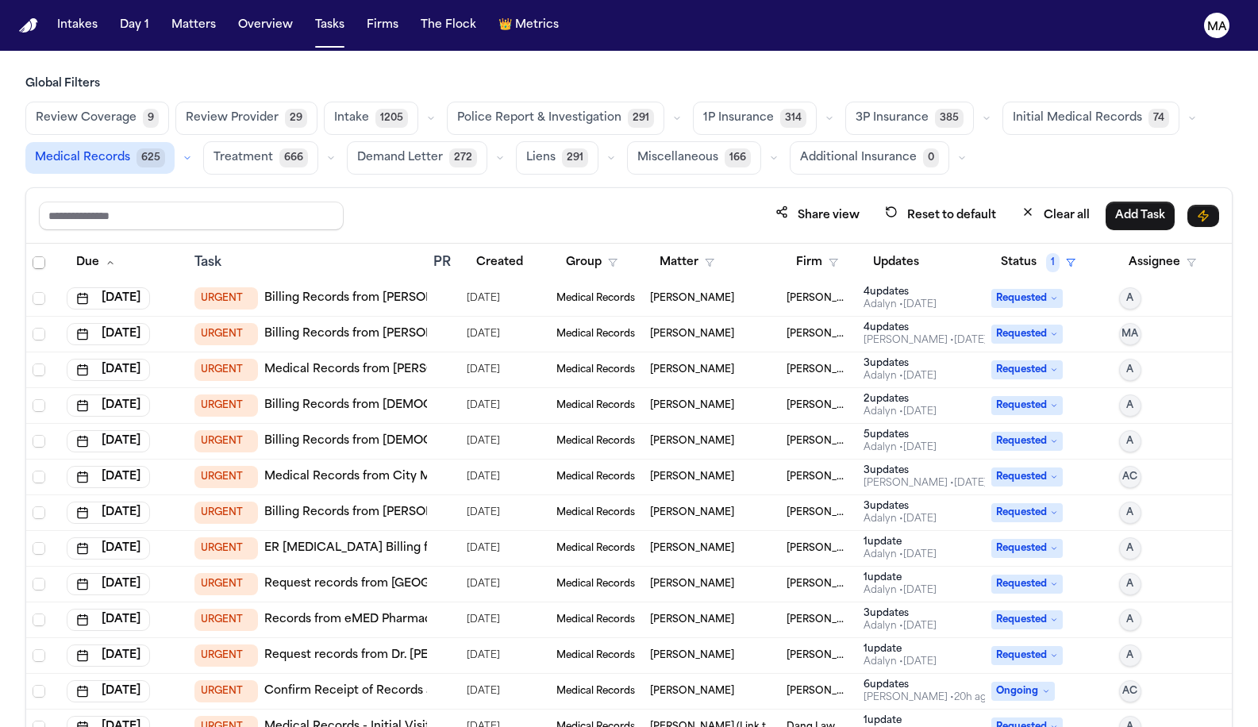
click at [875, 678] on div "6 update s" at bounding box center [927, 684] width 129 height 13
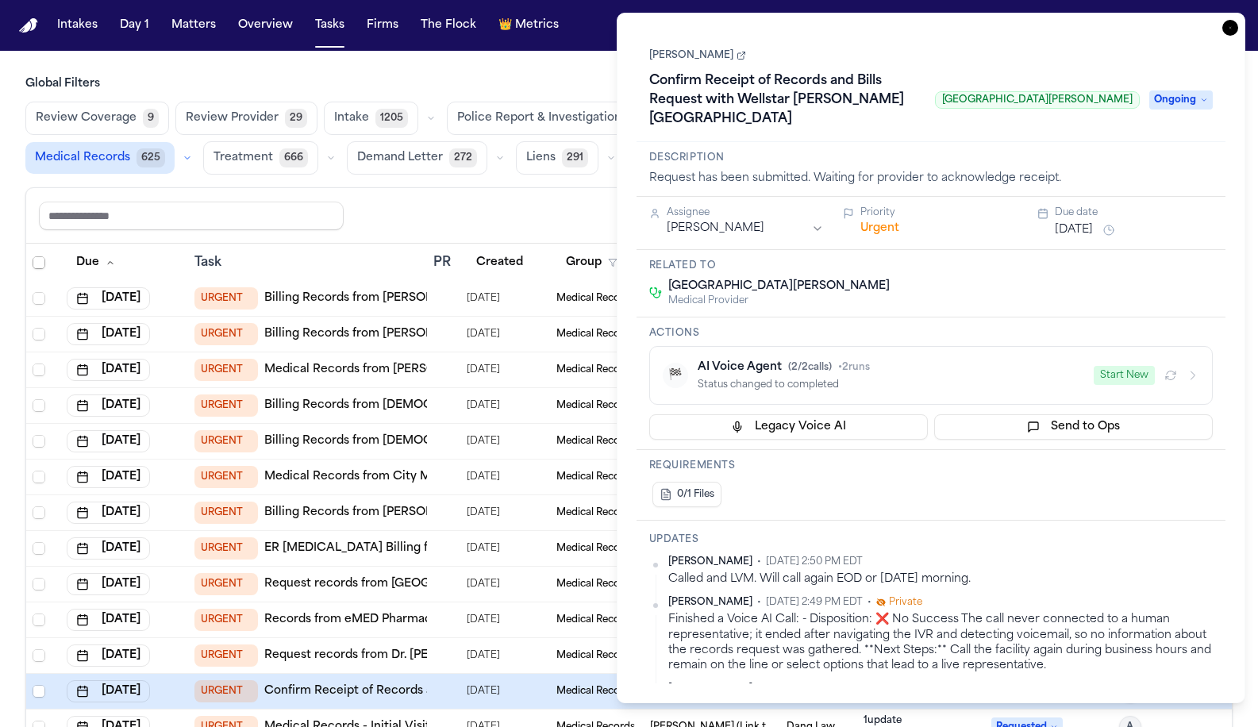
click at [1154, 366] on button "Start New" at bounding box center [1123, 375] width 61 height 19
click at [675, 49] on link "[PERSON_NAME]" at bounding box center [697, 55] width 97 height 13
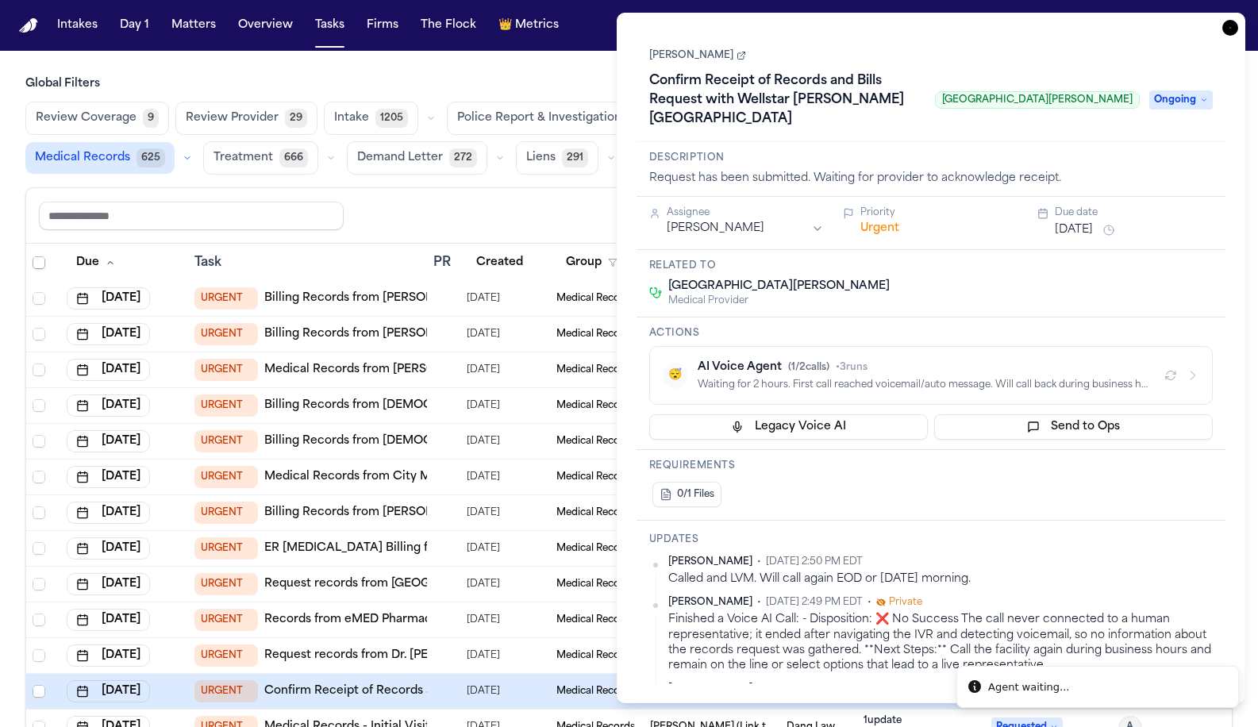
click at [1238, 20] on icon "button" at bounding box center [1230, 28] width 16 height 16
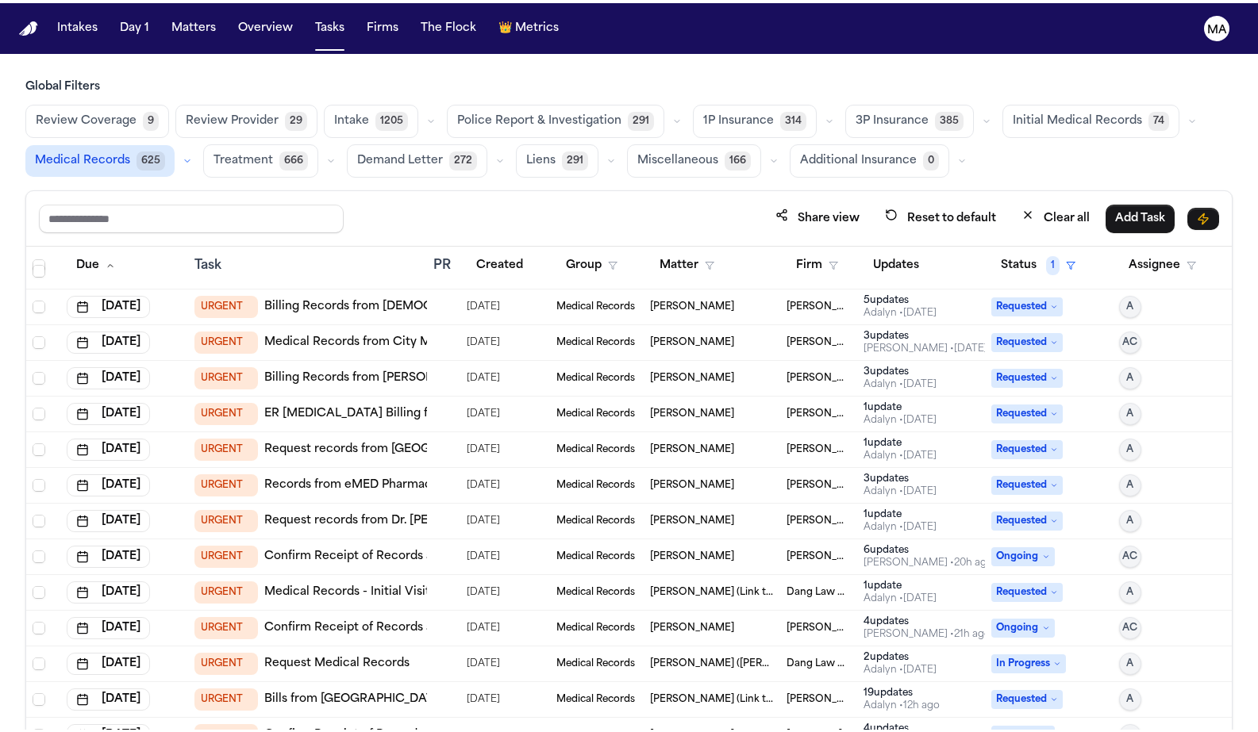
scroll to position [627, 0]
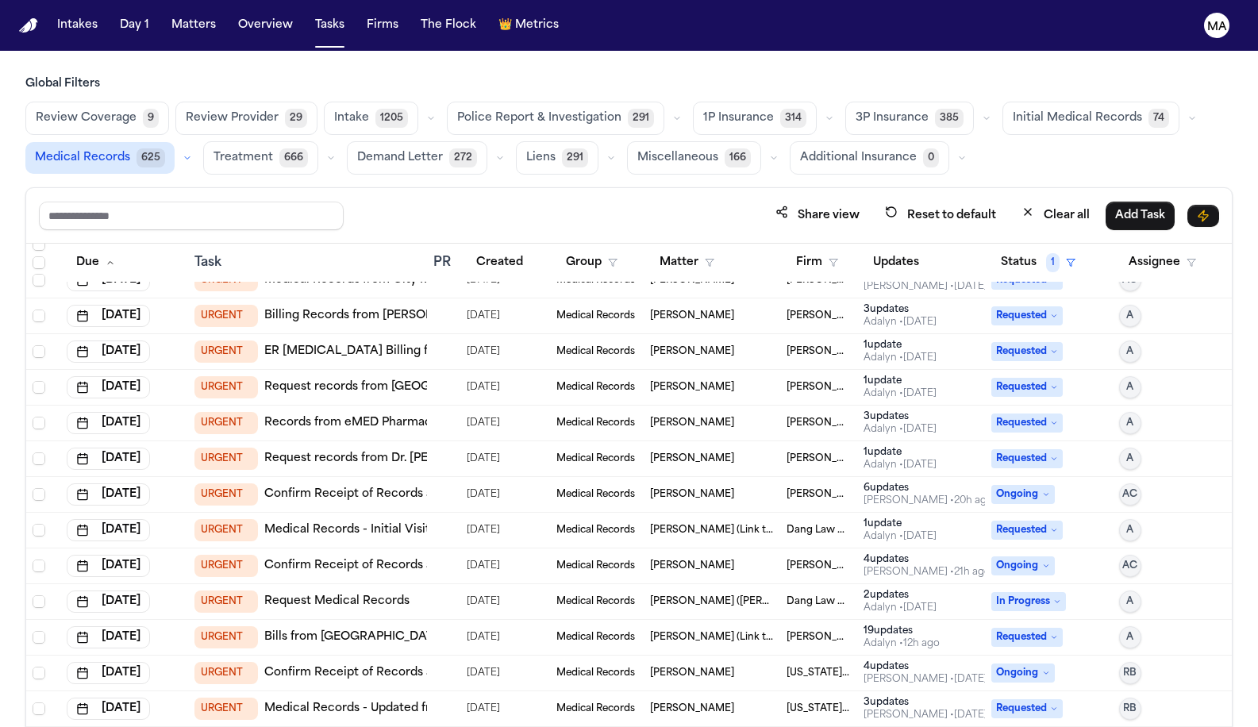
click at [889, 660] on div "4 update s" at bounding box center [925, 666] width 124 height 13
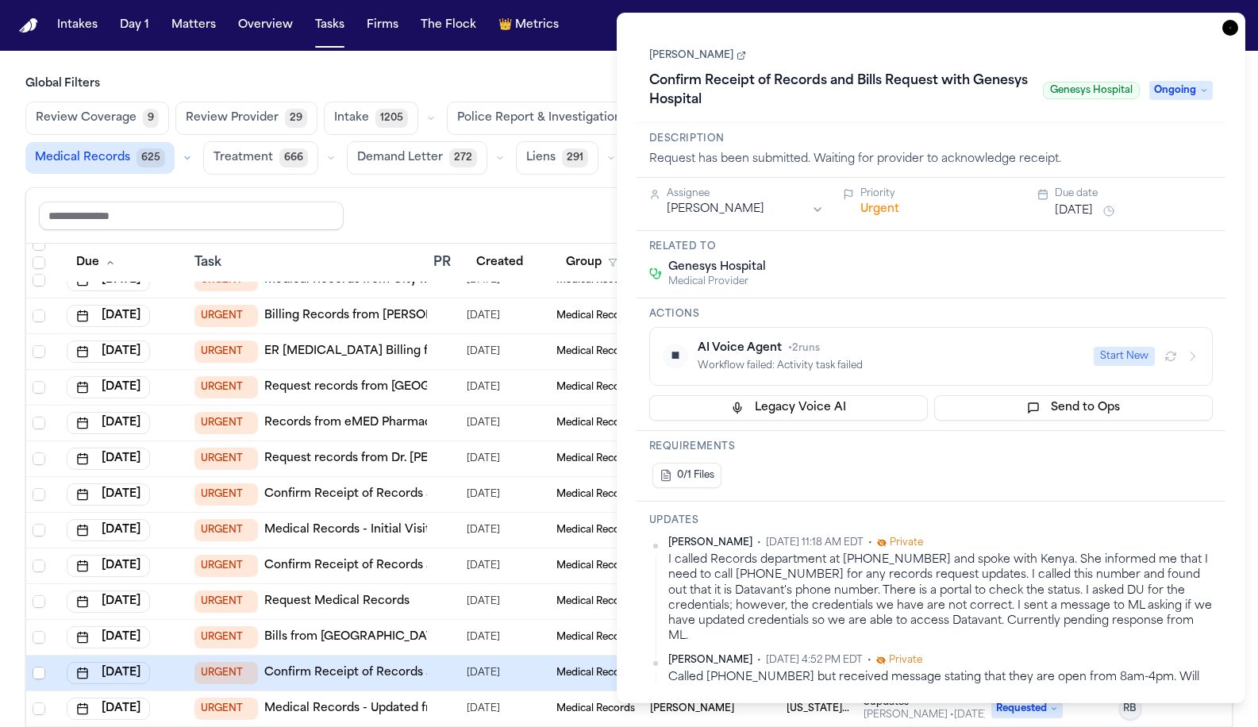
click at [1238, 20] on icon "button" at bounding box center [1230, 28] width 16 height 16
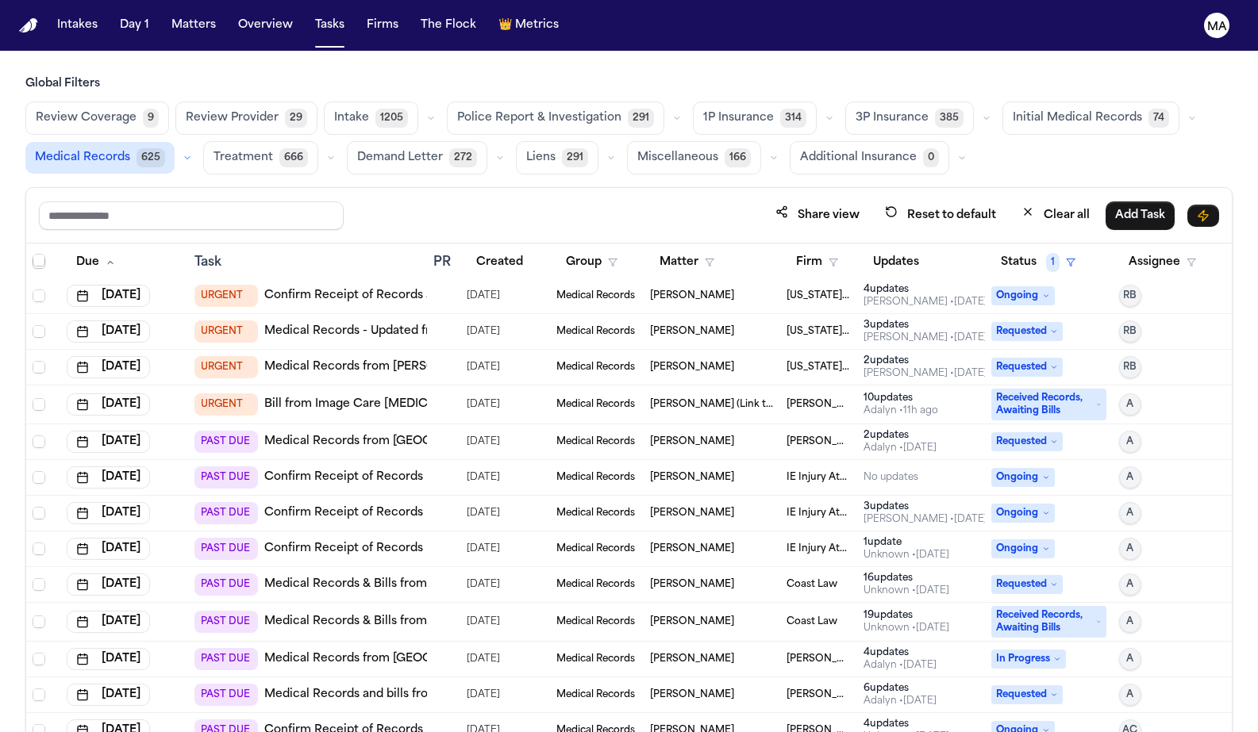
scroll to position [1023, 0]
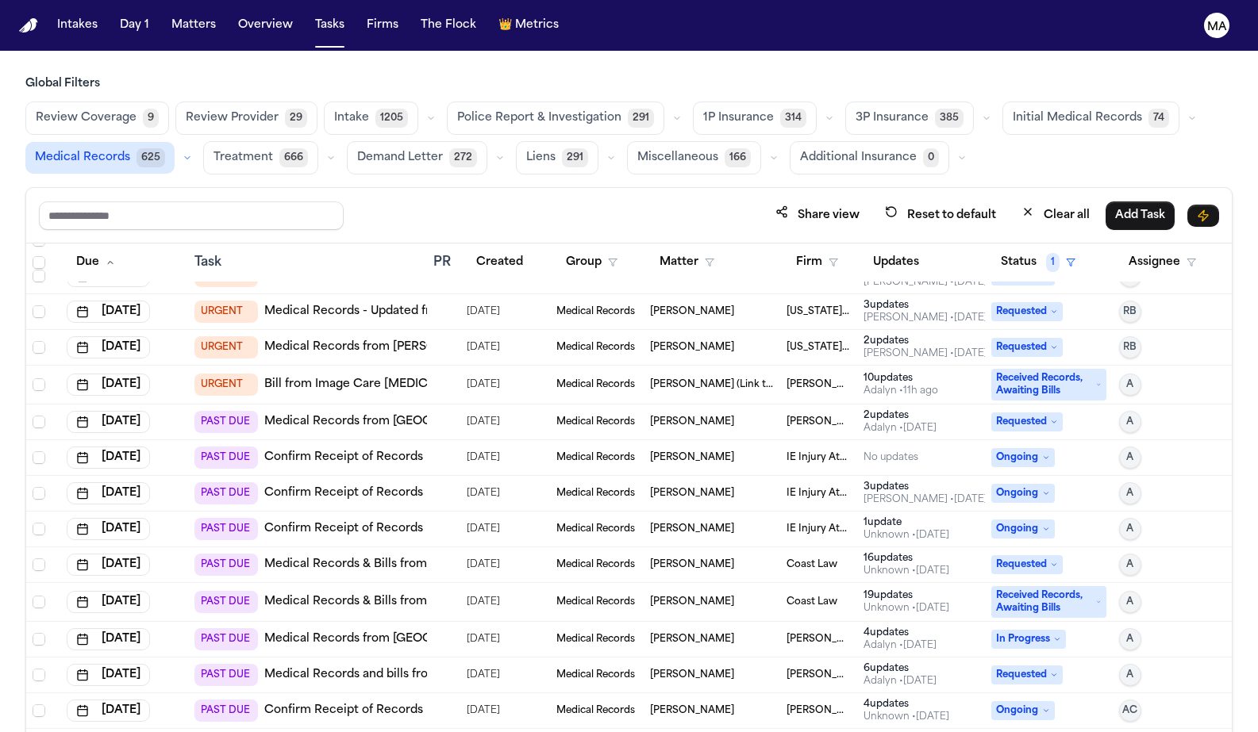
click at [351, 486] on link "Confirm Receipt of Records Request with Regenerative and Pain Medicine Center" at bounding box center [497, 494] width 467 height 16
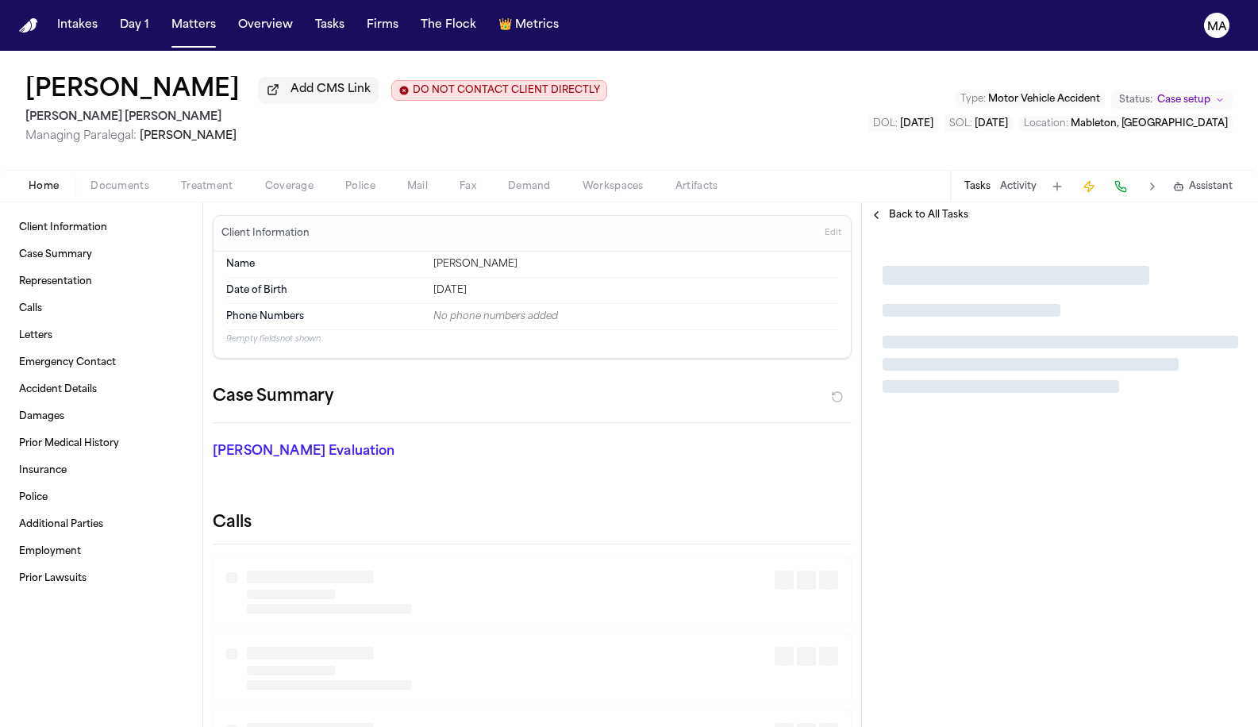
click at [181, 180] on span "Treatment" at bounding box center [207, 186] width 52 height 13
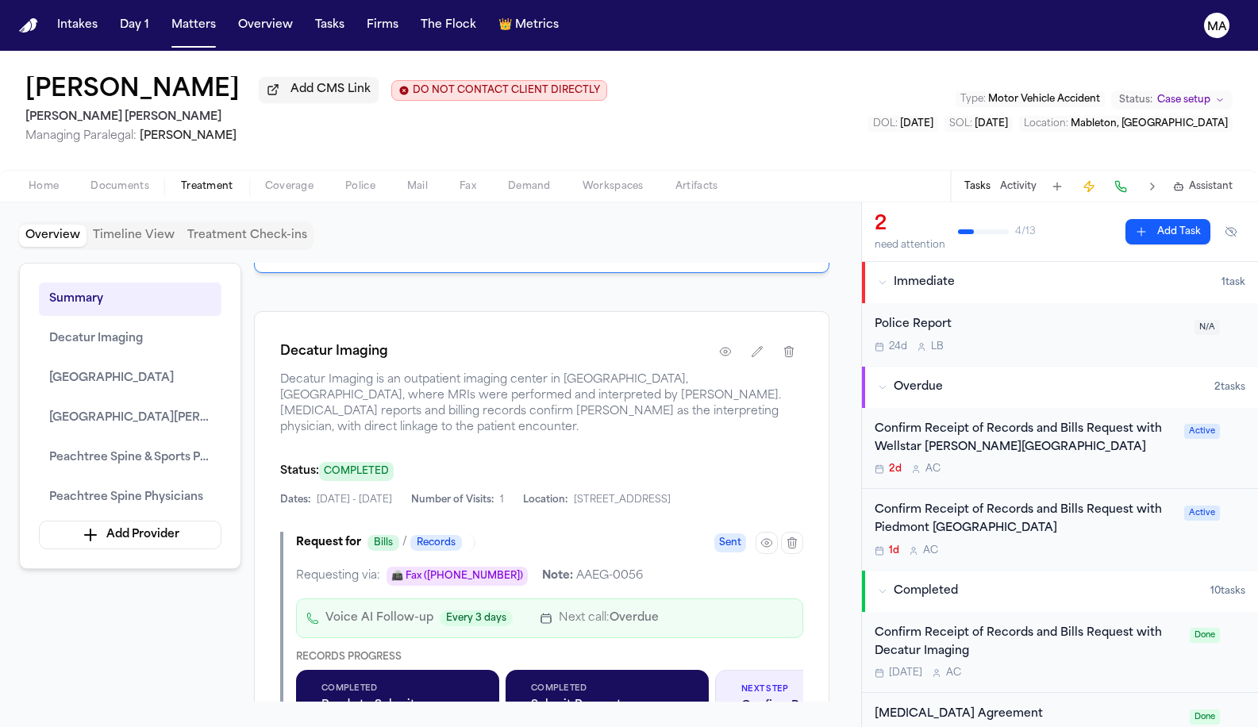
scroll to position [980, 0]
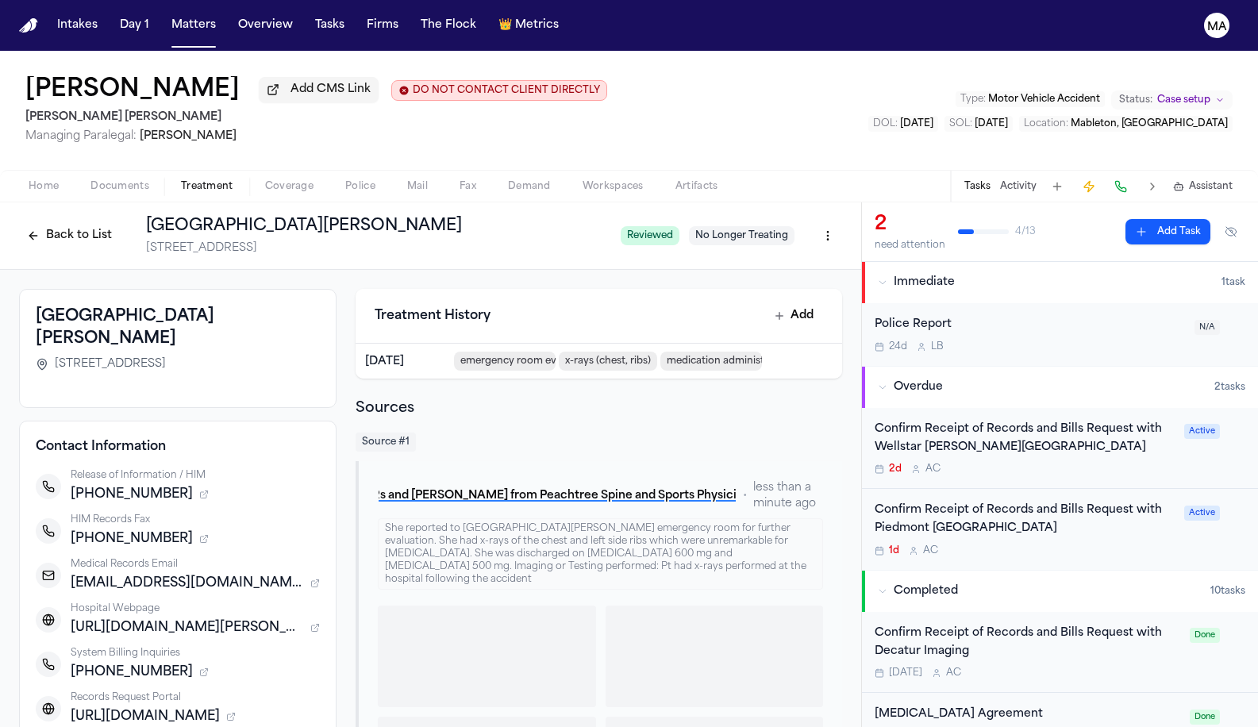
click at [120, 223] on button "Back to List" at bounding box center [69, 235] width 101 height 25
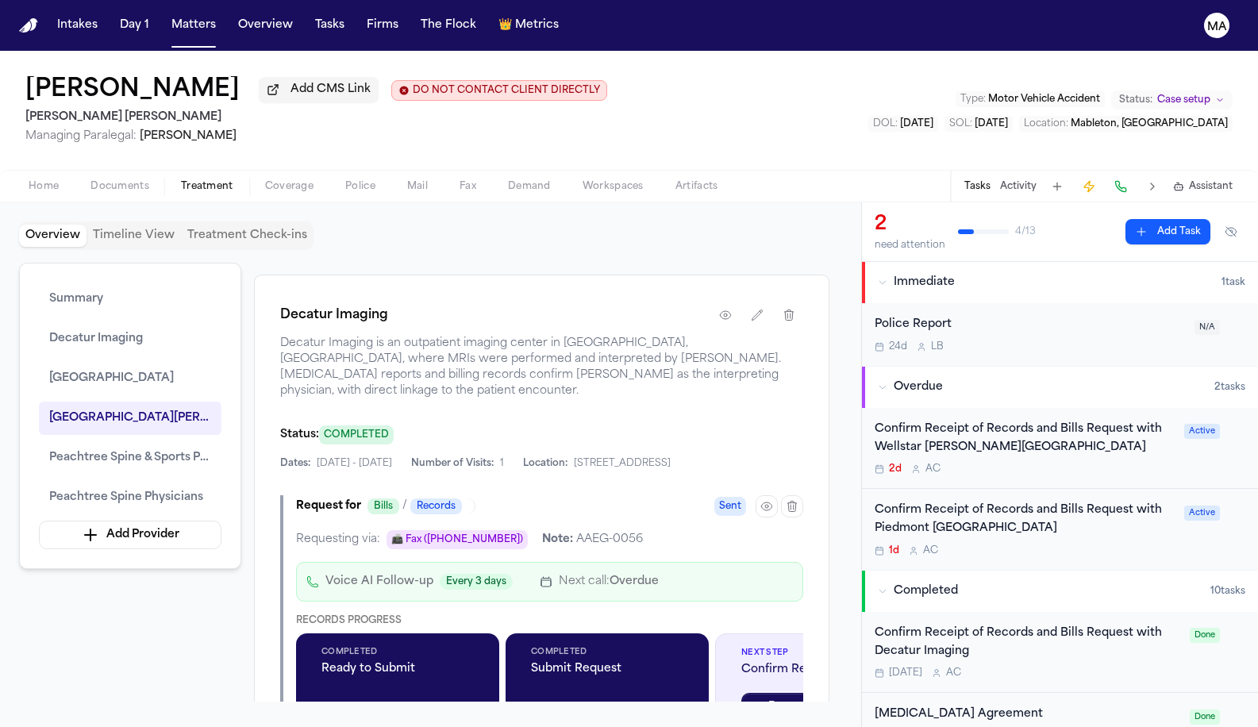
scroll to position [1047, 0]
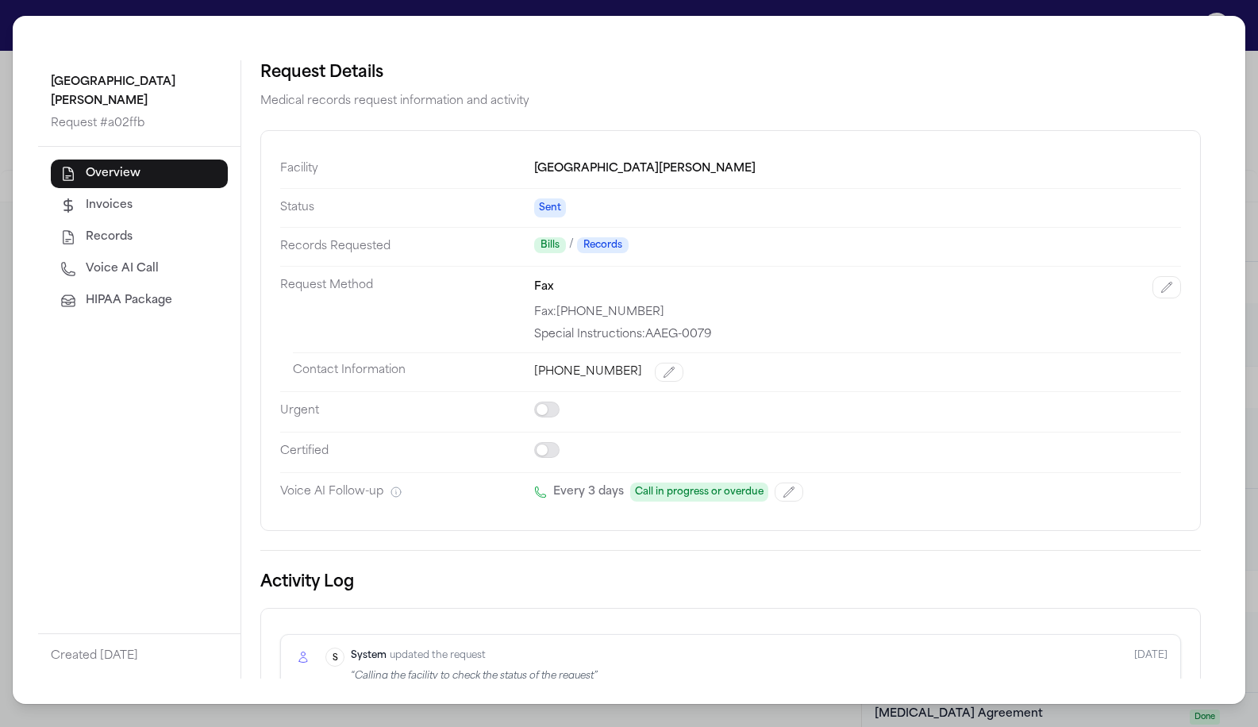
click at [86, 261] on span "Voice AI Call" at bounding box center [122, 269] width 73 height 16
select select "***"
